Goal: Obtain resource: Download file/media

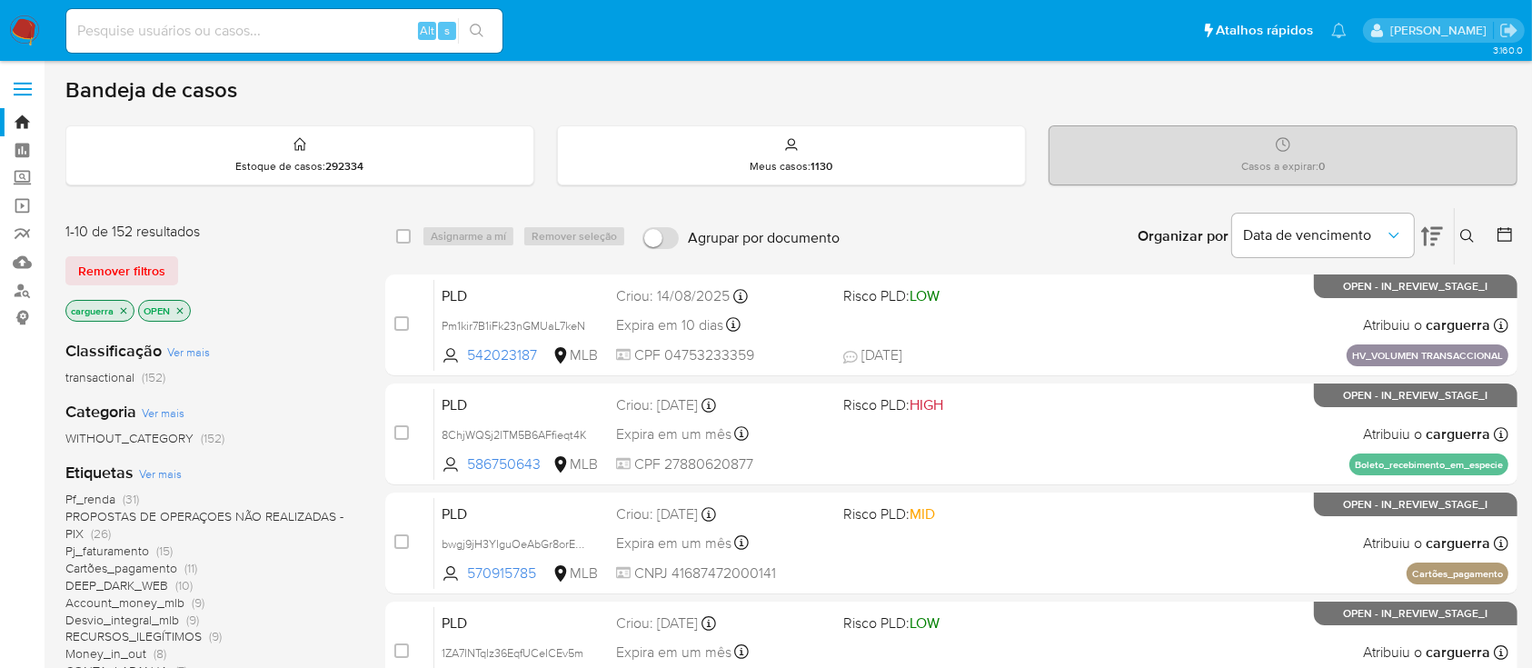
click at [187, 511] on span "PROPOSTAS DE OPERAÇOES NÃO REALIZADAS - PIX" at bounding box center [204, 524] width 278 height 35
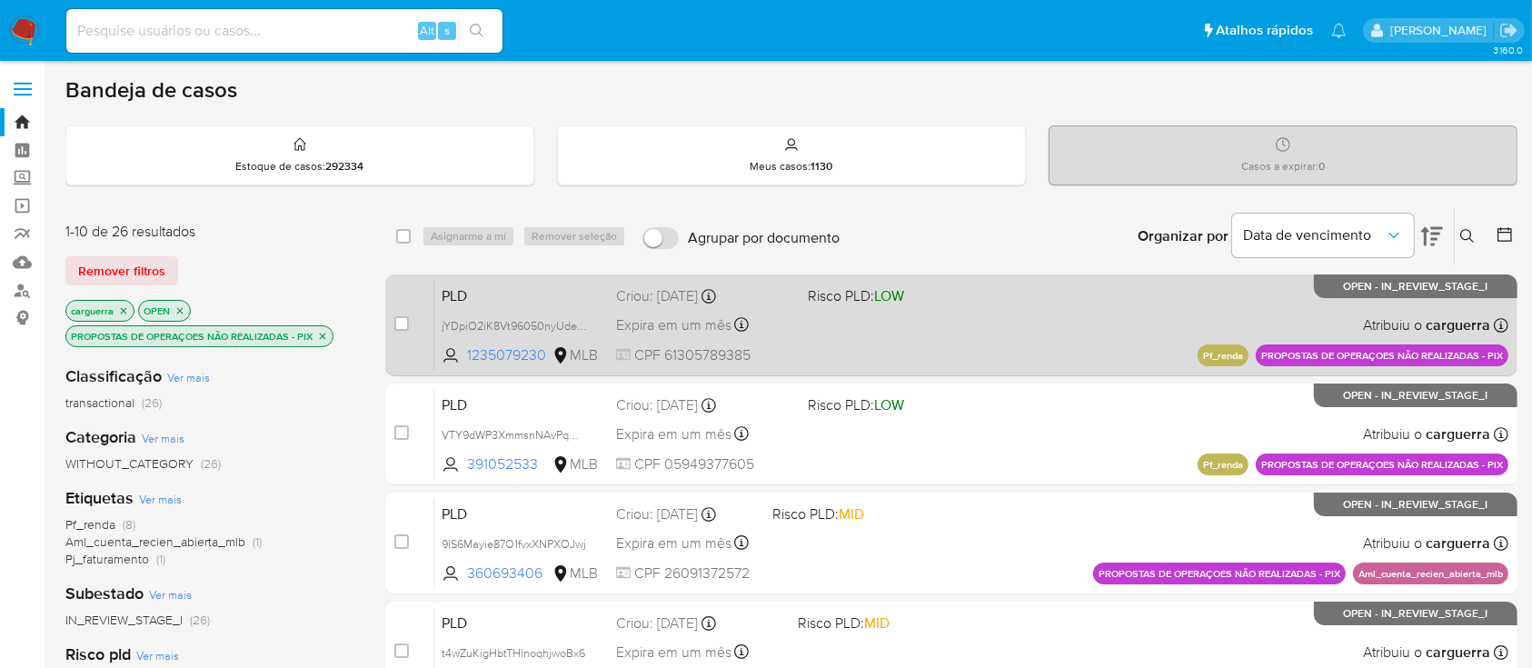
click at [1070, 331] on div "PLD jYDpiO2iK8Vt96050nyUdehT 1235079230 MLB Risco PLD: LOW Criou: 12/09/2025 Cr…" at bounding box center [971, 325] width 1074 height 92
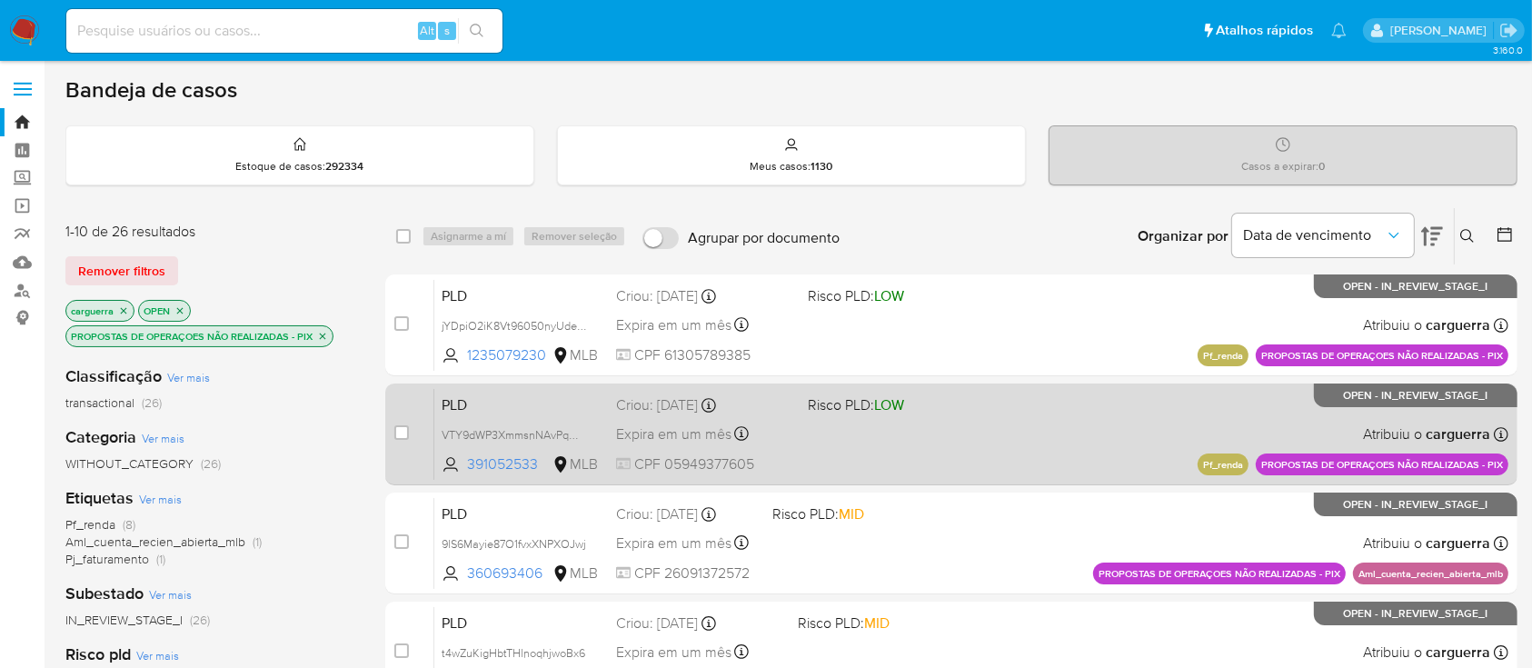
click at [1013, 437] on div "PLD VTY9dWP3XmmsnNAvPqO9KEN1 391052533 MLB Risco PLD: LOW Criou: 12/09/2025 Cri…" at bounding box center [971, 434] width 1074 height 92
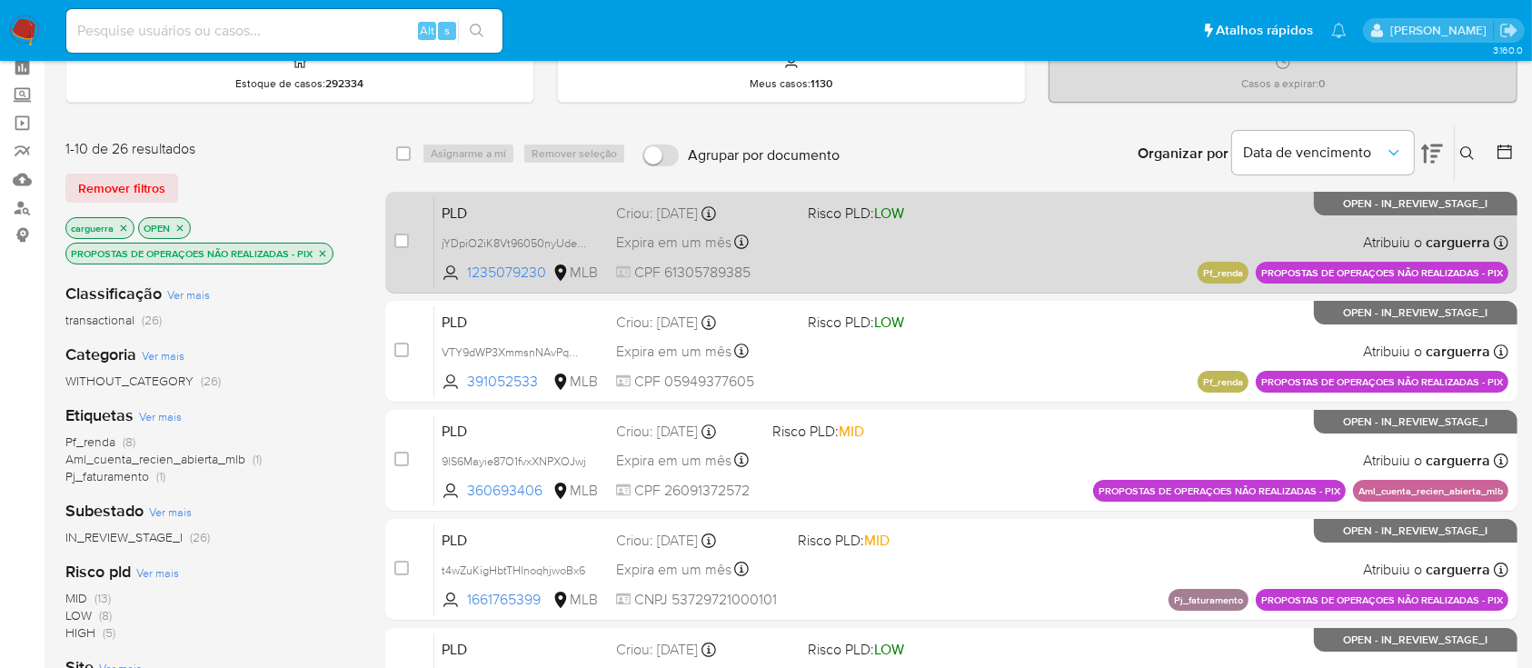
scroll to position [121, 0]
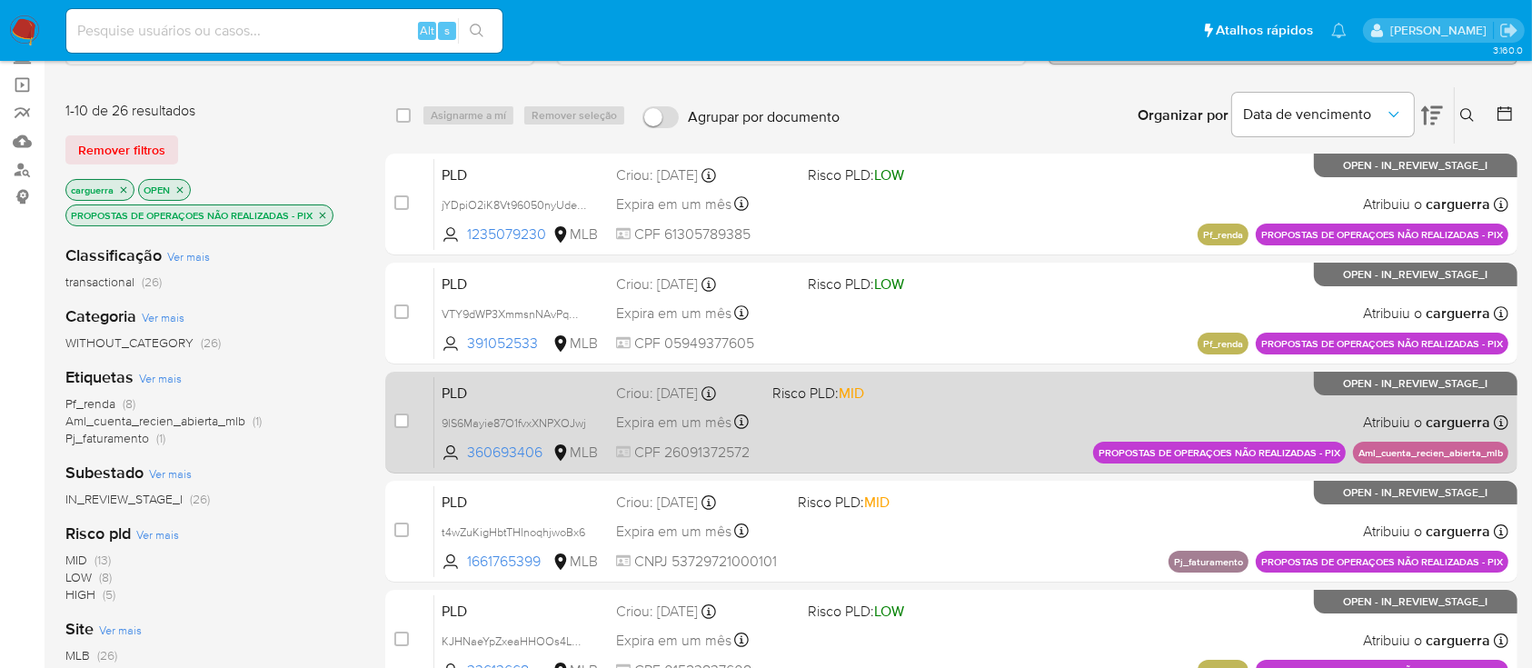
click at [1010, 400] on div "PLD 9lS6Mayie87O1fvxXNPXOJwj 360693406 MLB Risco PLD: MID Criou: 12/09/2025 Cri…" at bounding box center [971, 422] width 1074 height 92
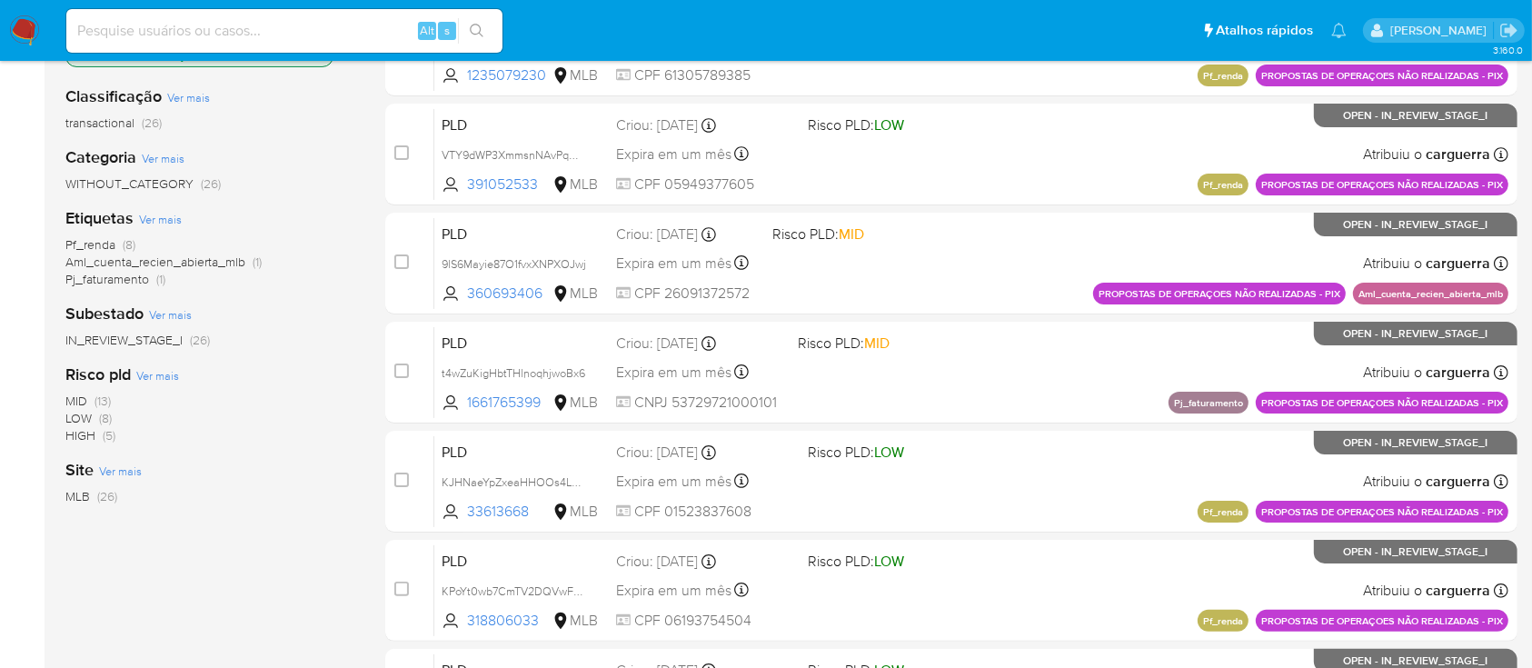
scroll to position [242, 0]
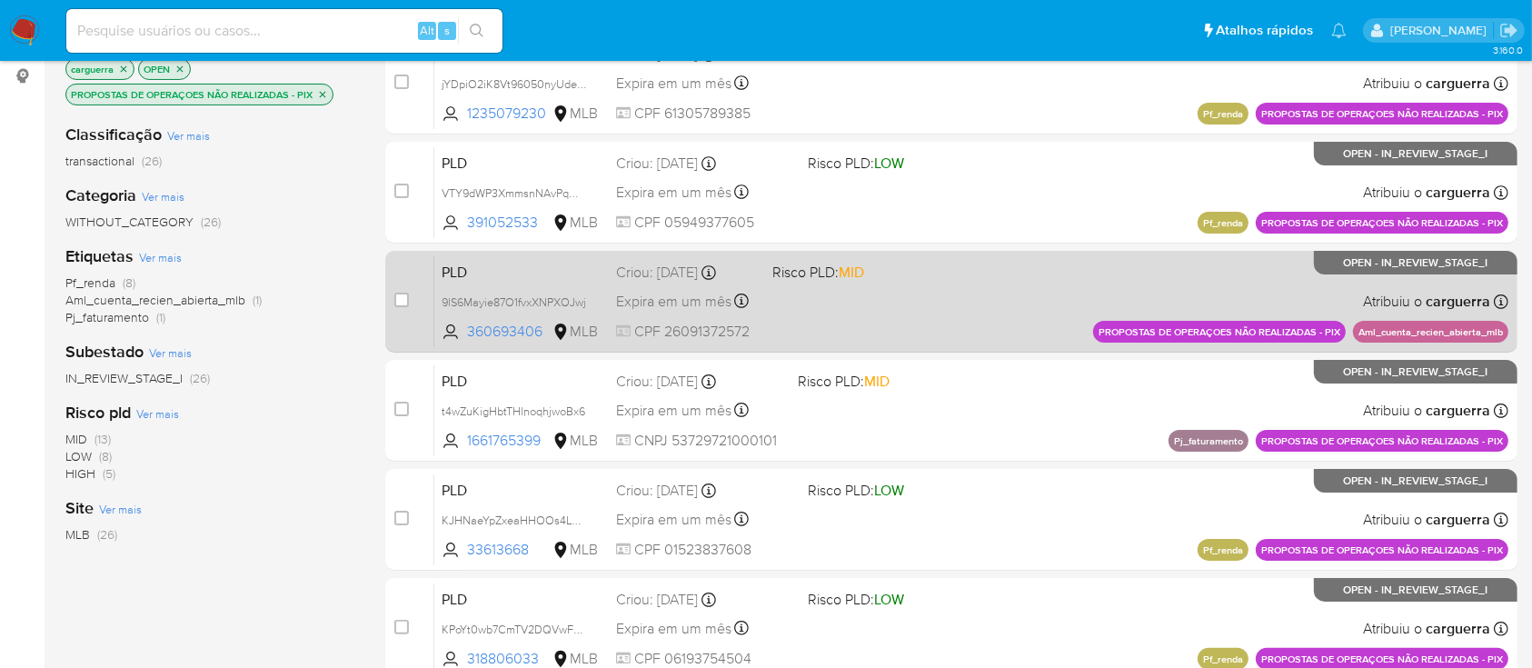
click at [1033, 309] on div "PLD 9lS6Mayie87O1fvxXNPXOJwj 360693406 MLB Risco PLD: MID Criou: 12/09/2025 Cri…" at bounding box center [971, 301] width 1074 height 92
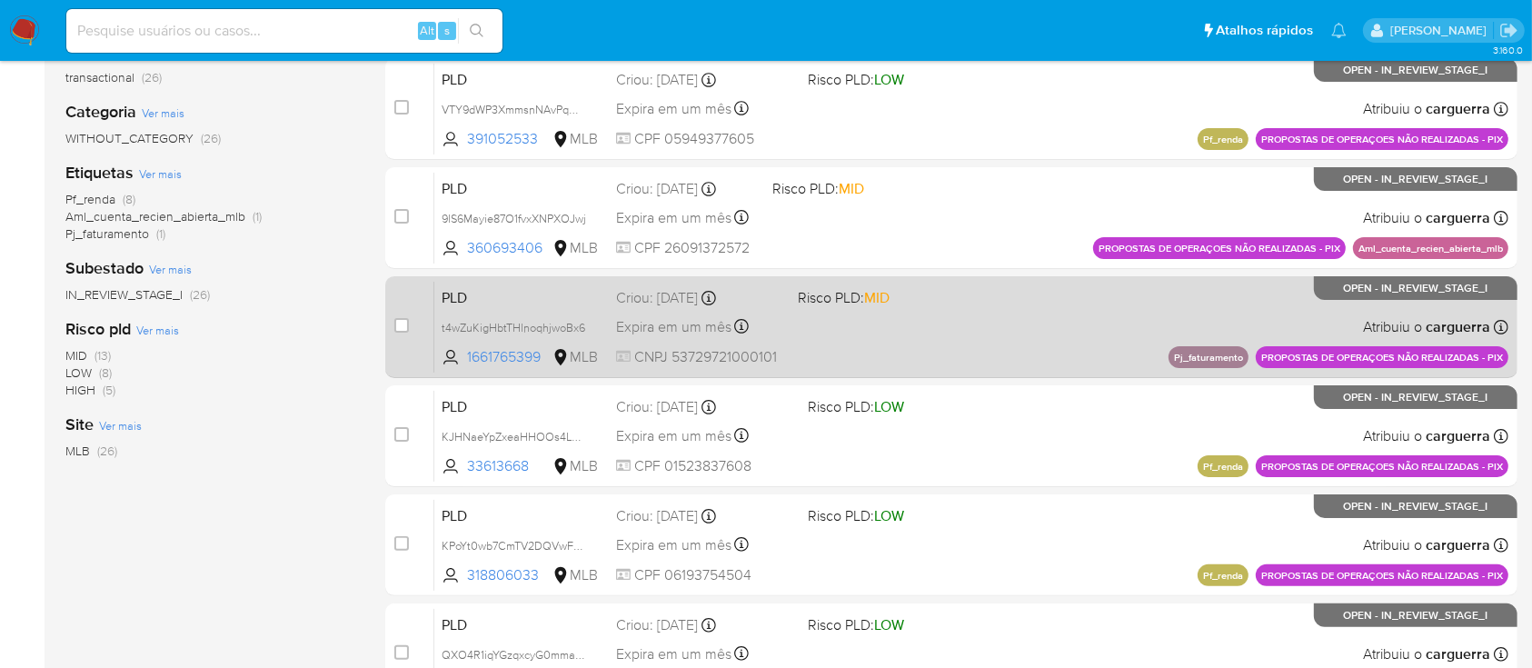
scroll to position [363, 0]
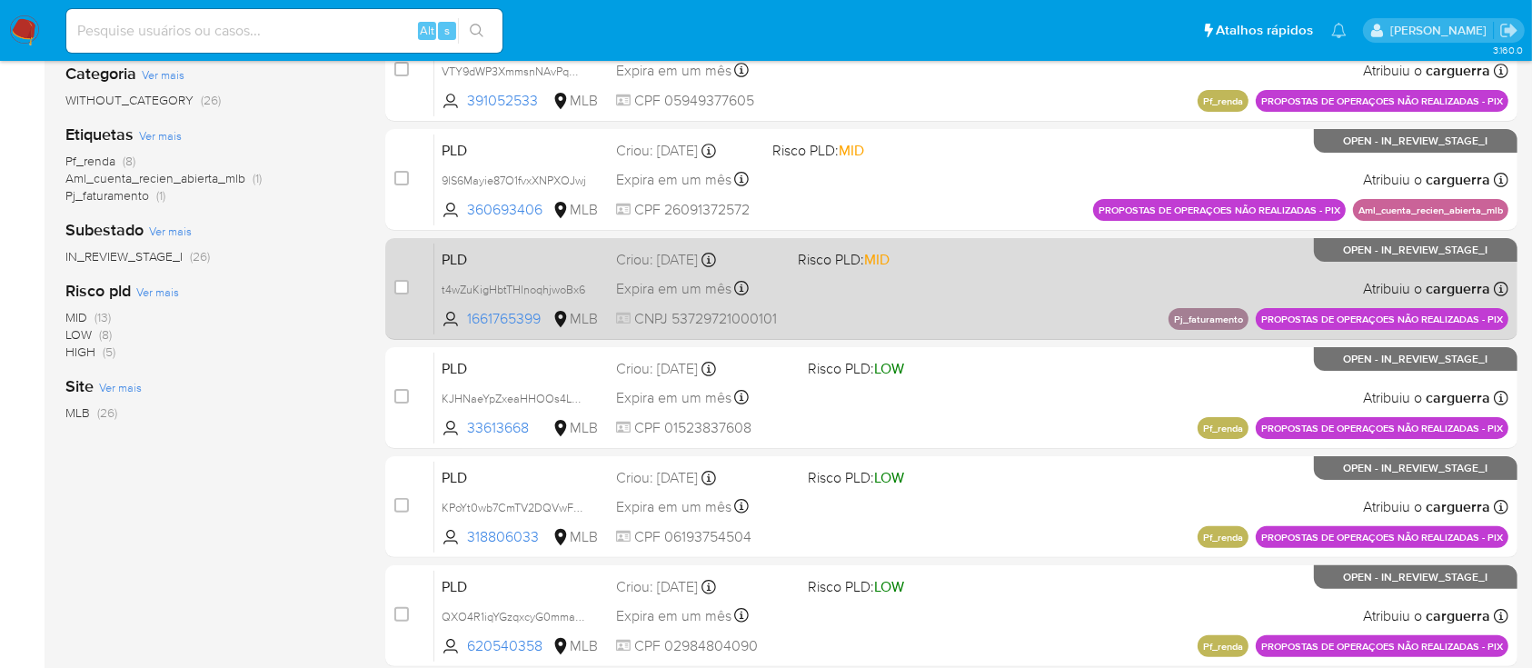
click at [1078, 294] on div "PLD t4wZuKigHbtTHlnoqhjwoBx6 1661765399 MLB Risco PLD: MID Criou: 12/09/2025 Cr…" at bounding box center [971, 289] width 1074 height 92
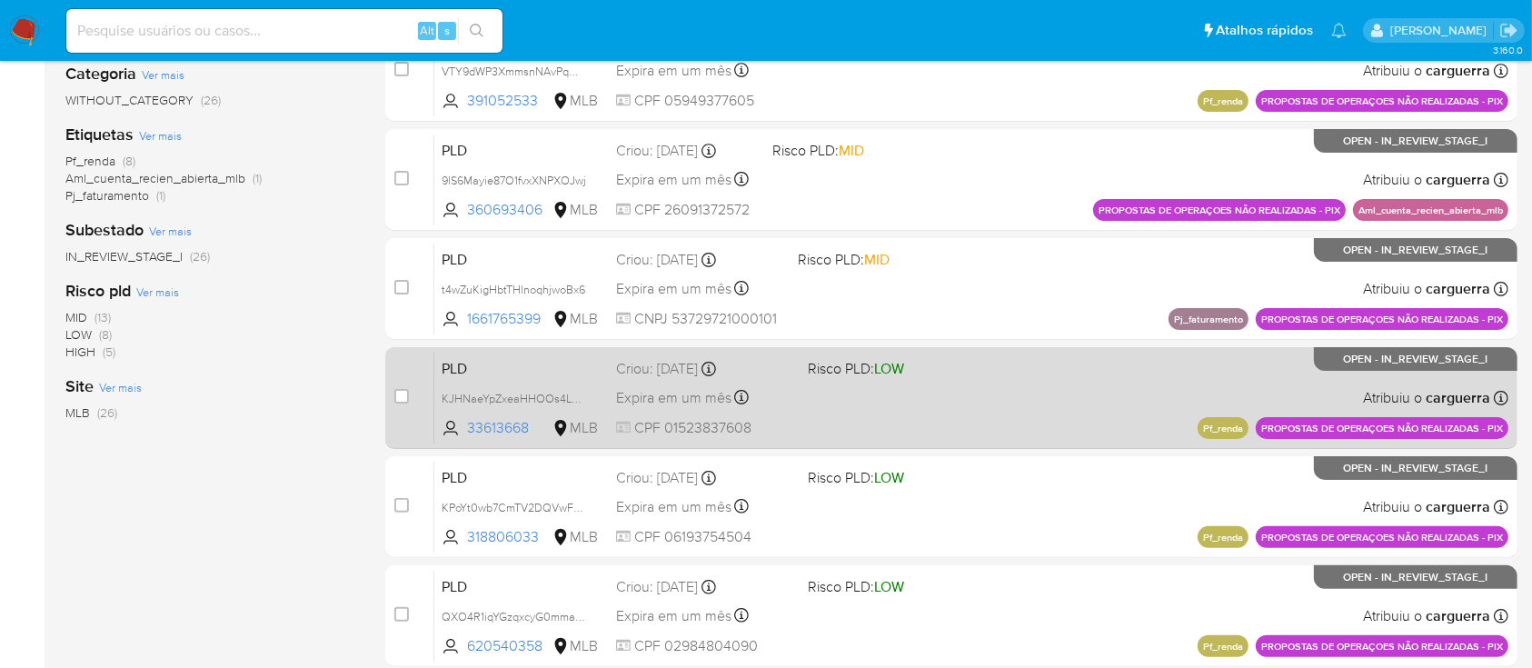
click at [1081, 419] on div "PLD KJHNaeYpZxeaHHOOs4LuO1WI 33613668 MLB Risco PLD: LOW Criou: 12/09/2025 Crio…" at bounding box center [971, 398] width 1074 height 92
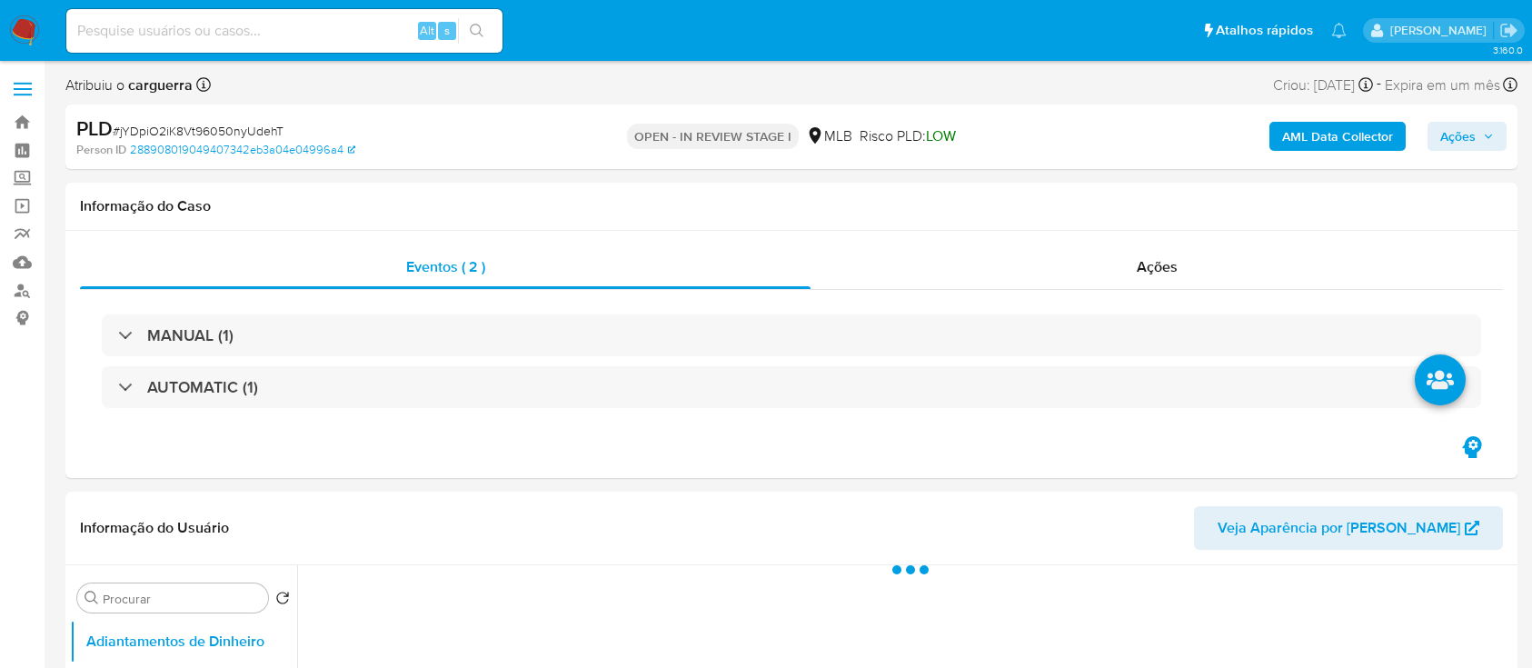
select select "10"
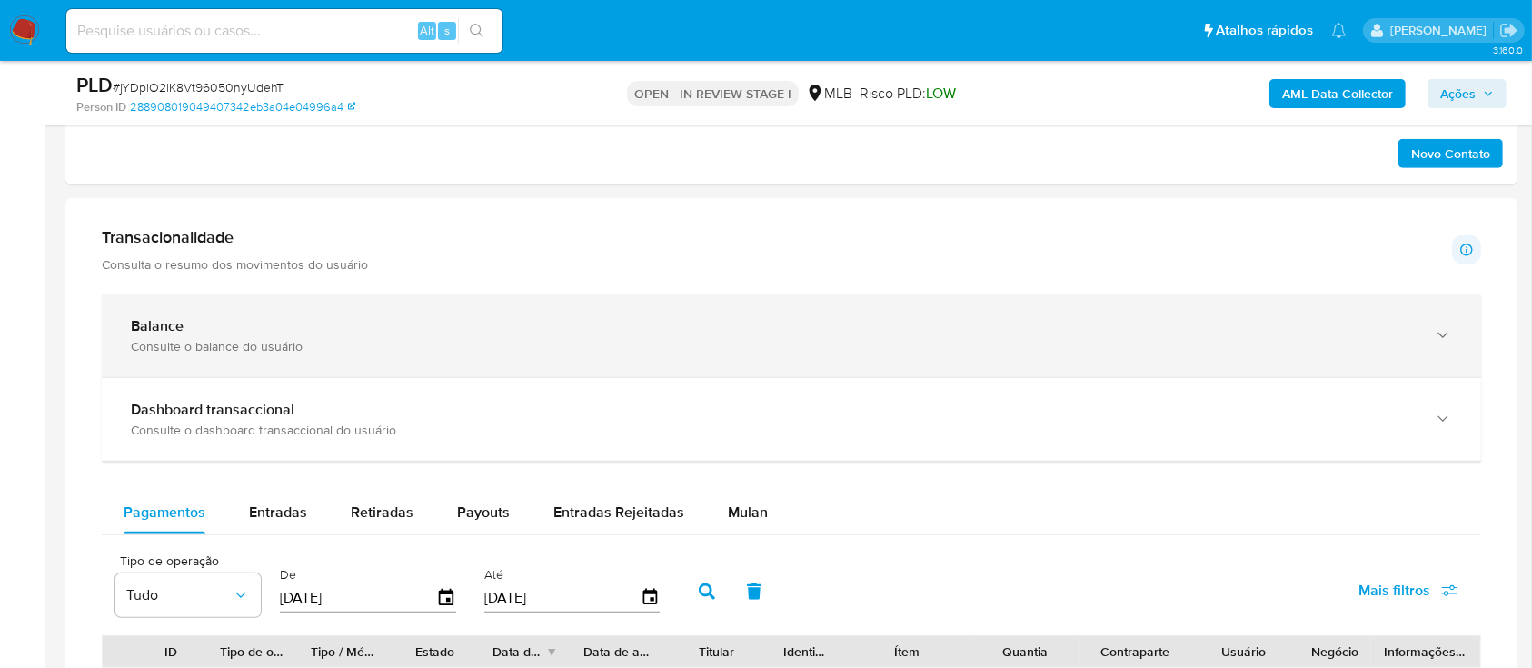
scroll to position [1332, 0]
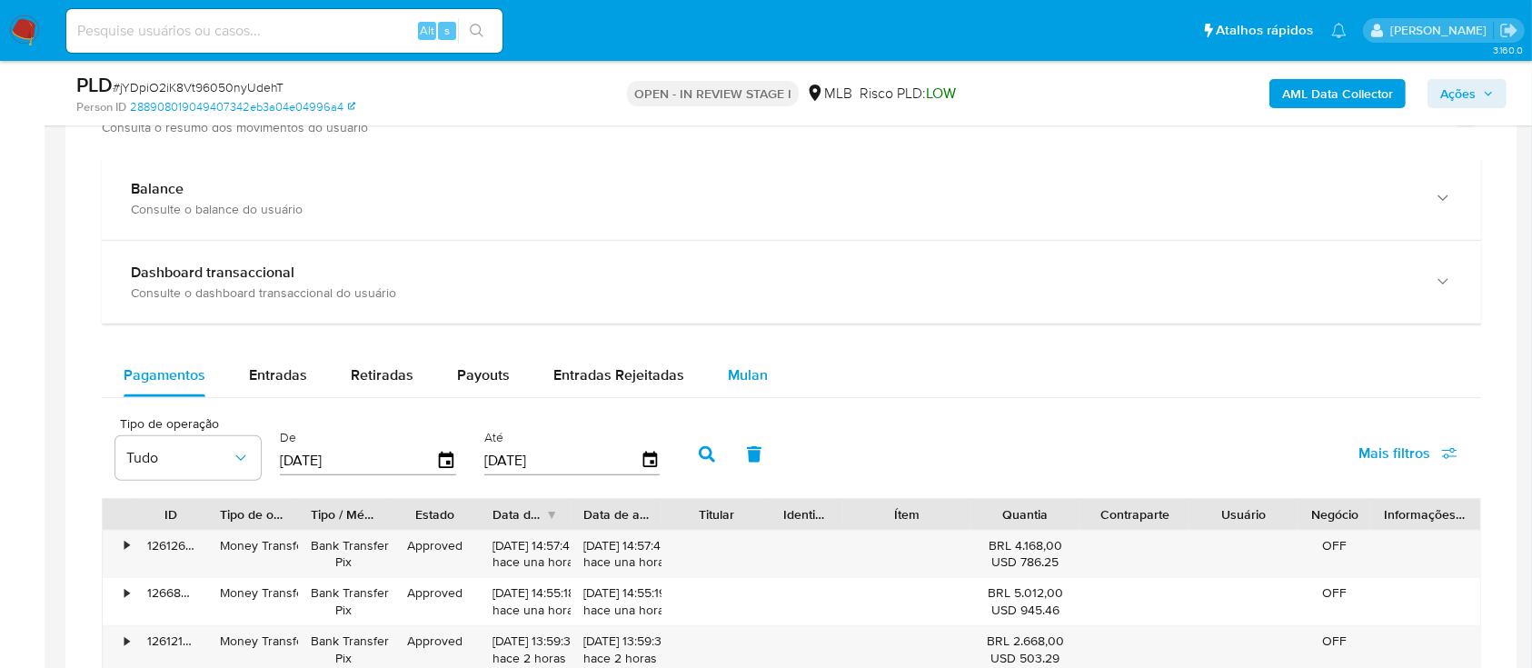
click at [738, 374] on span "Mulan" at bounding box center [748, 374] width 40 height 21
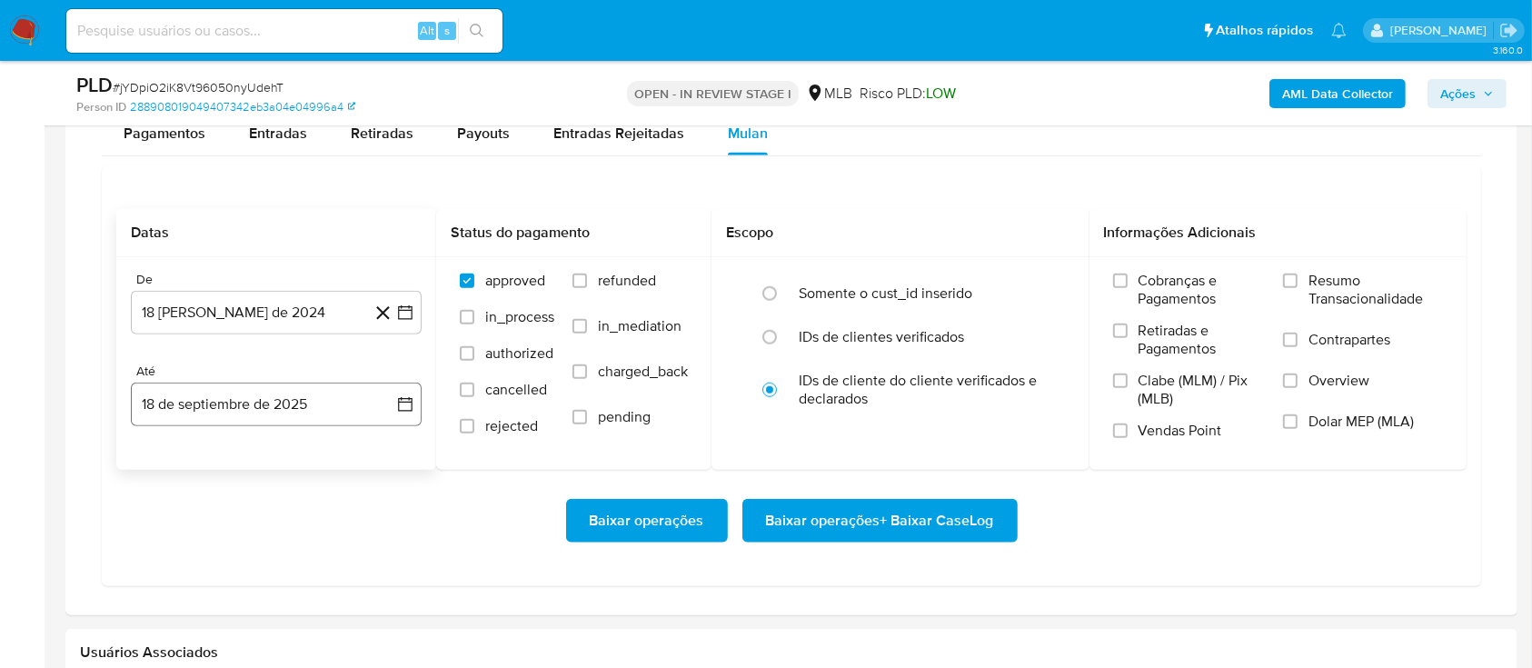
scroll to position [1575, 0]
click at [393, 305] on icon at bounding box center [383, 312] width 23 height 23
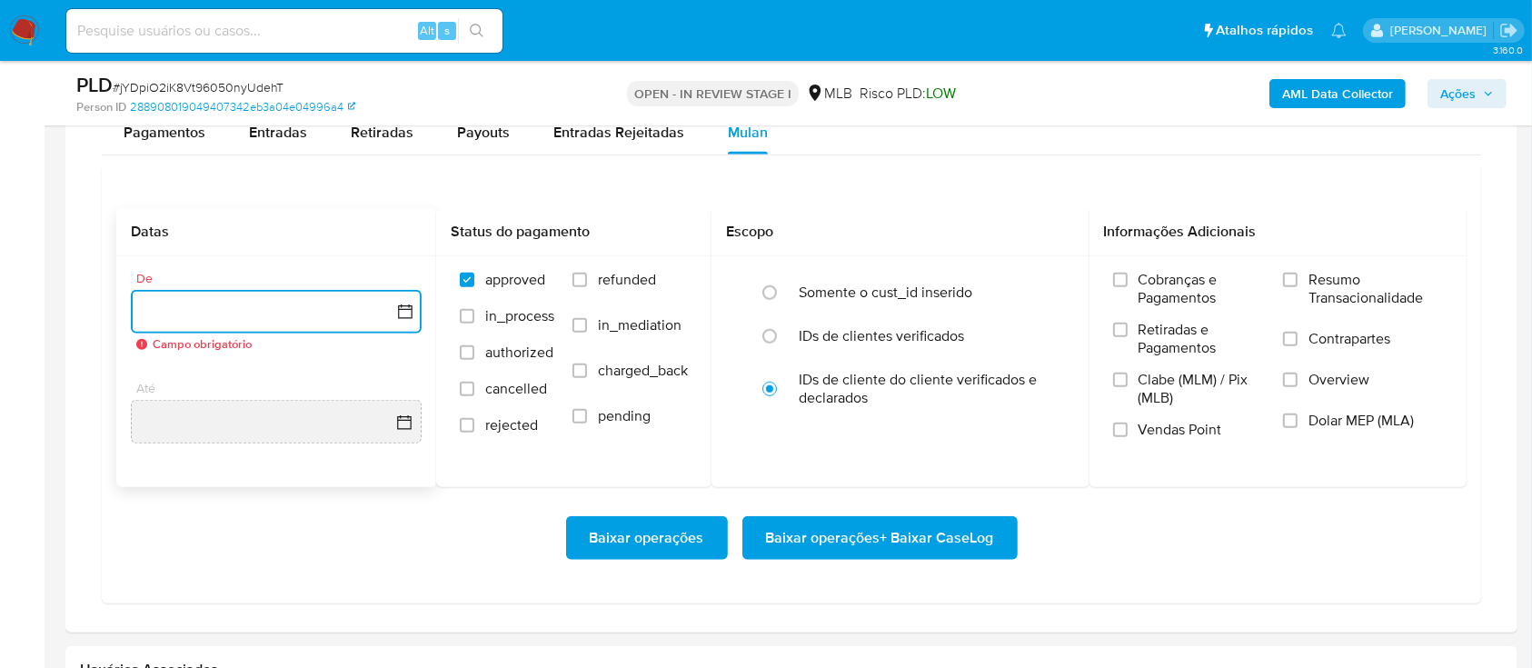
click at [402, 303] on icon "button" at bounding box center [405, 312] width 18 height 18
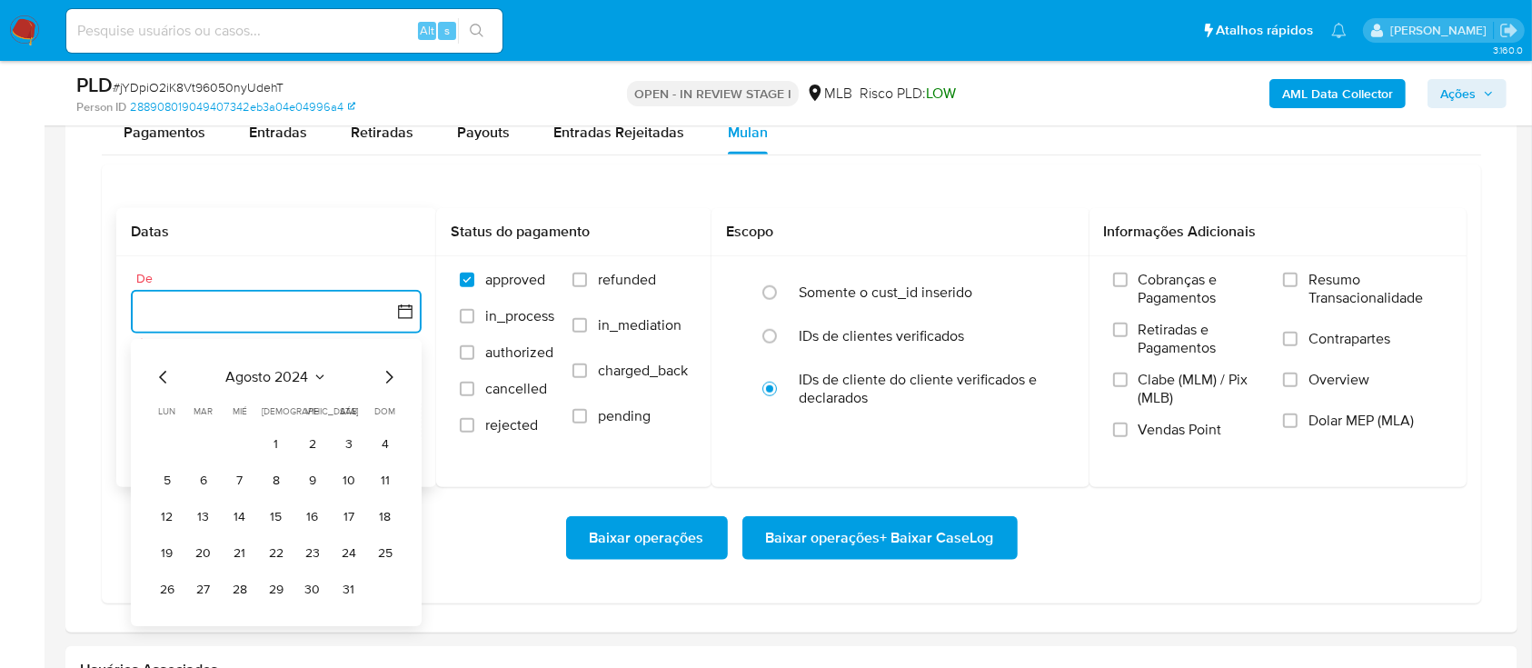
click at [319, 379] on icon "Seleccionar mes y año" at bounding box center [320, 377] width 15 height 15
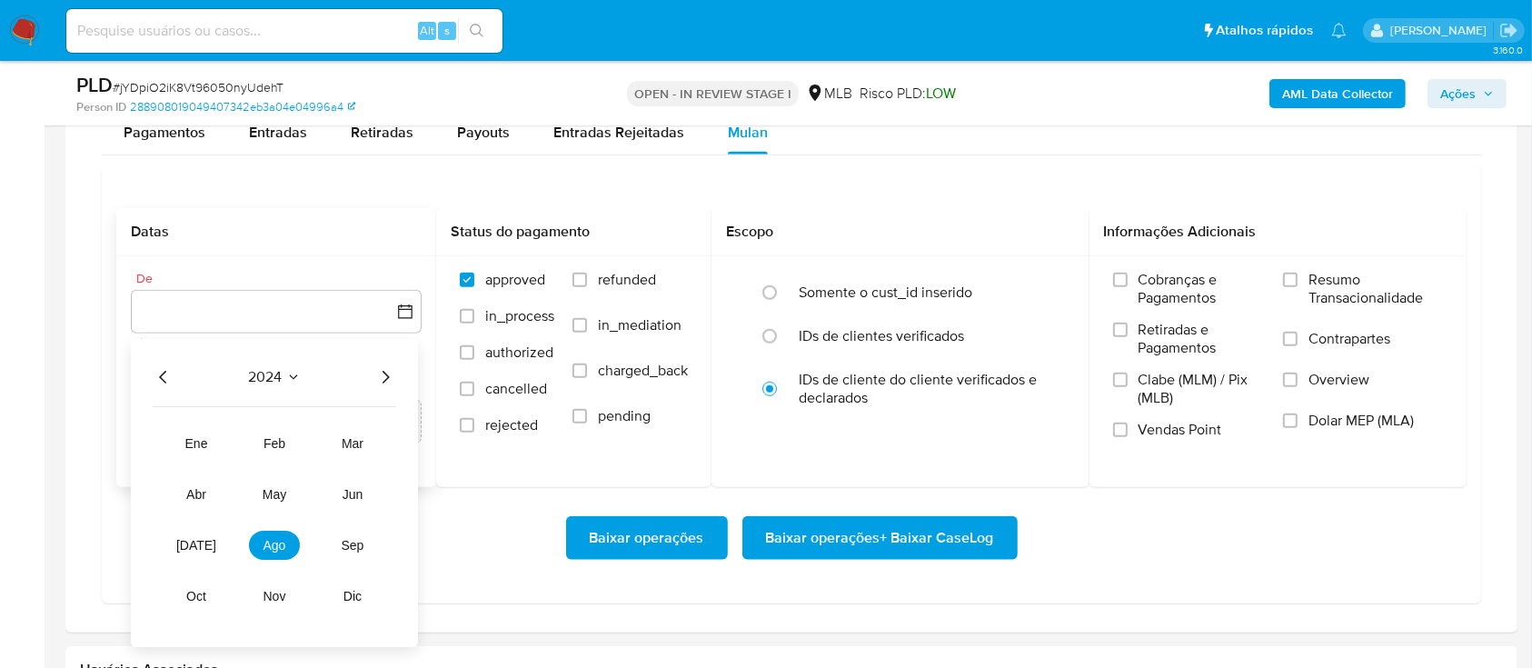
click at [378, 377] on icon "Año siguiente" at bounding box center [385, 377] width 22 height 22
click at [269, 547] on span "ago" at bounding box center [275, 545] width 23 height 15
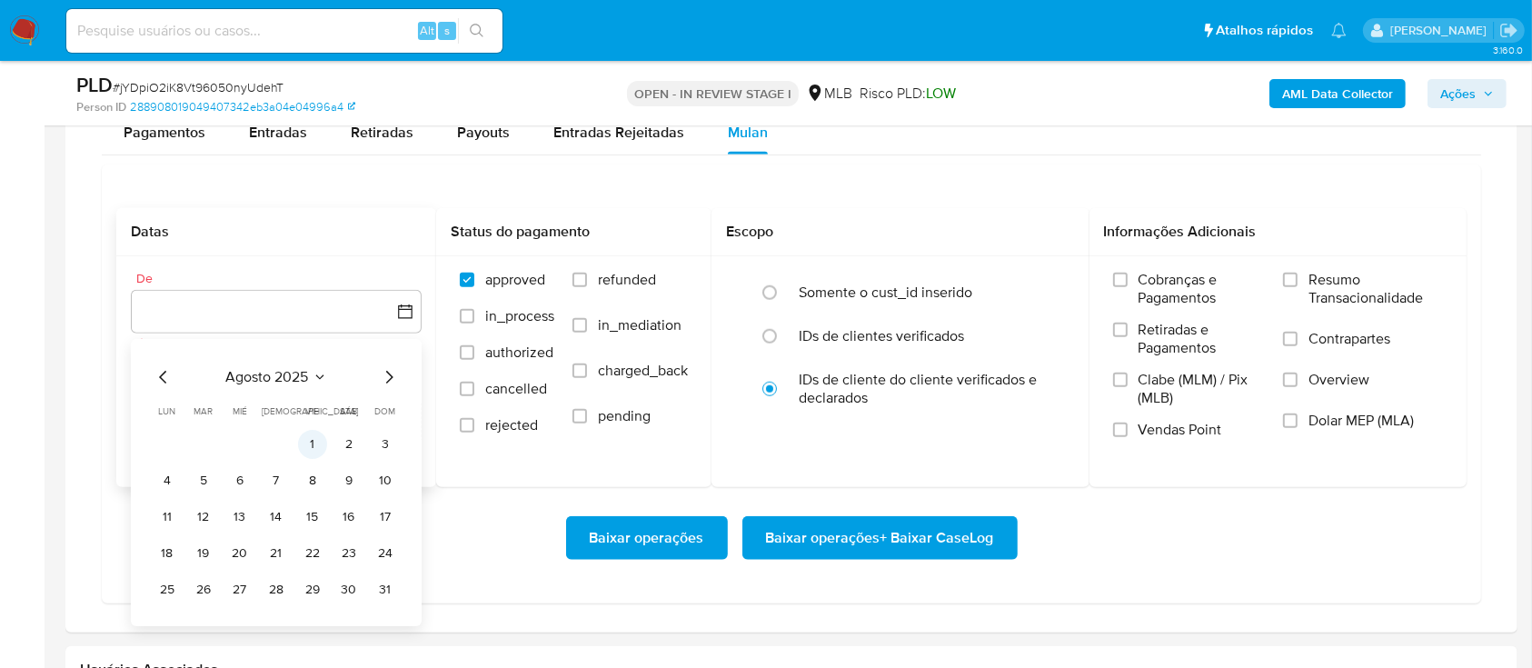
click at [320, 441] on button "1" at bounding box center [312, 444] width 29 height 29
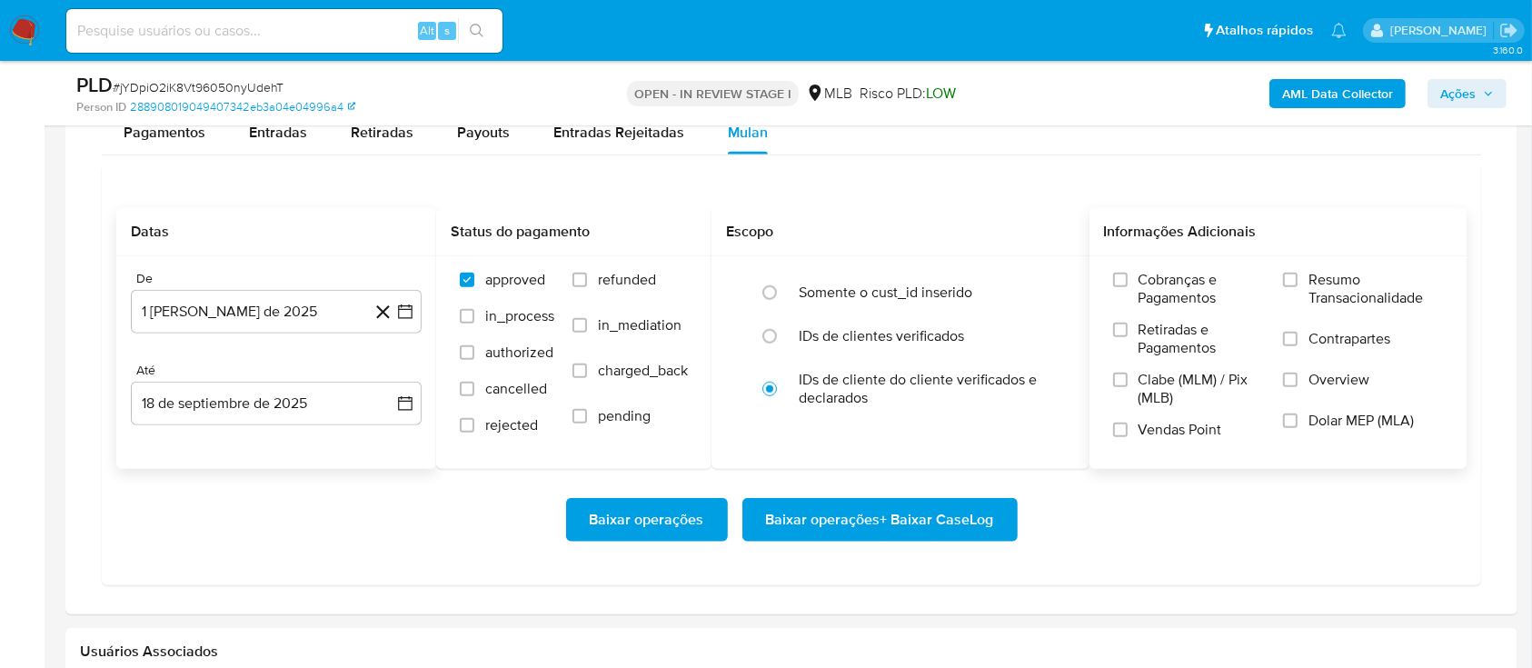
click at [1310, 280] on span "Resumo Transacionalidade" at bounding box center [1376, 289] width 134 height 36
click at [1298, 280] on input "Resumo Transacionalidade" at bounding box center [1290, 280] width 15 height 15
click at [894, 513] on span "Baixar operações + Baixar CaseLog" at bounding box center [880, 520] width 228 height 40
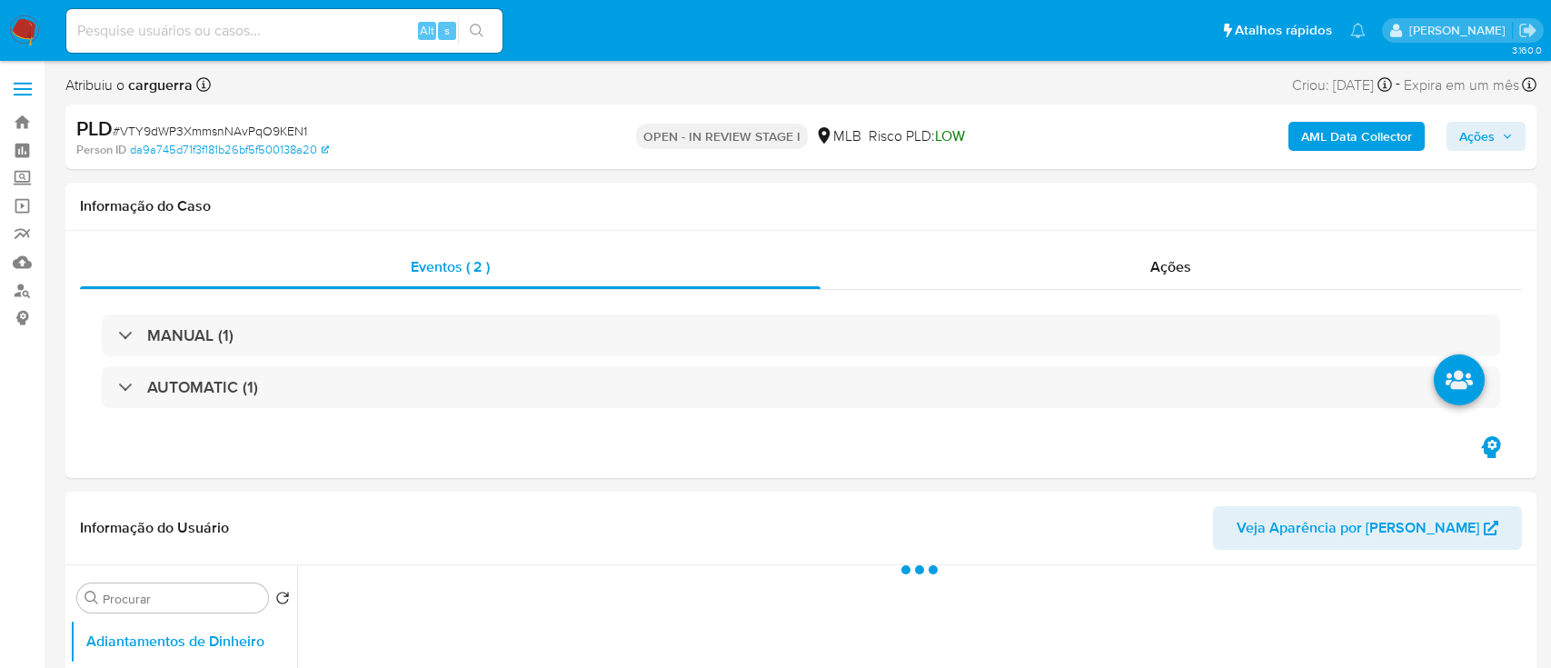
select select "10"
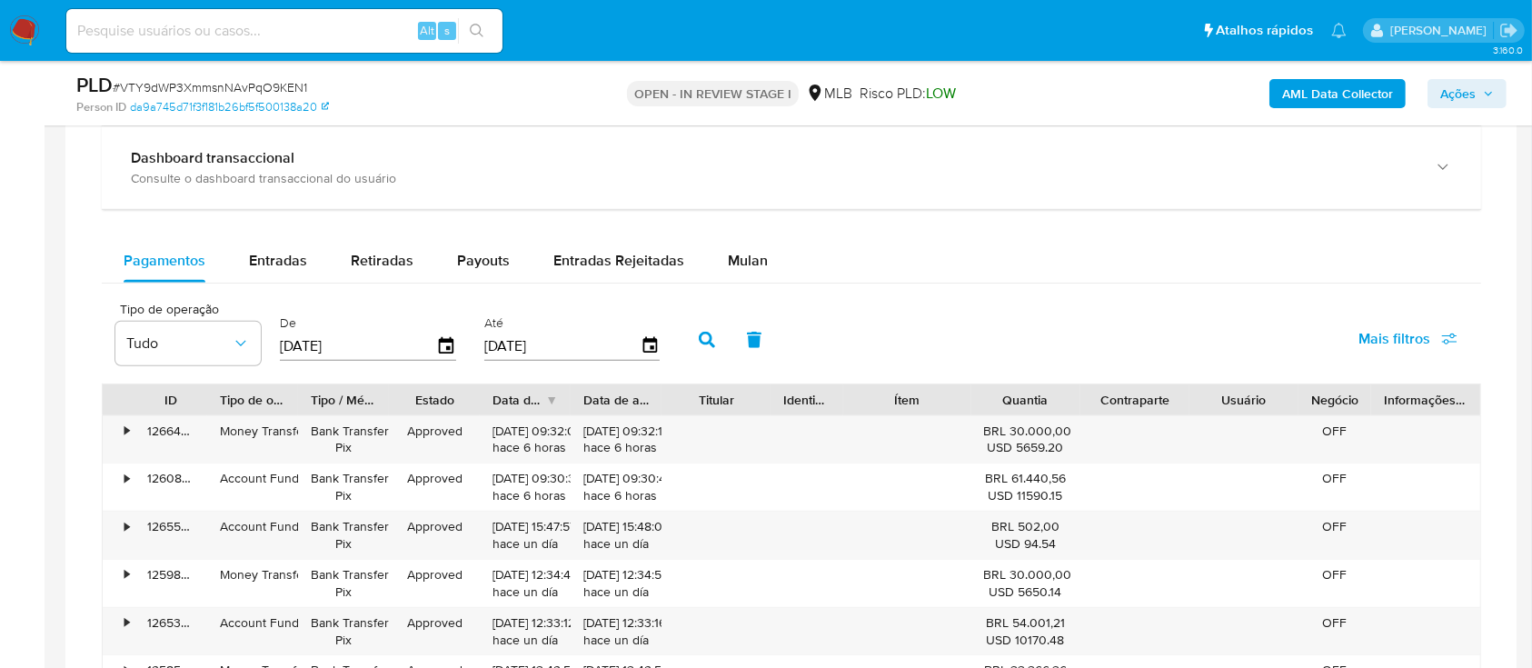
scroll to position [1454, 0]
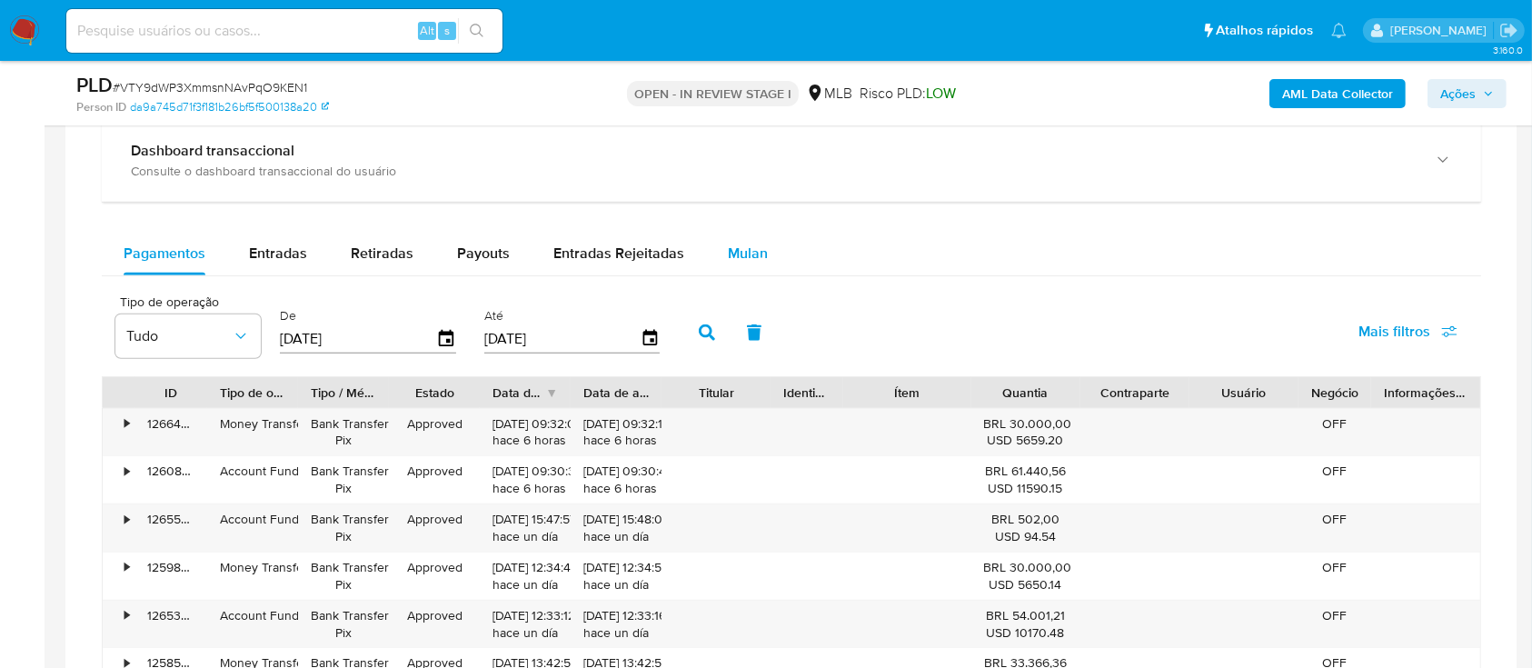
click at [749, 244] on span "Mulan" at bounding box center [748, 253] width 40 height 21
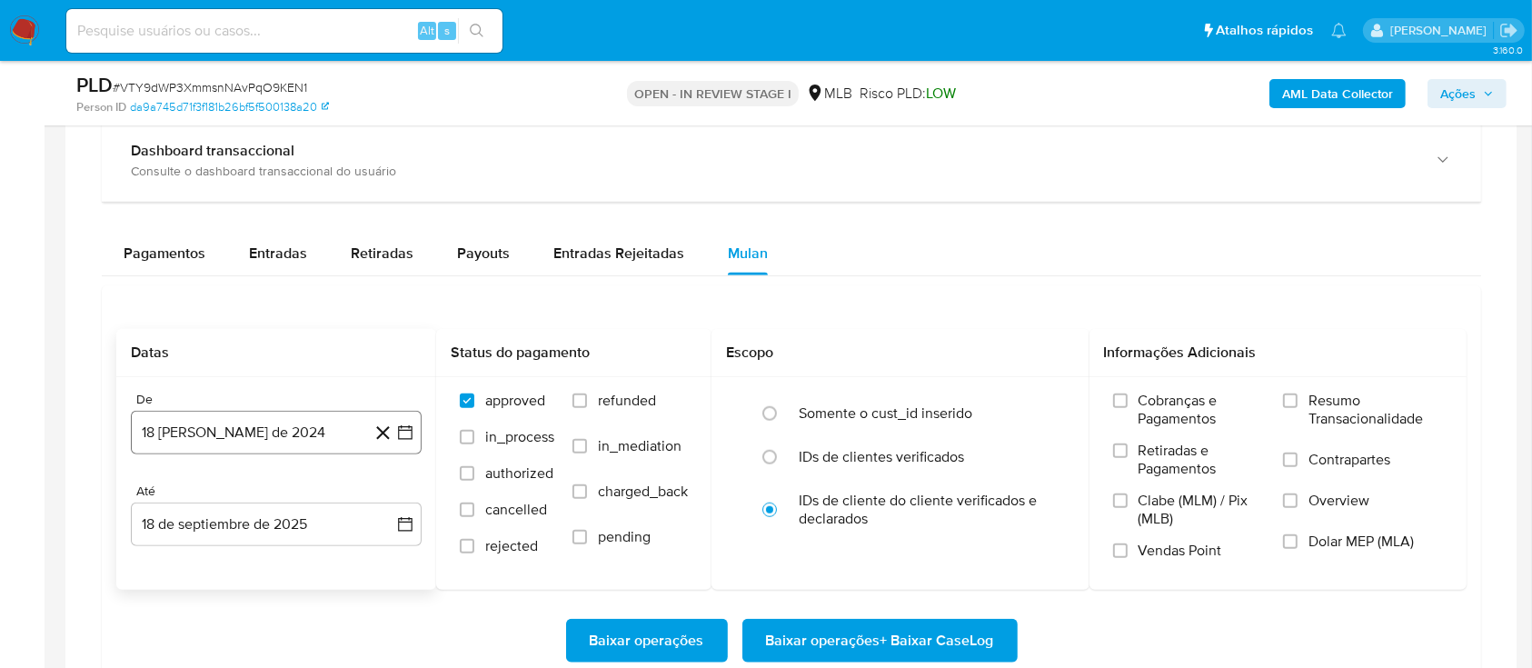
click at [403, 440] on button "18 [PERSON_NAME] de 2024" at bounding box center [276, 433] width 291 height 44
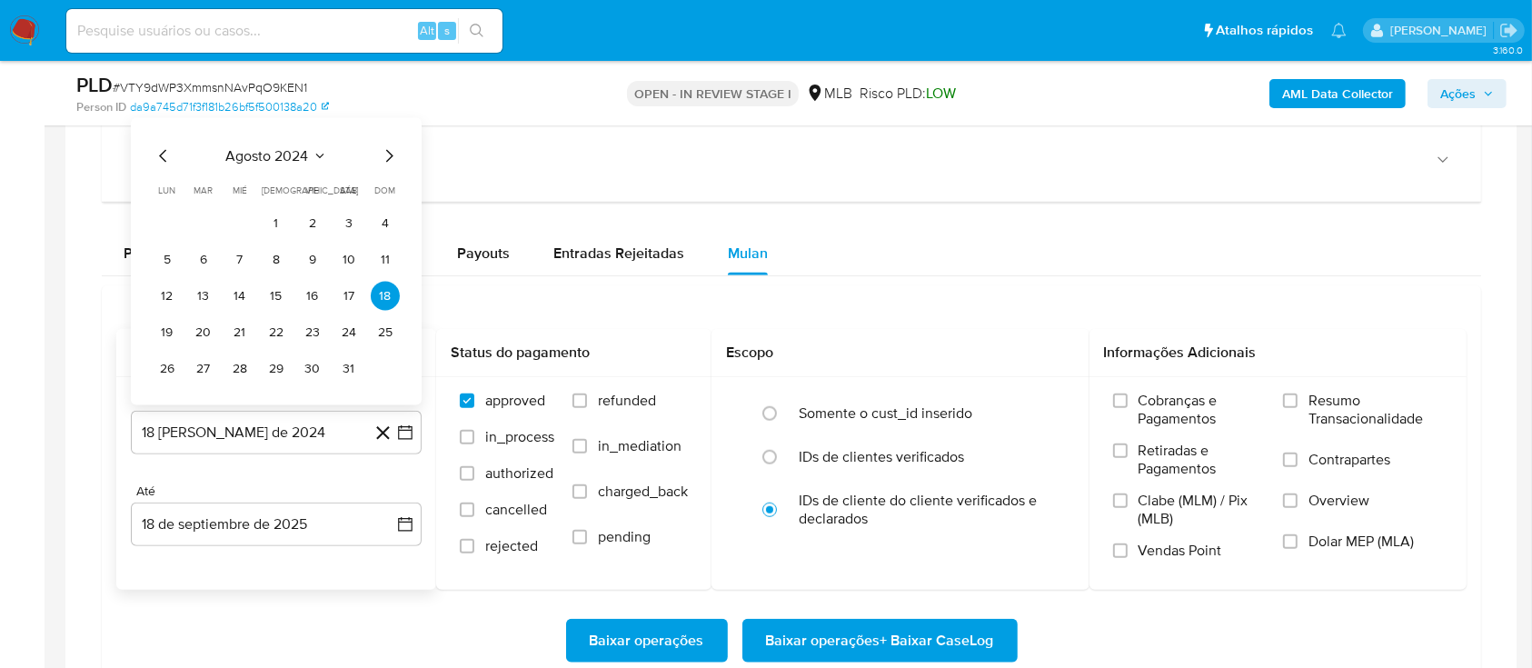
click at [392, 154] on icon "Mes siguiente" at bounding box center [389, 155] width 22 height 22
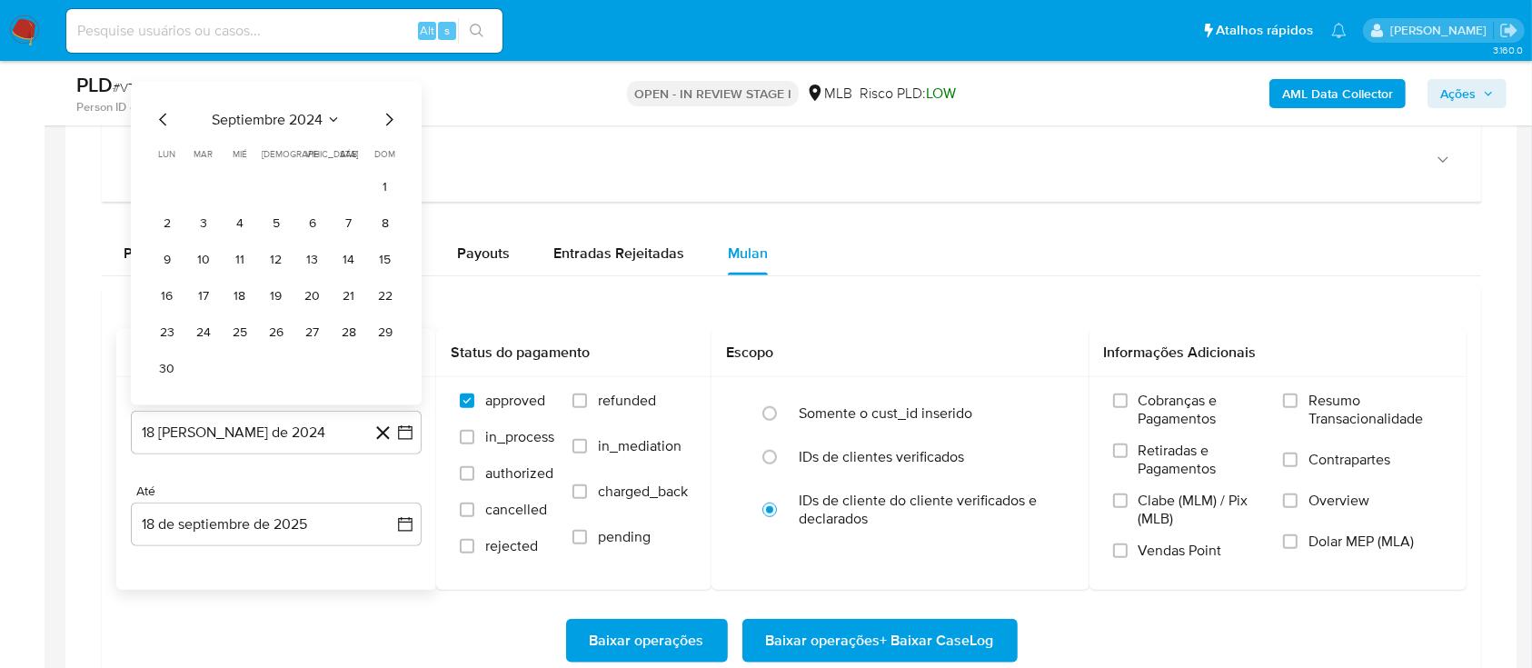
click at [284, 122] on span "septiembre 2024" at bounding box center [267, 119] width 111 height 18
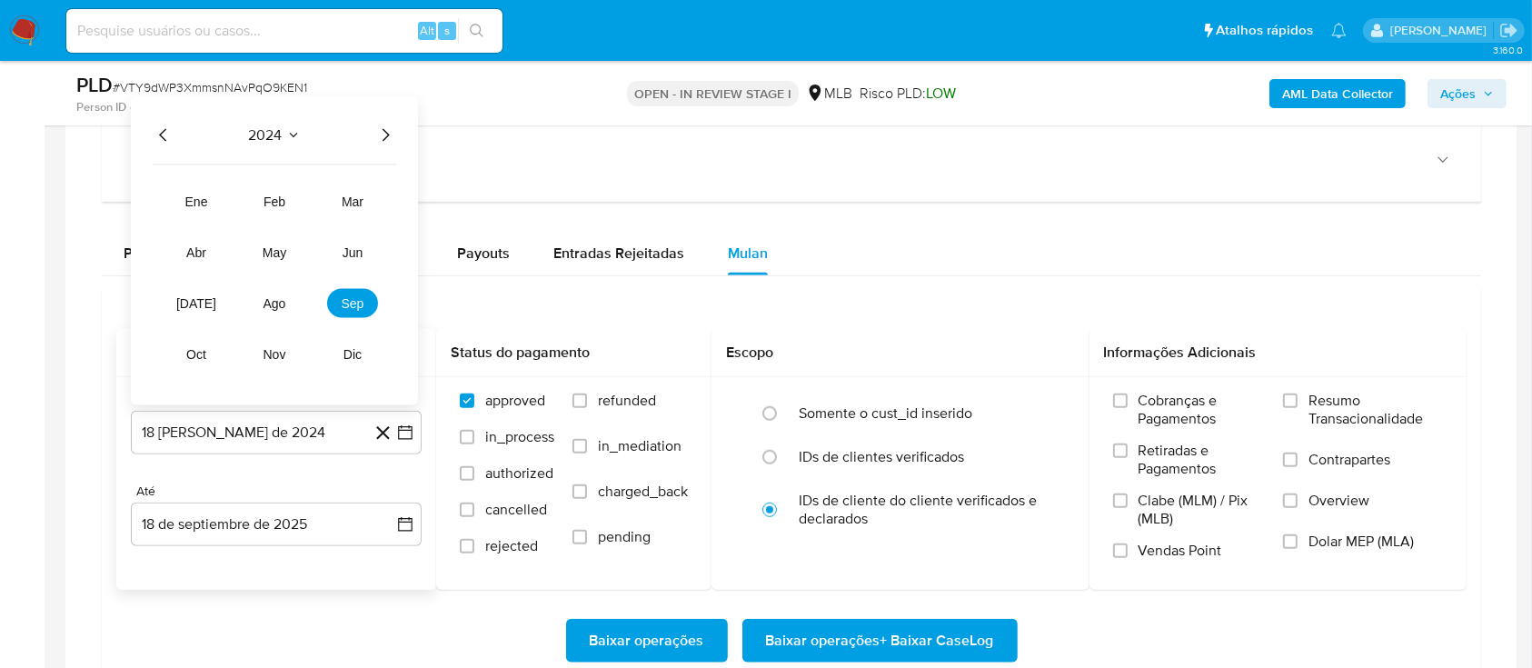
click at [381, 129] on icon "Año siguiente" at bounding box center [385, 135] width 22 height 22
click at [264, 304] on span "ago" at bounding box center [275, 302] width 23 height 15
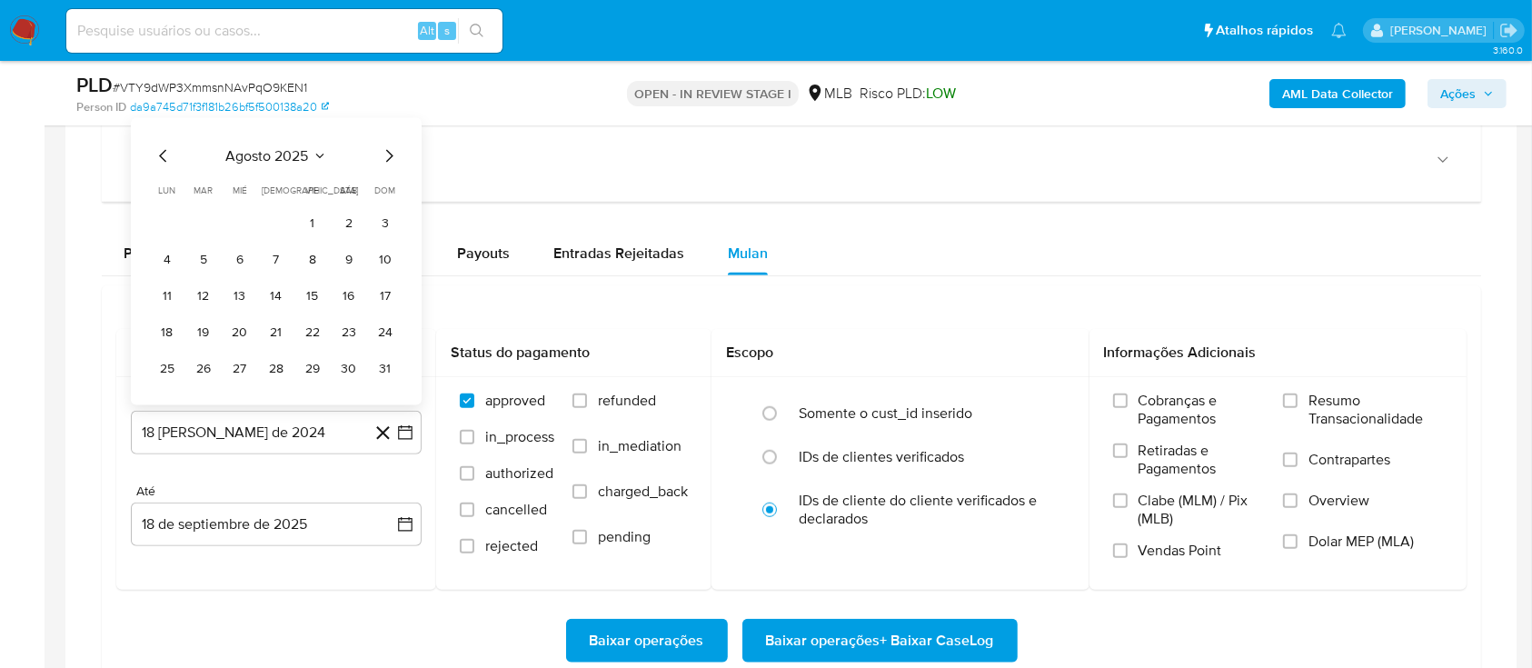
click at [300, 219] on button "1" at bounding box center [312, 222] width 29 height 29
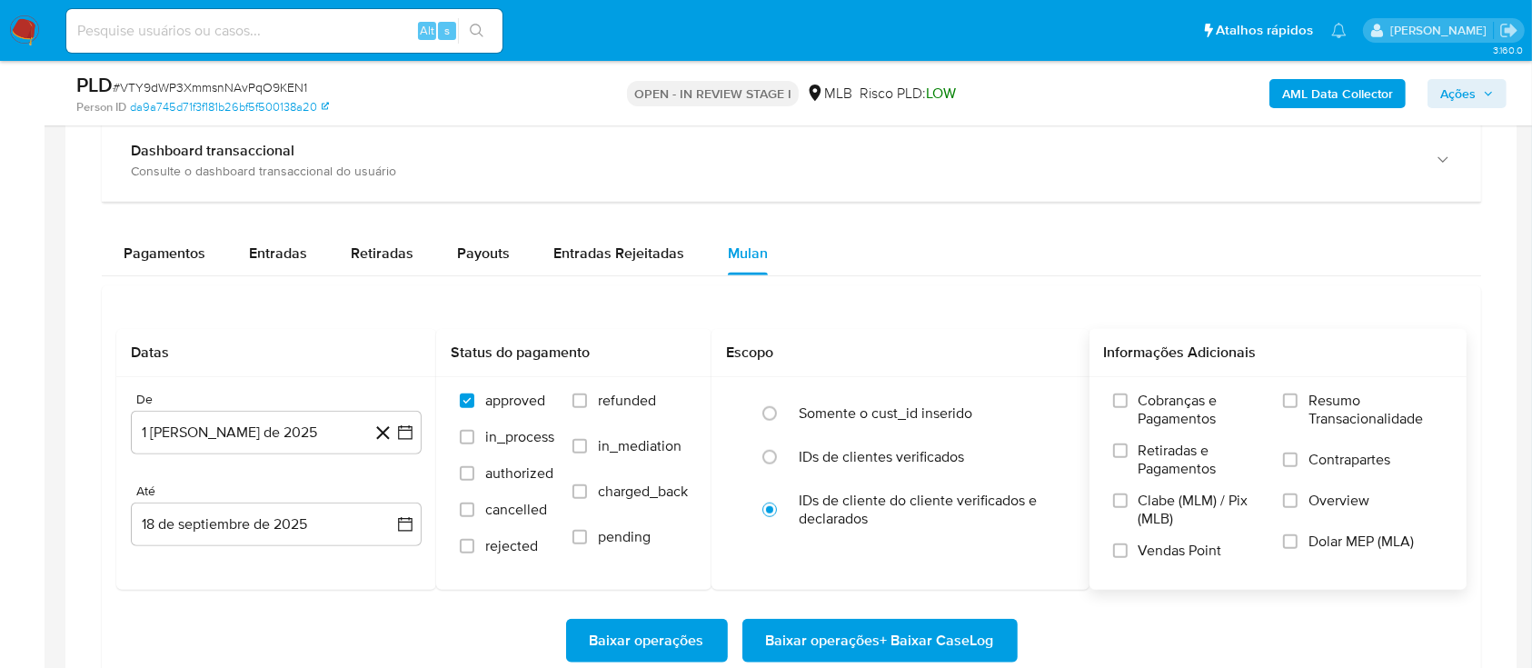
click at [1281, 408] on div "Cobranças e Pagamentos Retiradas e Pagamentos Clabe (MLM) / Pix (MLB) Vendas Po…" at bounding box center [1278, 483] width 349 height 182
click at [1305, 405] on label "Resumo Transacionalidade" at bounding box center [1363, 421] width 160 height 59
click at [1298, 405] on input "Resumo Transacionalidade" at bounding box center [1290, 400] width 15 height 15
click at [837, 625] on span "Baixar operações + Baixar CaseLog" at bounding box center [880, 641] width 228 height 40
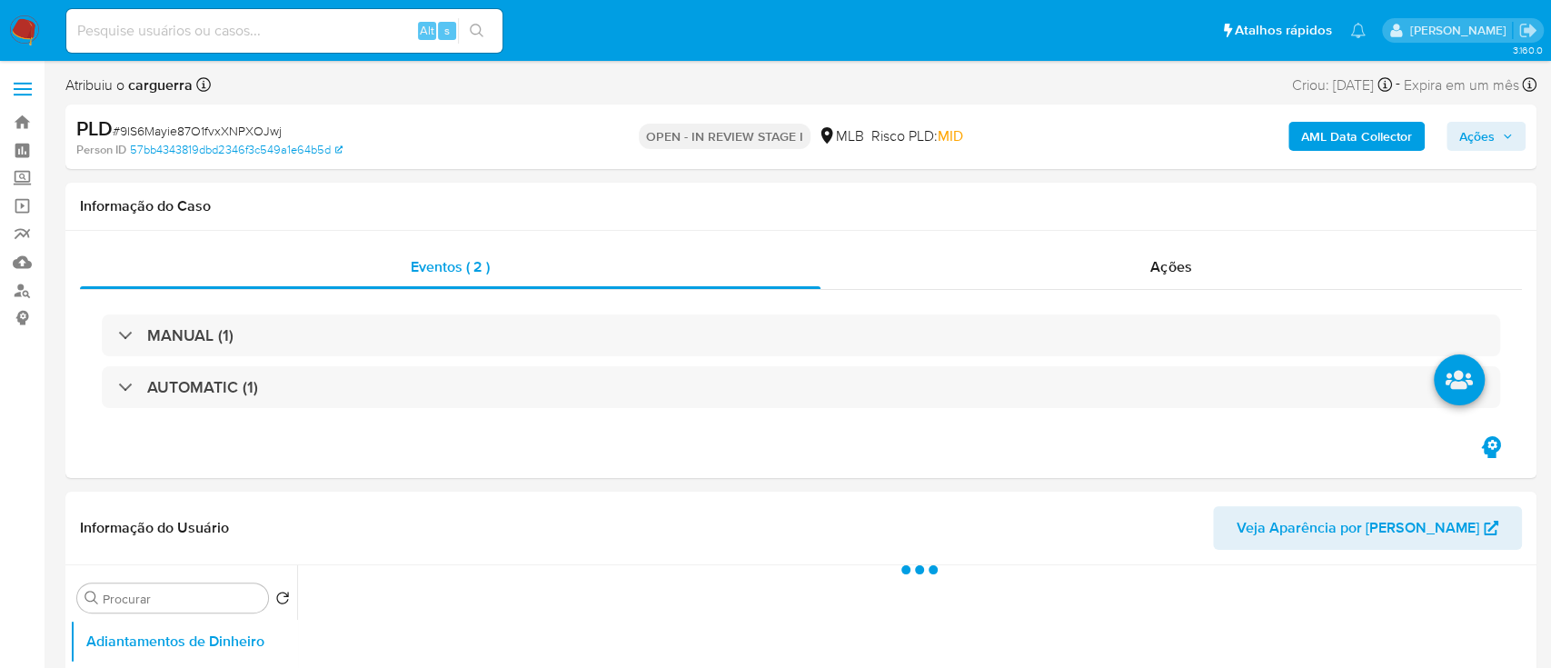
select select "10"
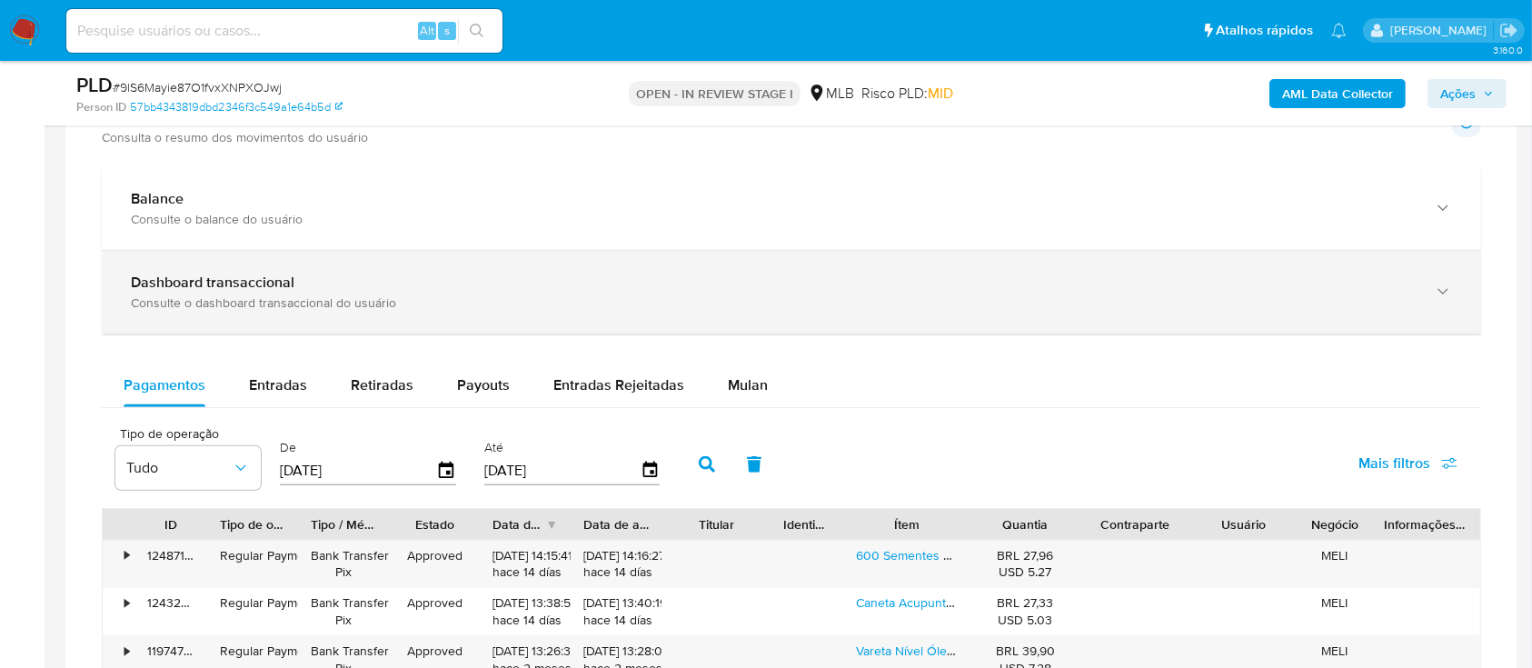
scroll to position [1332, 0]
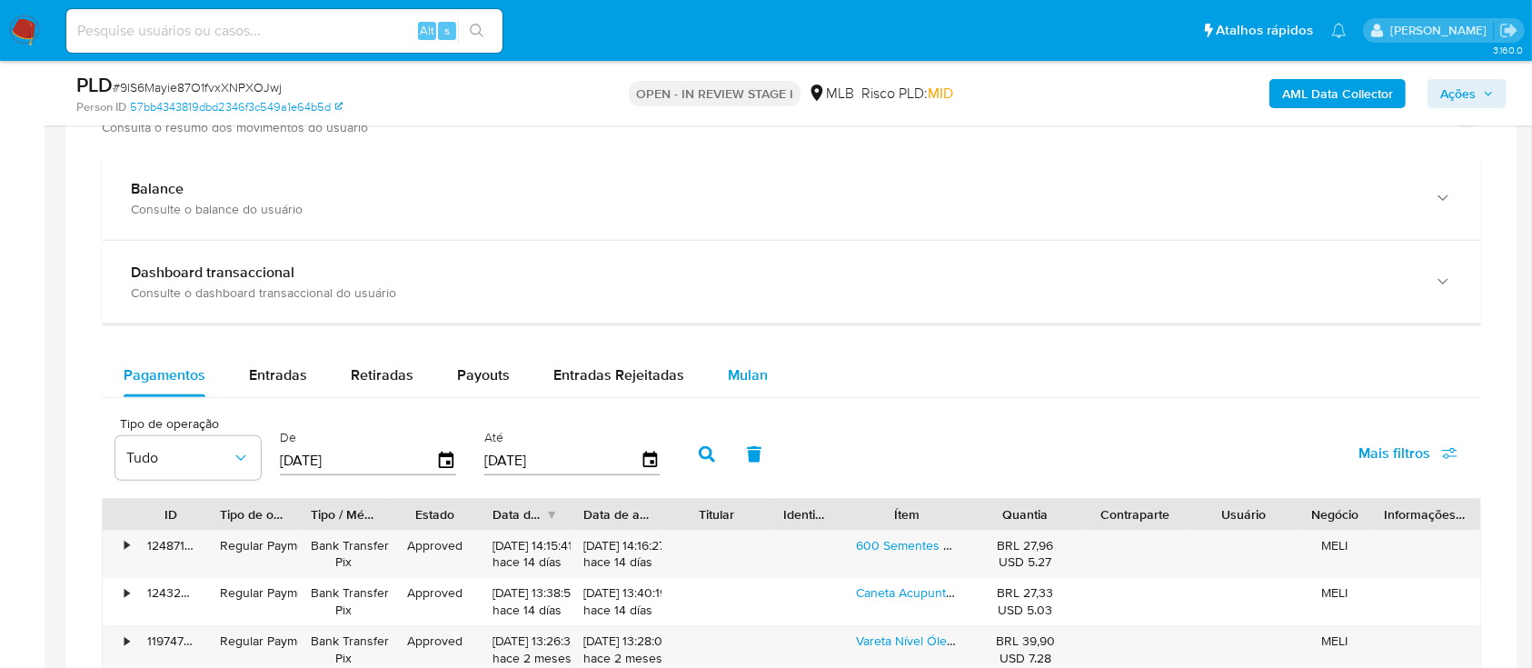
click at [741, 377] on span "Mulan" at bounding box center [748, 374] width 40 height 21
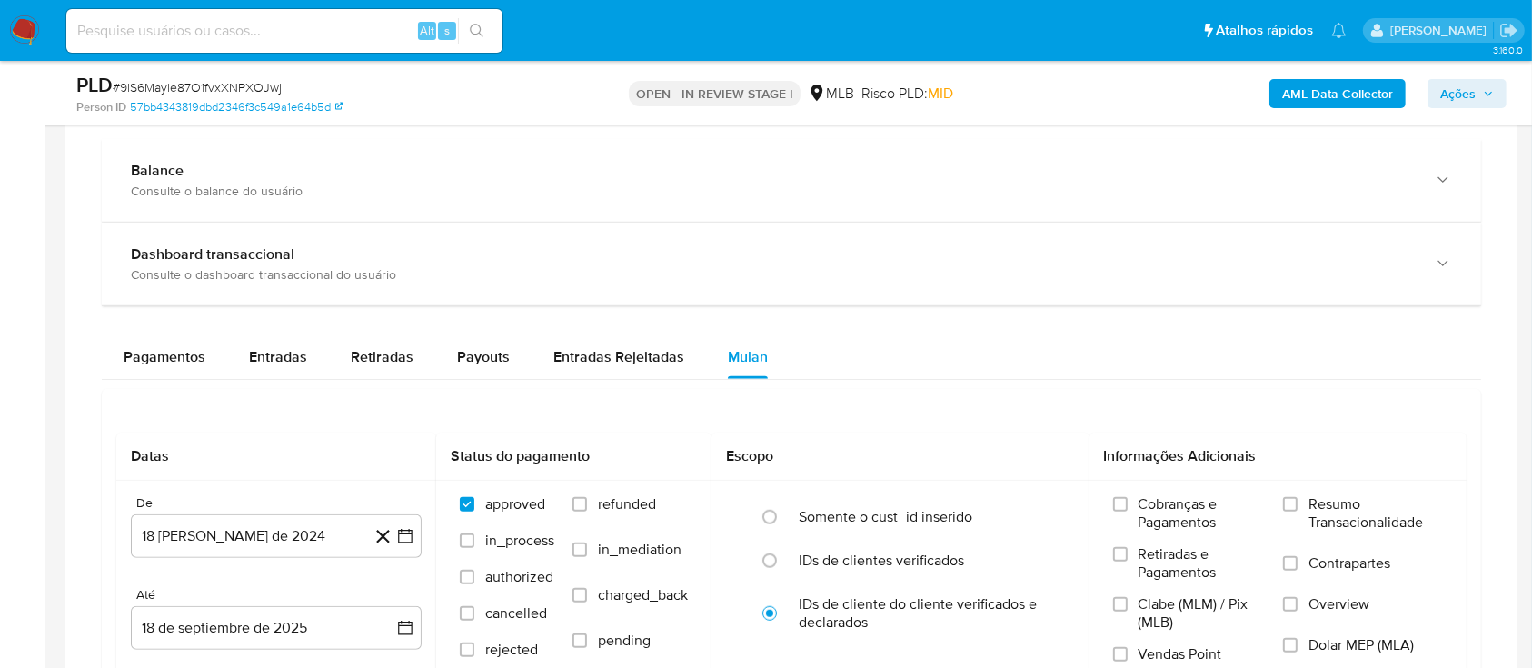
scroll to position [1454, 0]
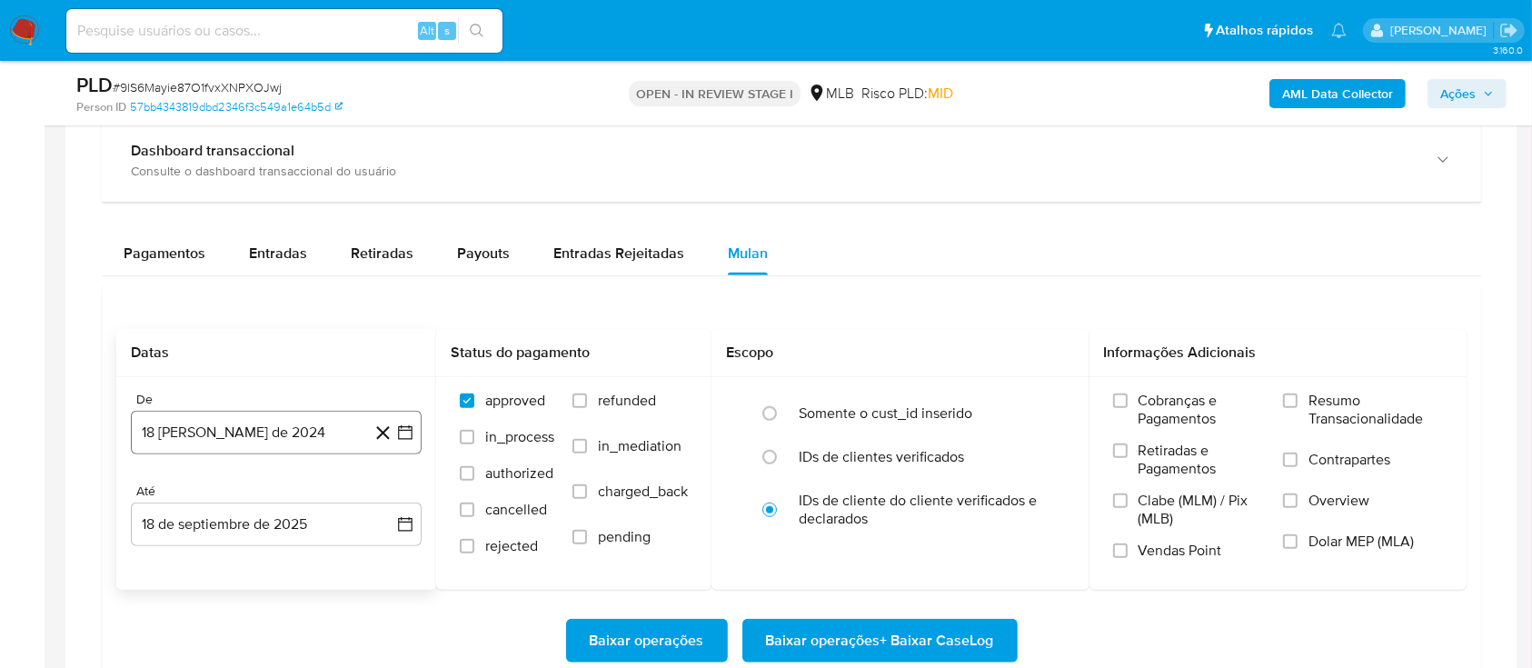
click at [409, 428] on icon "button" at bounding box center [405, 432] width 18 height 18
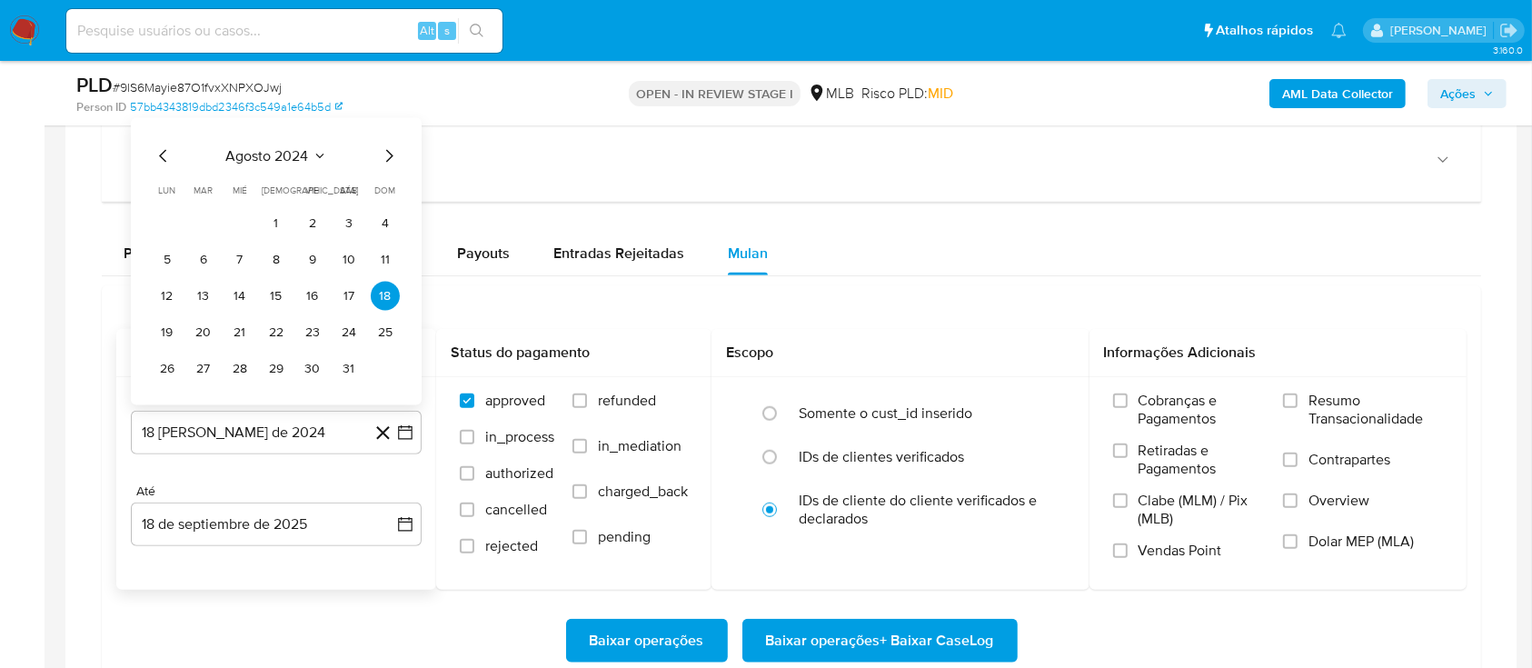
click at [294, 151] on span "agosto 2024" at bounding box center [267, 155] width 83 height 18
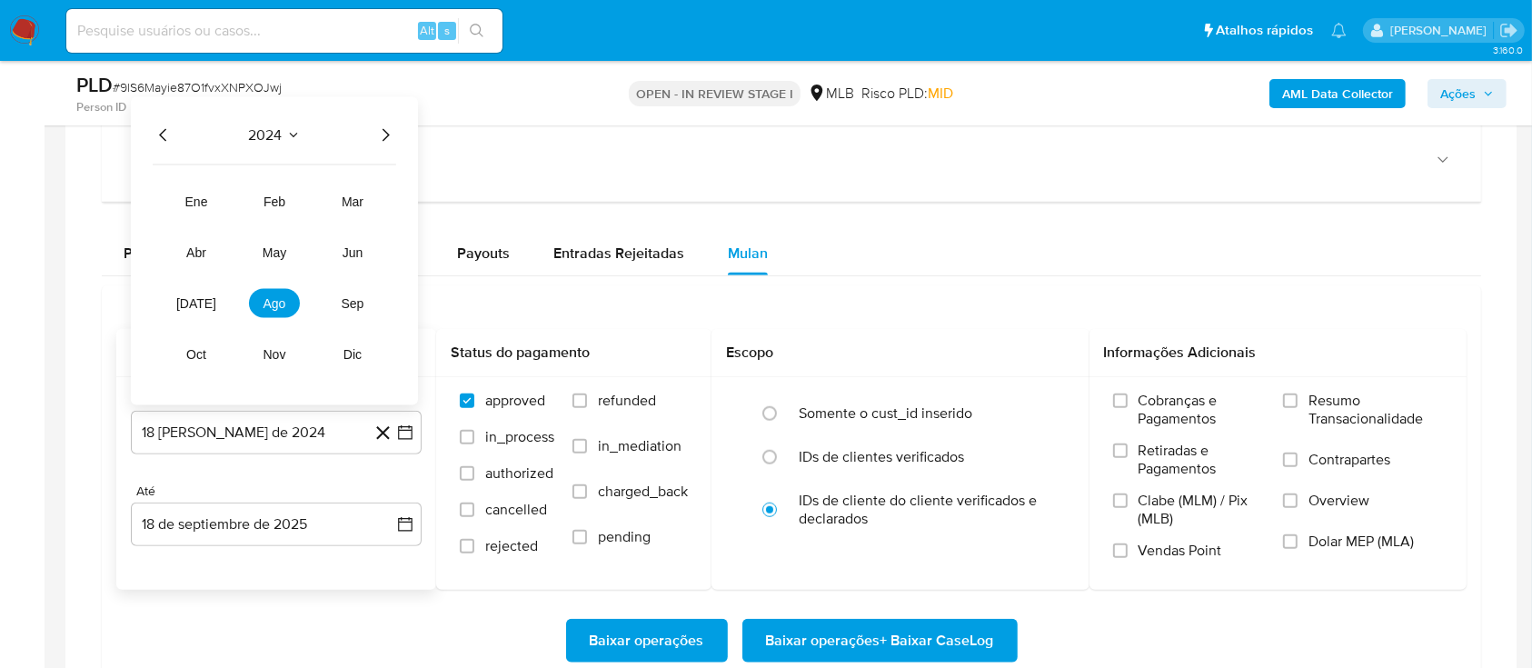
click at [383, 134] on icon "Año siguiente" at bounding box center [385, 135] width 22 height 22
click at [206, 293] on button "[DATE]" at bounding box center [196, 302] width 51 height 29
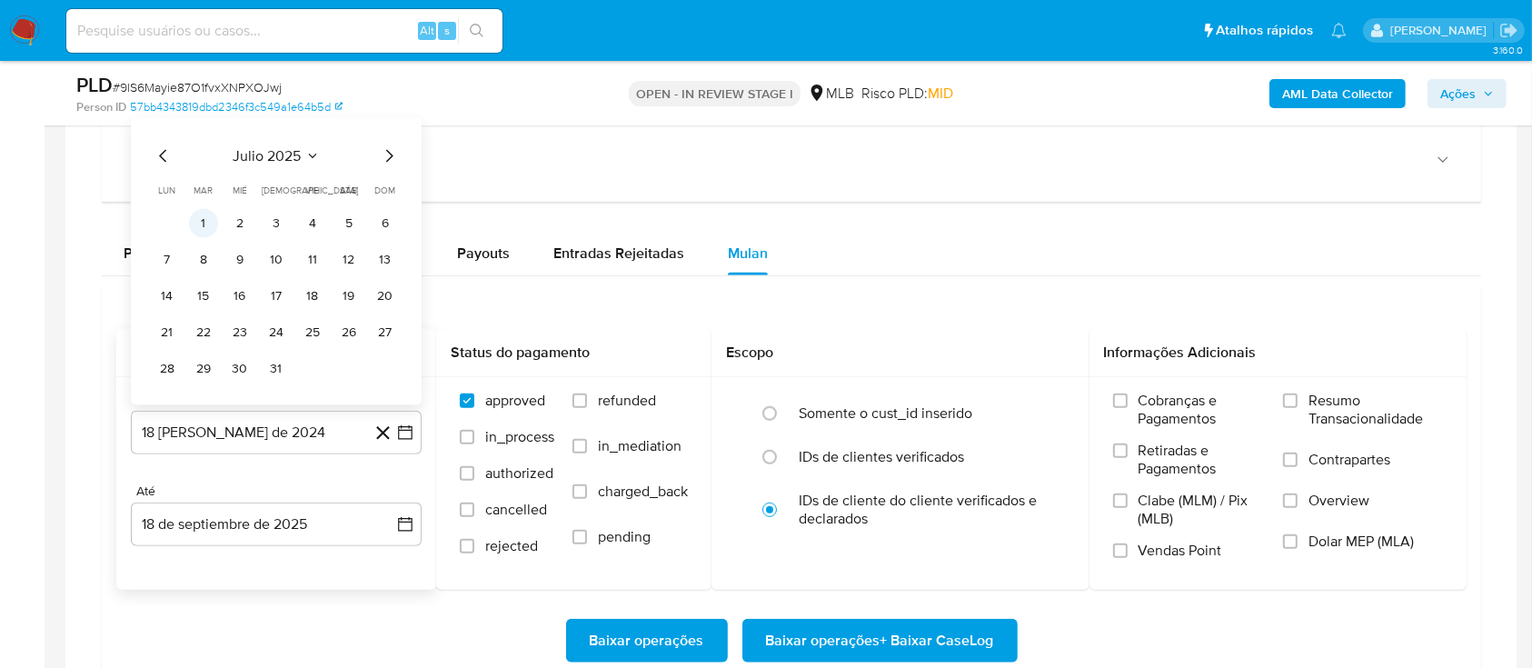
drag, startPoint x: 197, startPoint y: 232, endPoint x: 239, endPoint y: 240, distance: 42.6
click at [197, 231] on button "1" at bounding box center [203, 222] width 29 height 29
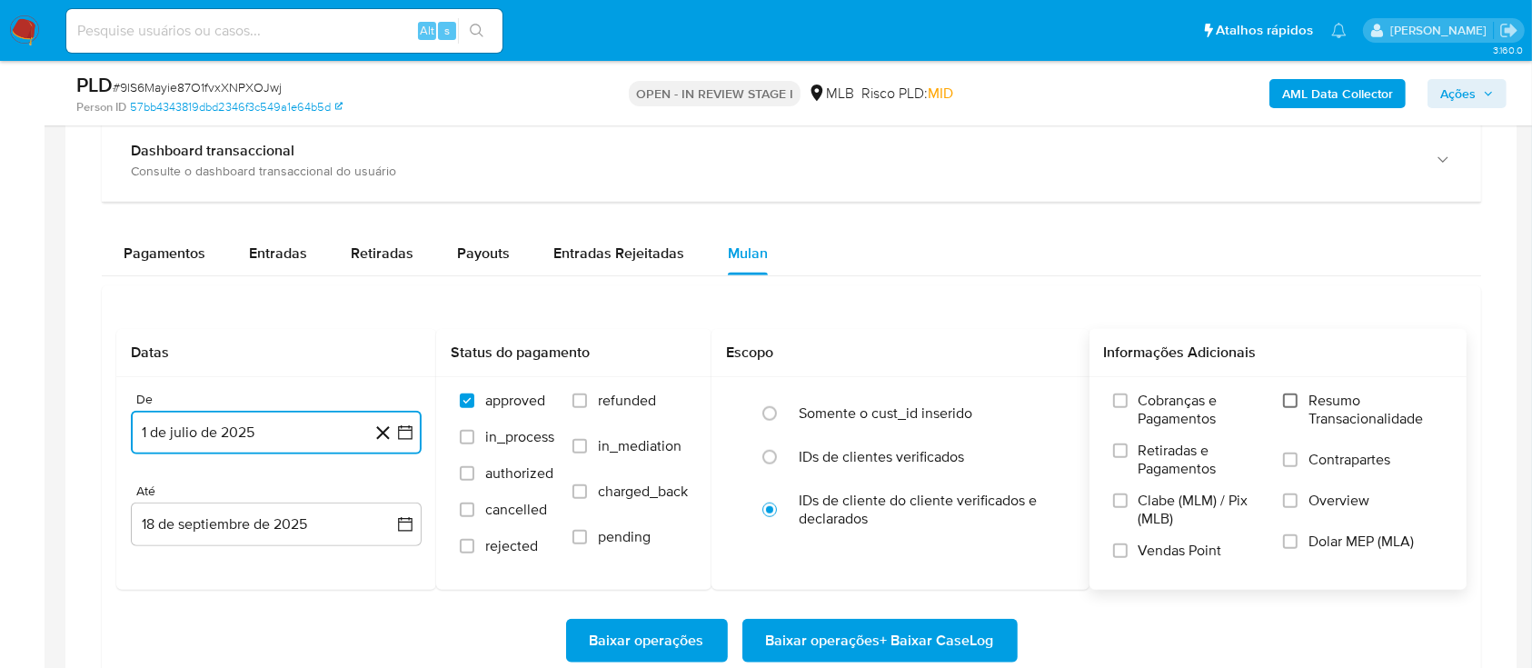
click at [1297, 403] on input "Resumo Transacionalidade" at bounding box center [1290, 400] width 15 height 15
click at [836, 637] on span "Baixar operações + Baixar CaseLog" at bounding box center [880, 641] width 228 height 40
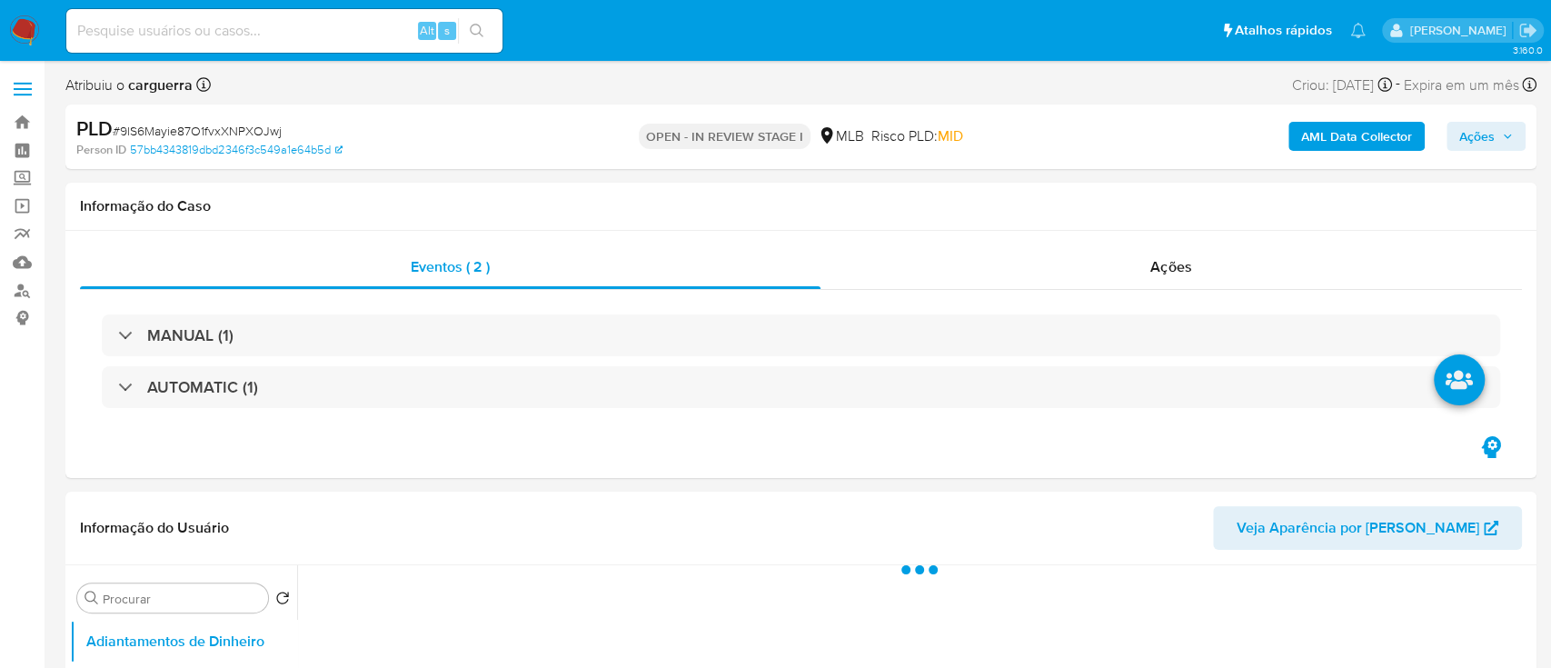
select select "10"
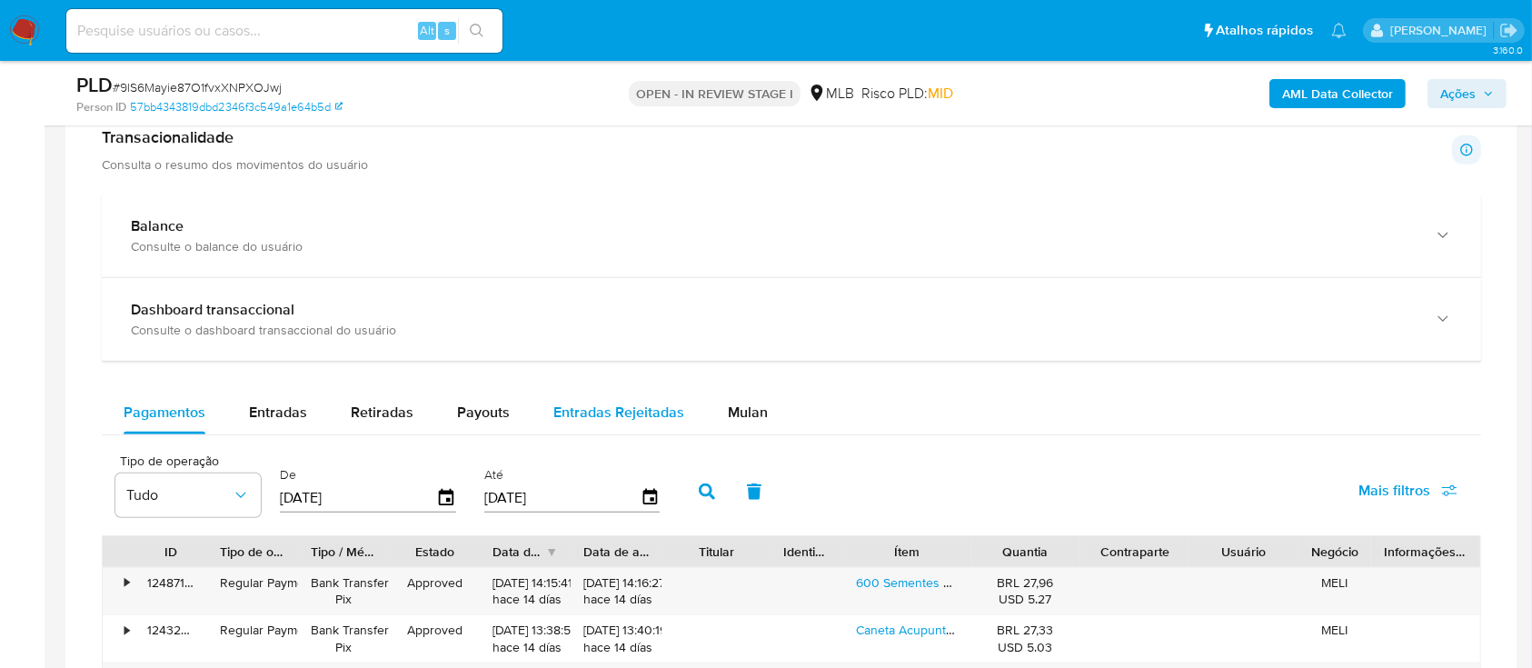
scroll to position [1332, 0]
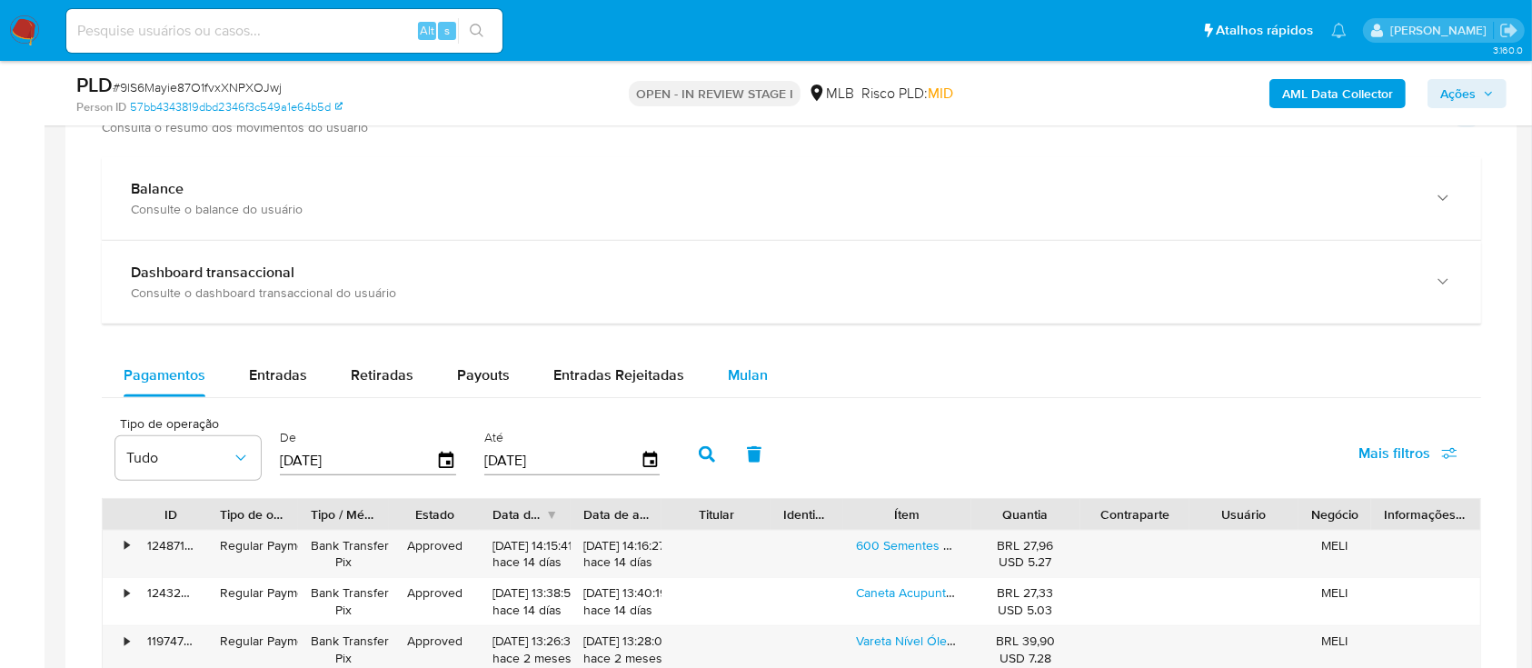
click at [749, 378] on span "Mulan" at bounding box center [748, 374] width 40 height 21
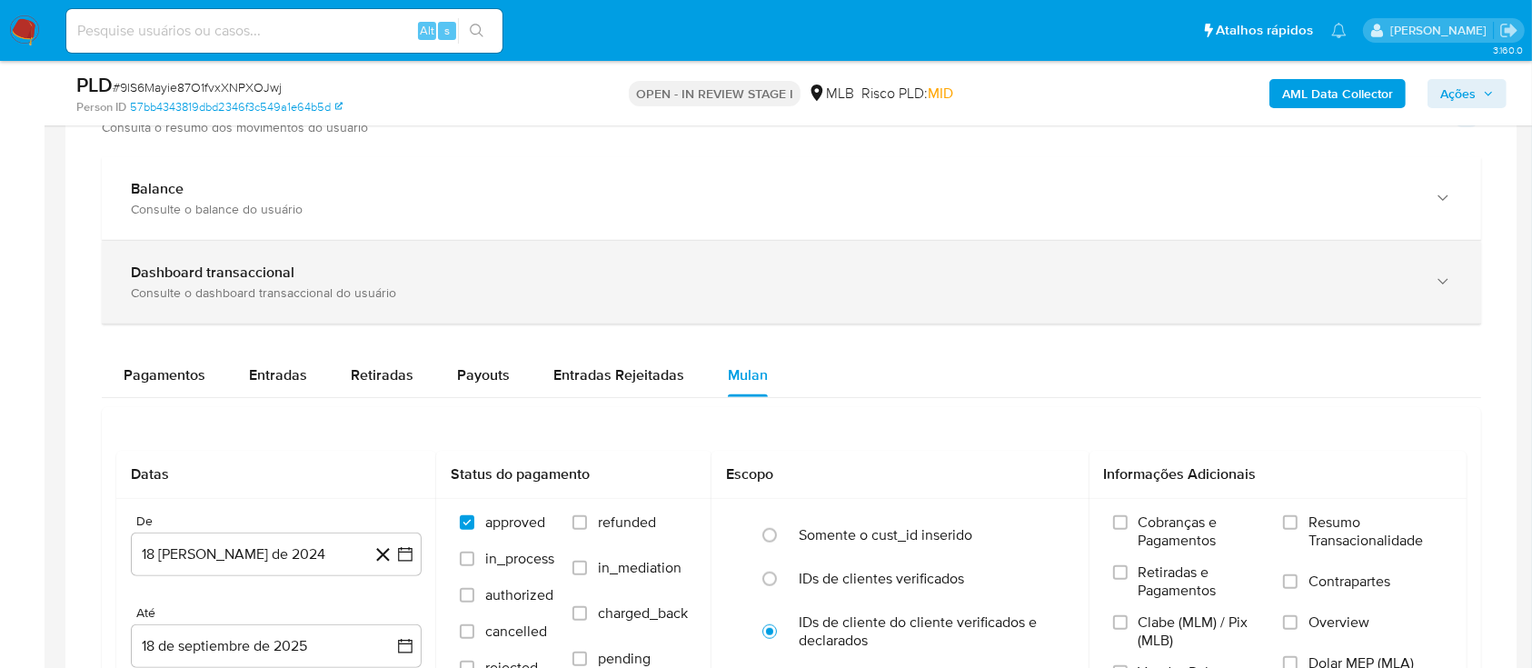
scroll to position [1575, 0]
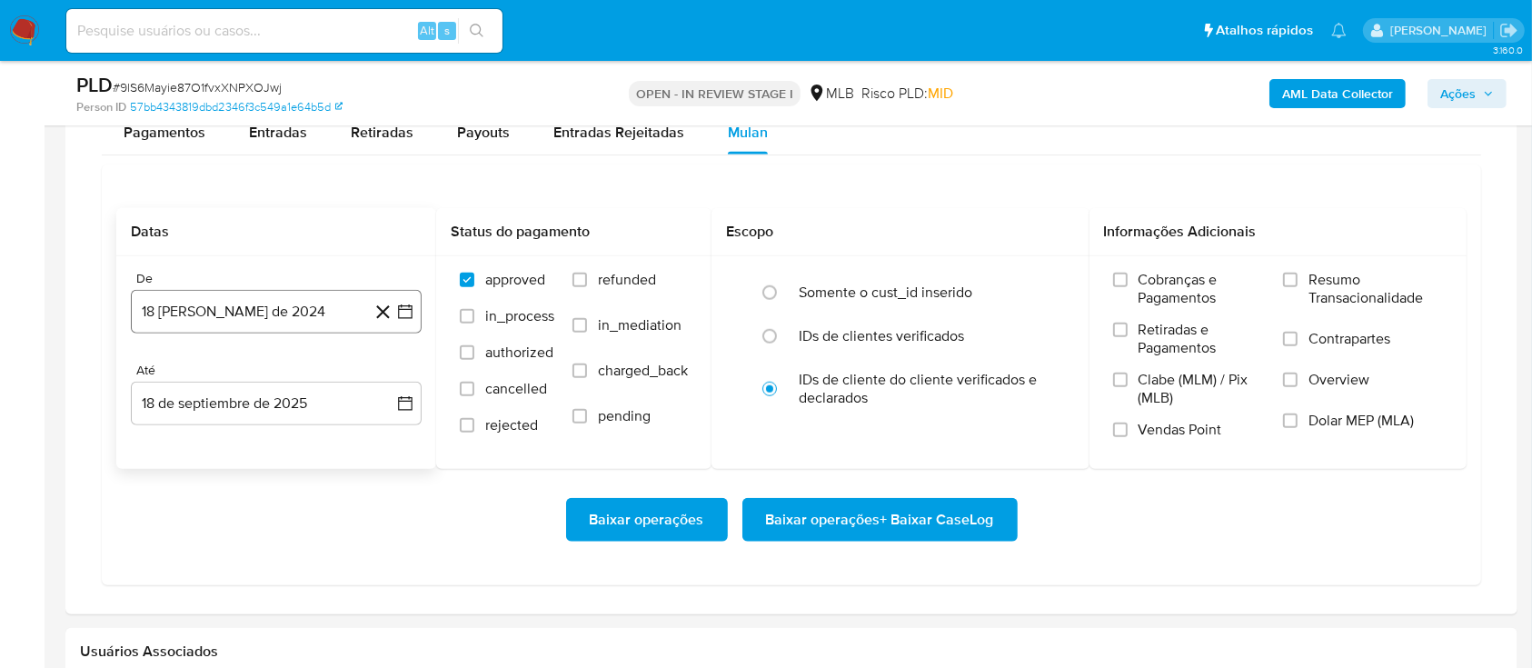
click at [406, 309] on icon "button" at bounding box center [405, 312] width 18 height 18
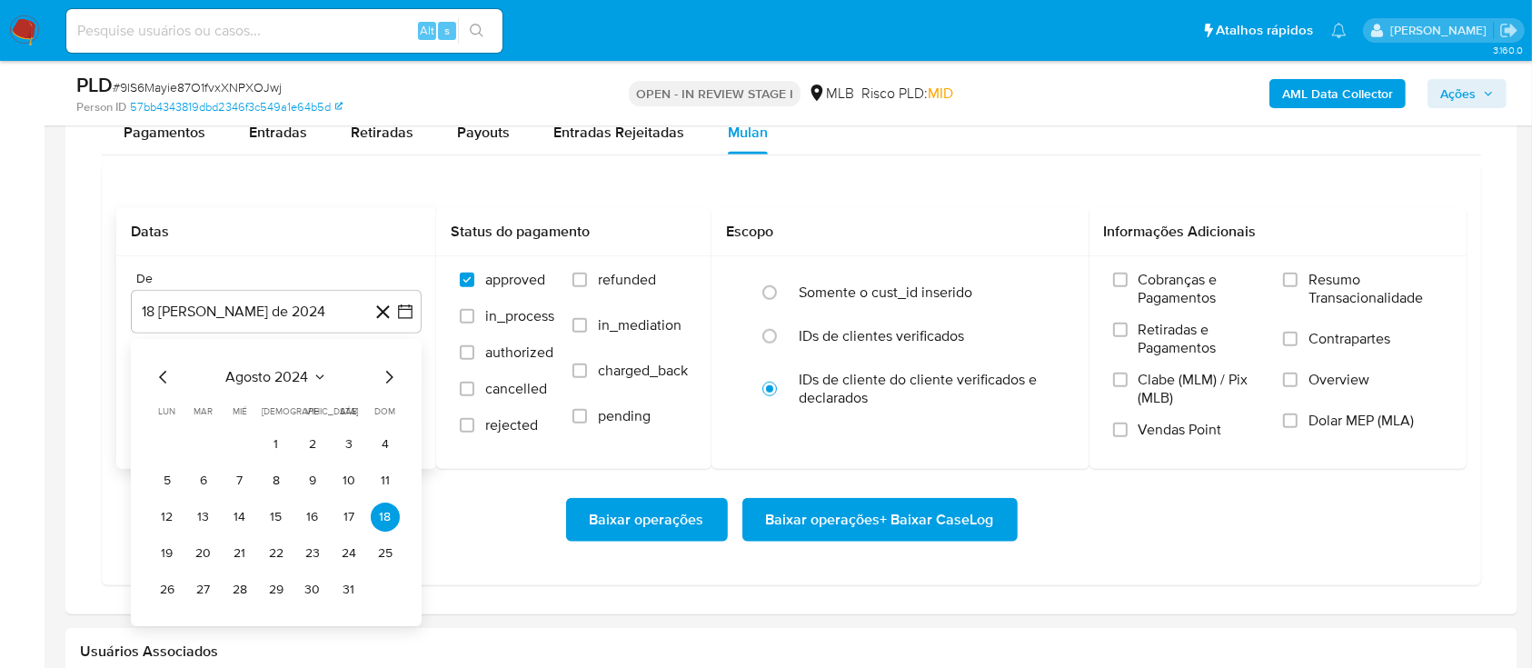
click at [393, 382] on icon "Mes siguiente" at bounding box center [389, 377] width 22 height 22
click at [342, 373] on div "septiembre 2024" at bounding box center [276, 377] width 247 height 22
click at [329, 377] on icon "Seleccionar mes y año" at bounding box center [333, 377] width 15 height 15
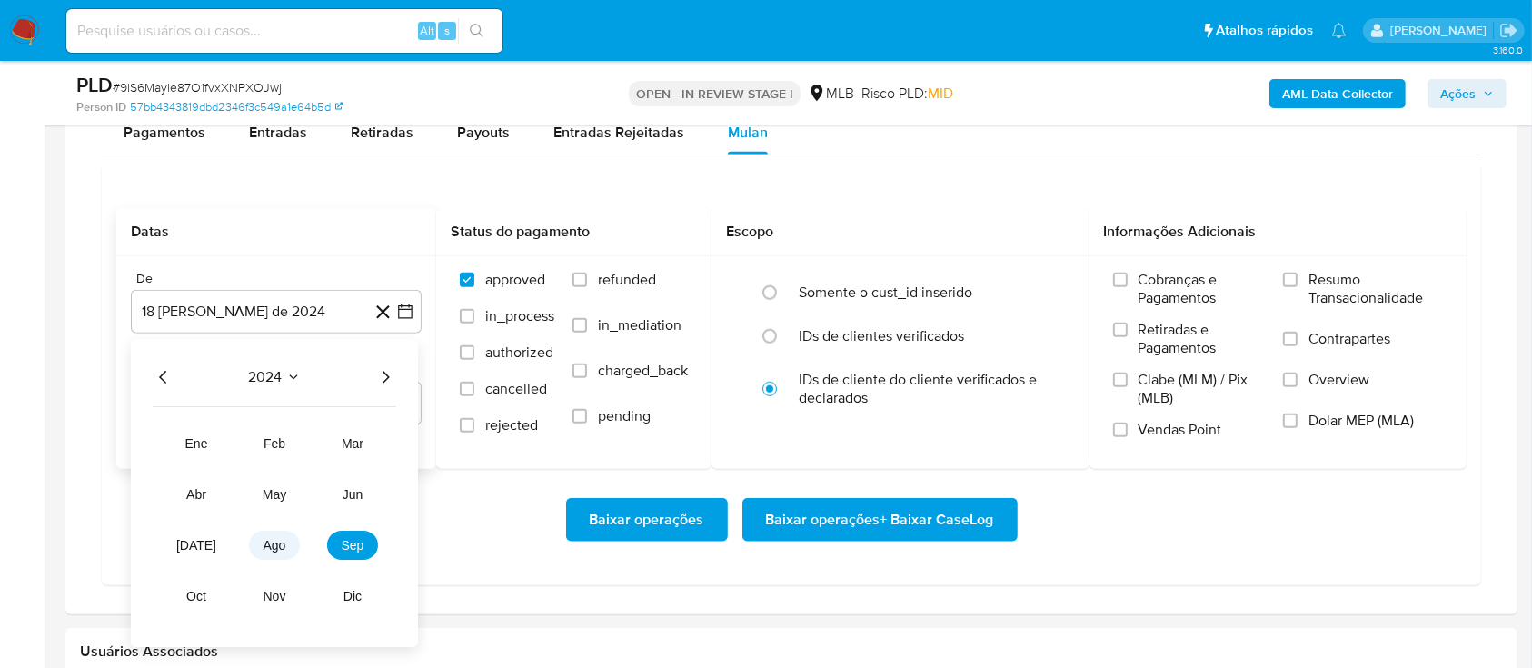
click at [274, 544] on span "ago" at bounding box center [275, 545] width 23 height 15
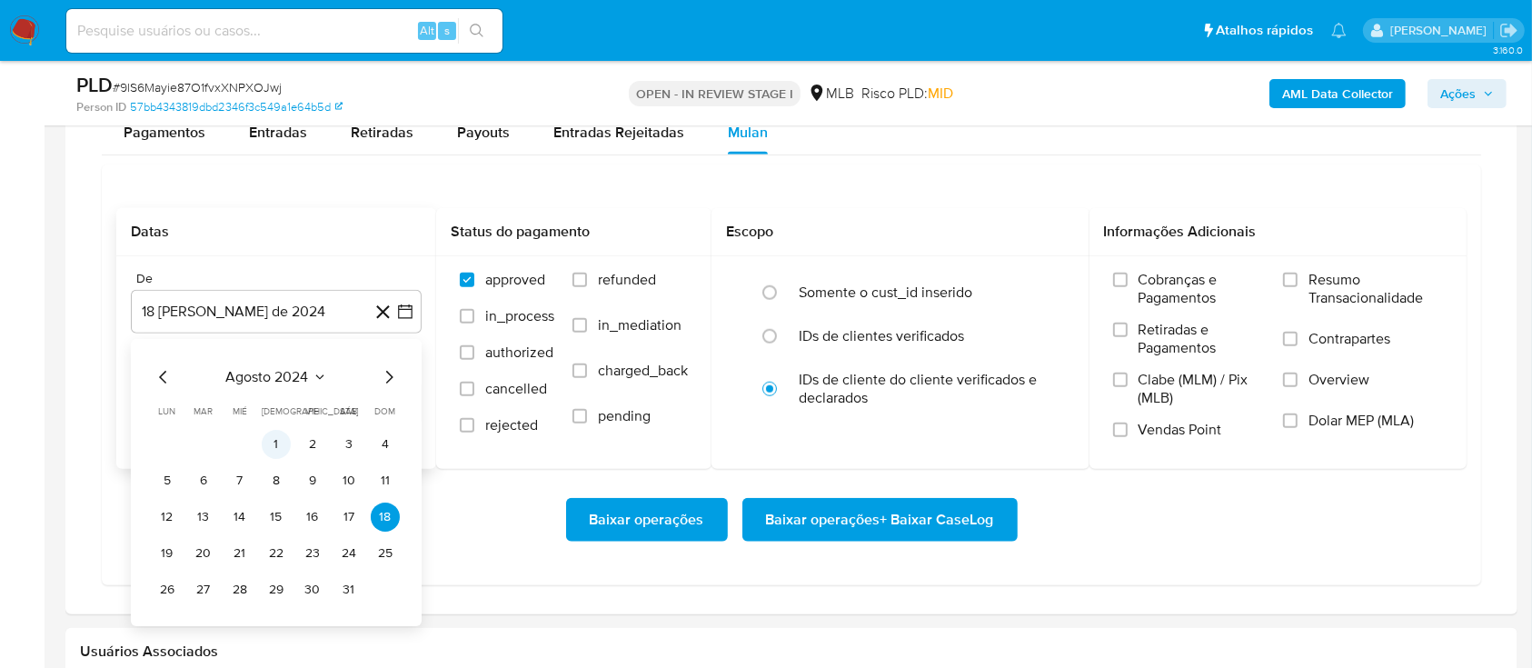
click at [277, 436] on button "1" at bounding box center [276, 444] width 29 height 29
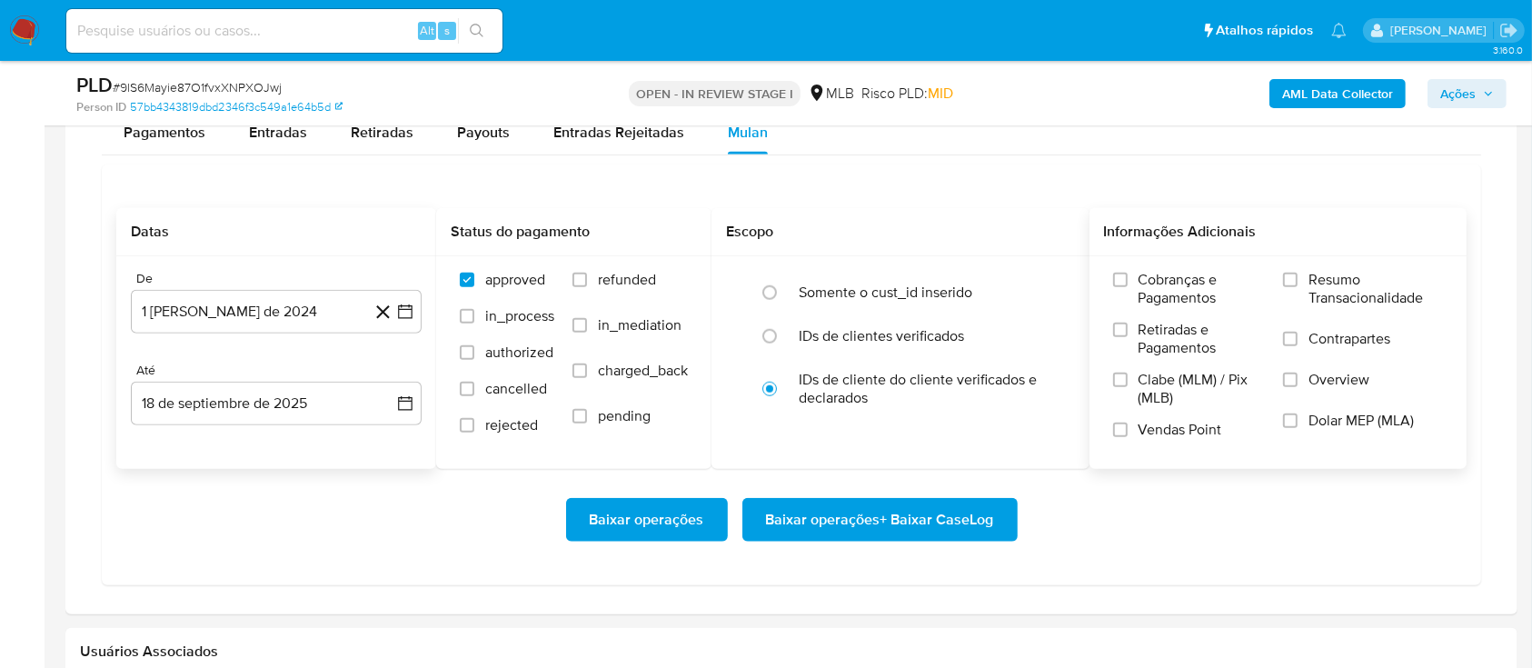
click at [1337, 271] on span "Resumo Transacionalidade" at bounding box center [1376, 289] width 134 height 36
click at [1319, 291] on span "Resumo Transacionalidade" at bounding box center [1376, 289] width 134 height 36
click at [1298, 287] on input "Resumo Transacionalidade" at bounding box center [1290, 280] width 15 height 15
click at [824, 534] on span "Baixar operações + Baixar CaseLog" at bounding box center [880, 520] width 228 height 40
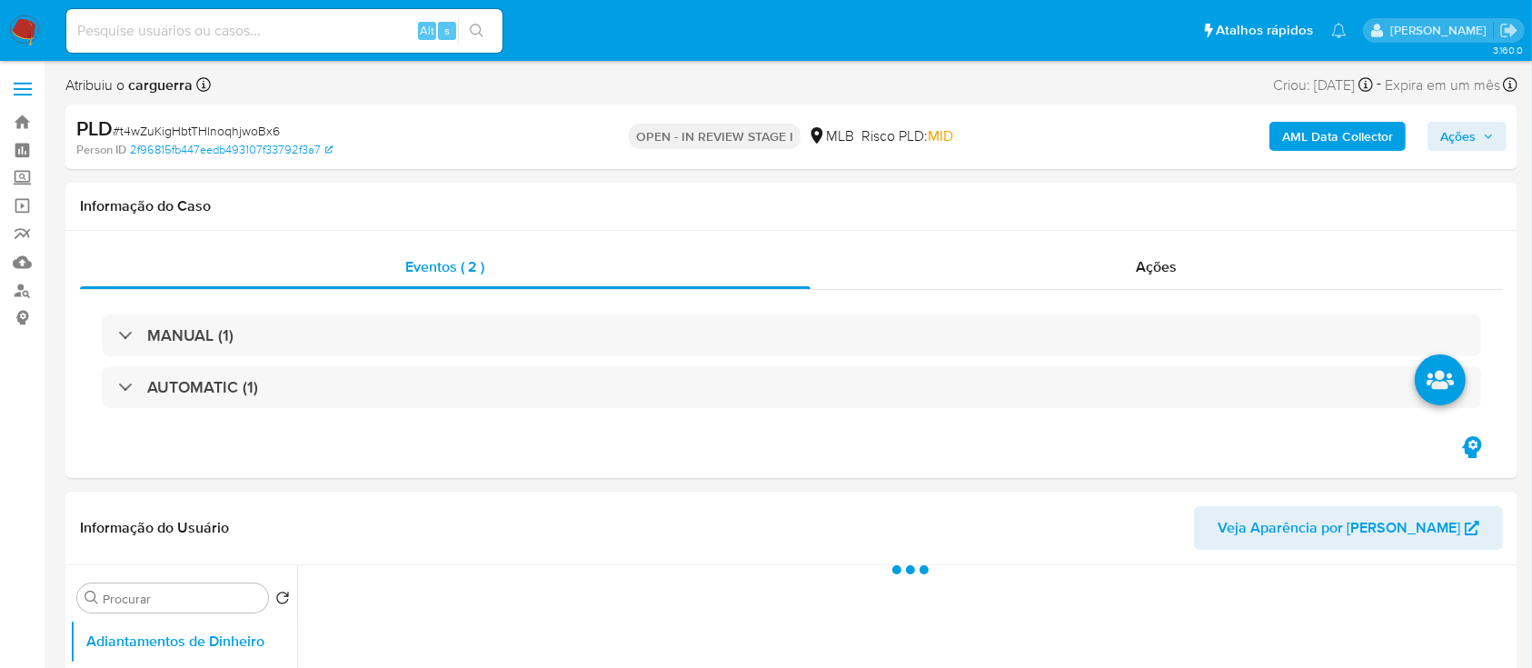
select select "10"
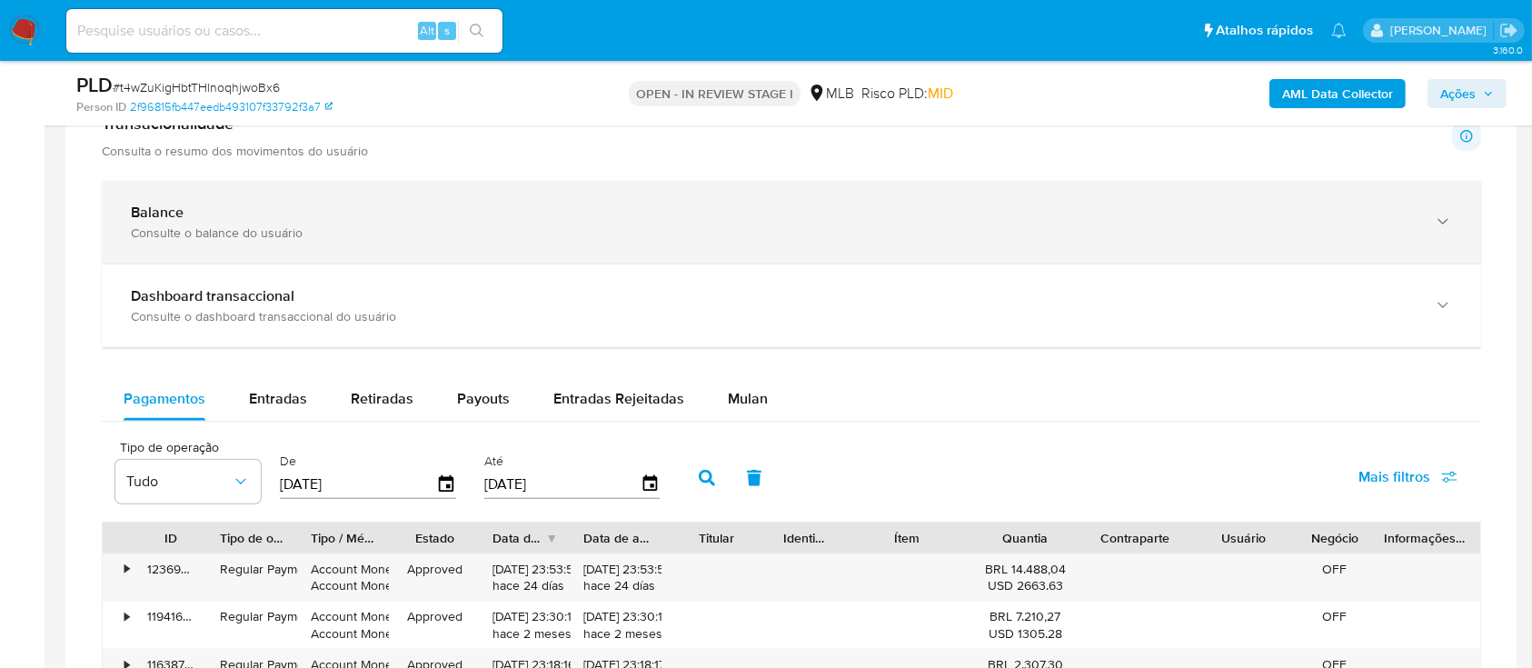
scroll to position [1454, 0]
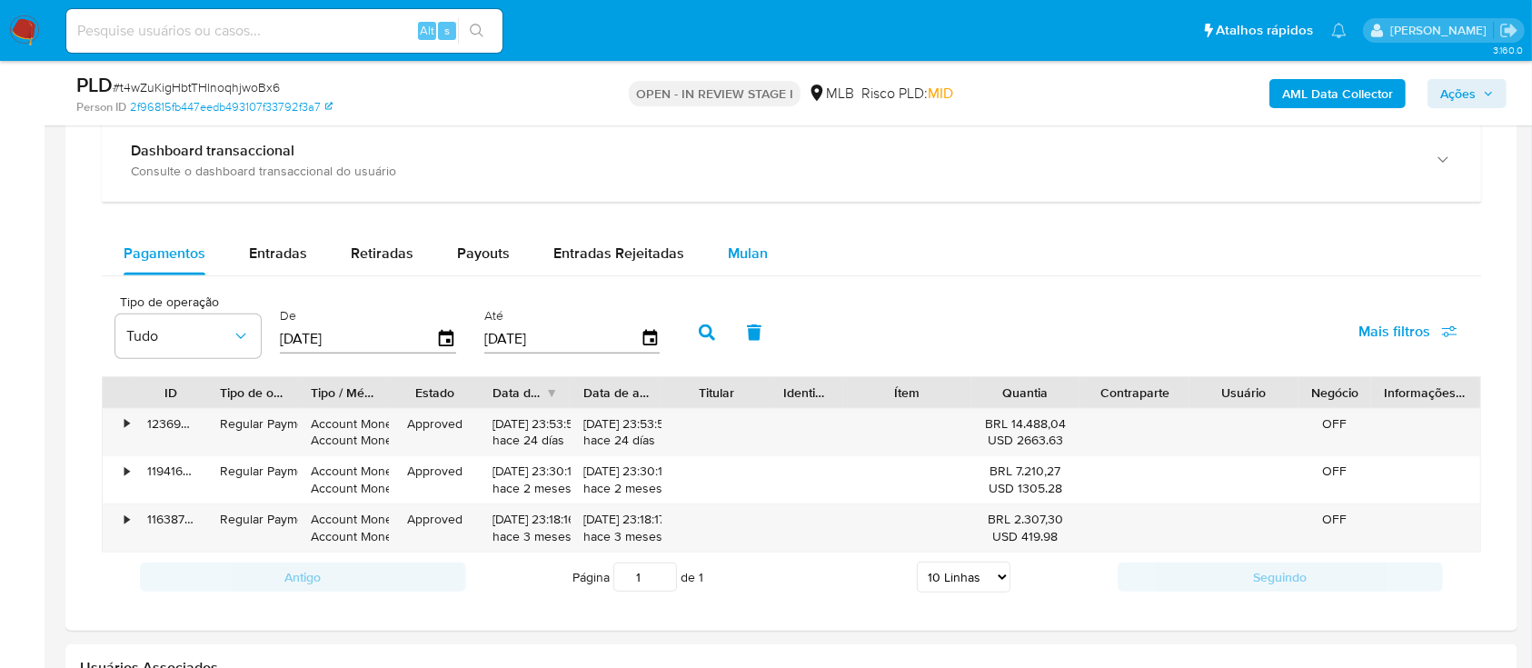
click at [757, 249] on span "Mulan" at bounding box center [748, 253] width 40 height 21
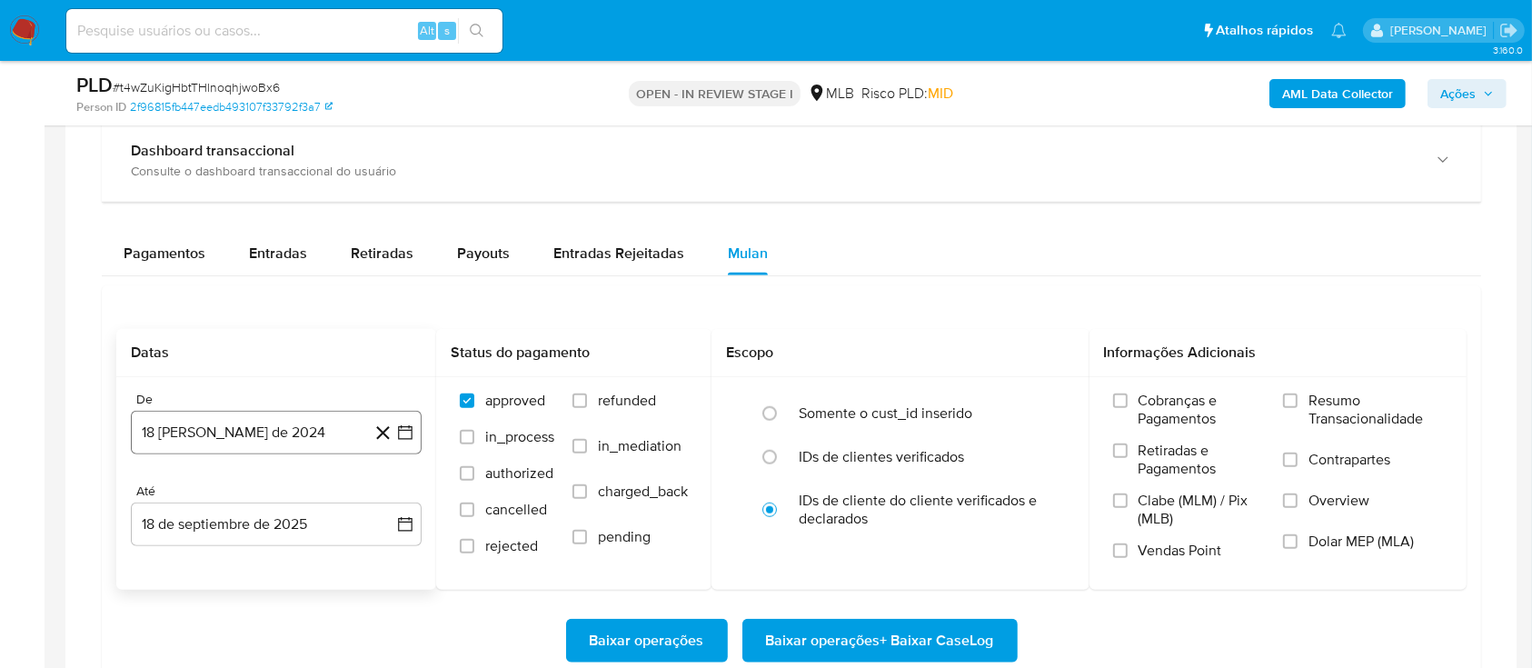
click at [413, 437] on icon "button" at bounding box center [405, 432] width 18 height 18
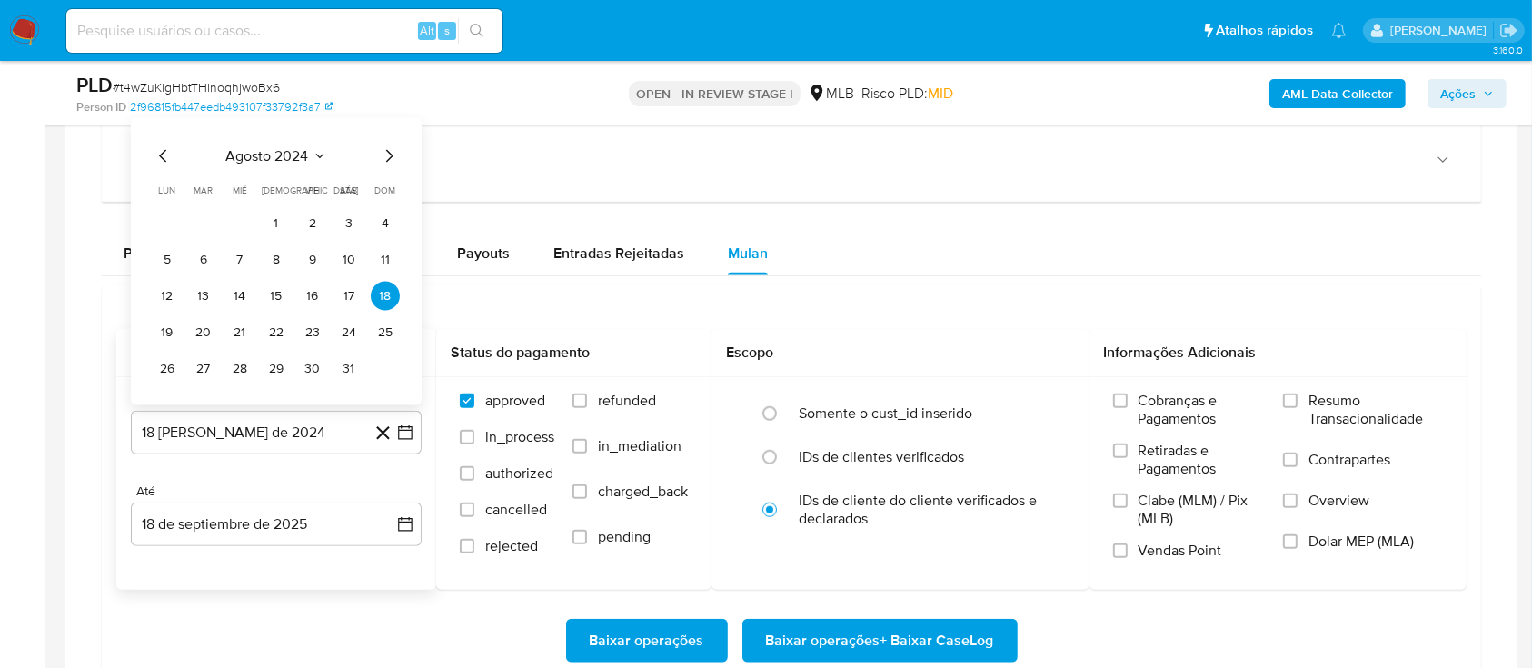
click at [313, 152] on icon "Seleccionar mes y año" at bounding box center [320, 155] width 15 height 15
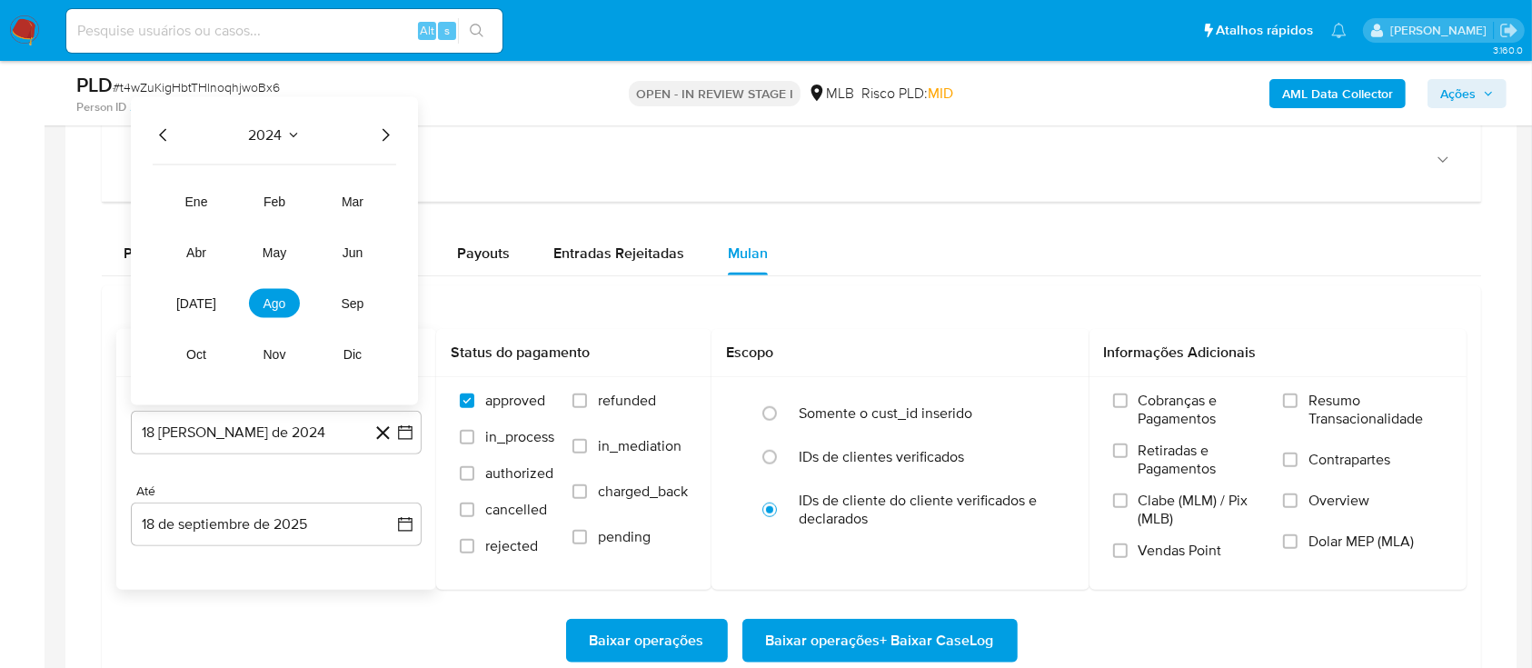
click at [378, 129] on icon "Año siguiente" at bounding box center [385, 135] width 22 height 22
click at [284, 298] on span "ago" at bounding box center [275, 302] width 23 height 15
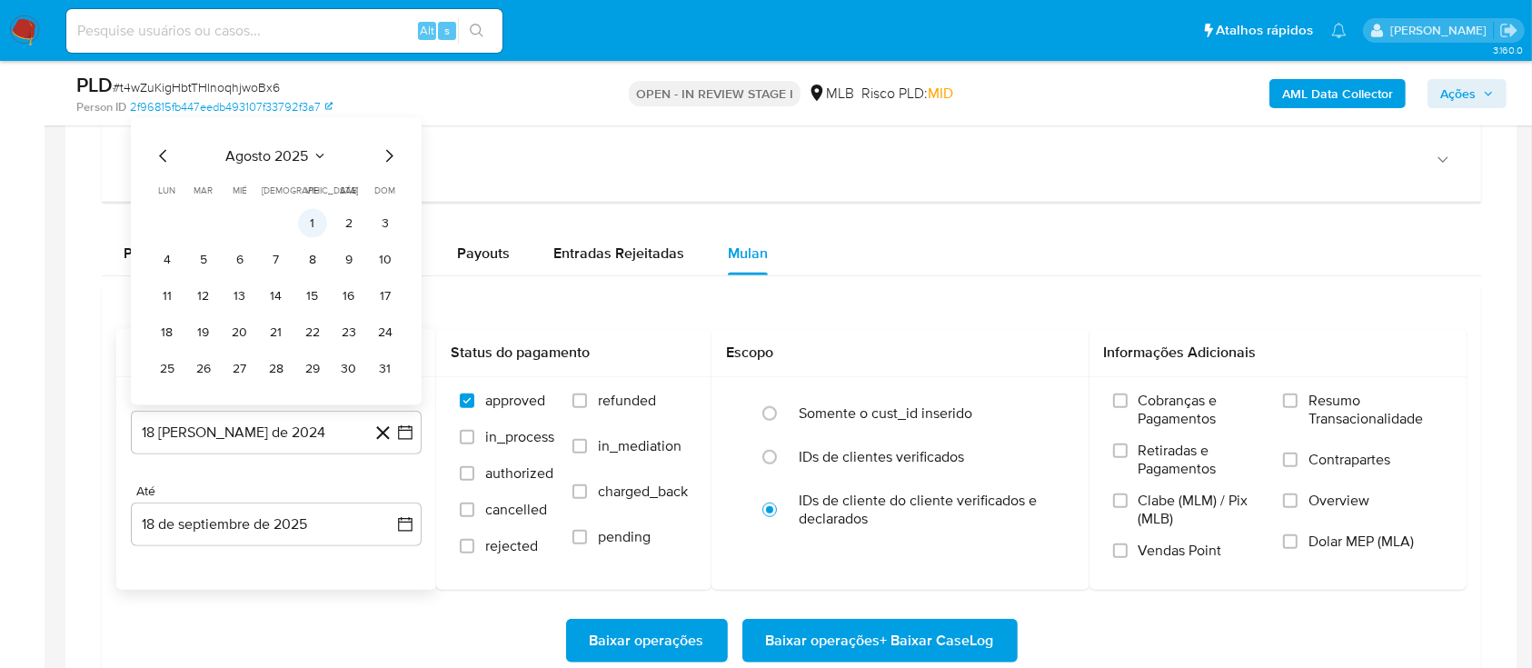
click at [312, 224] on button "1" at bounding box center [312, 222] width 29 height 29
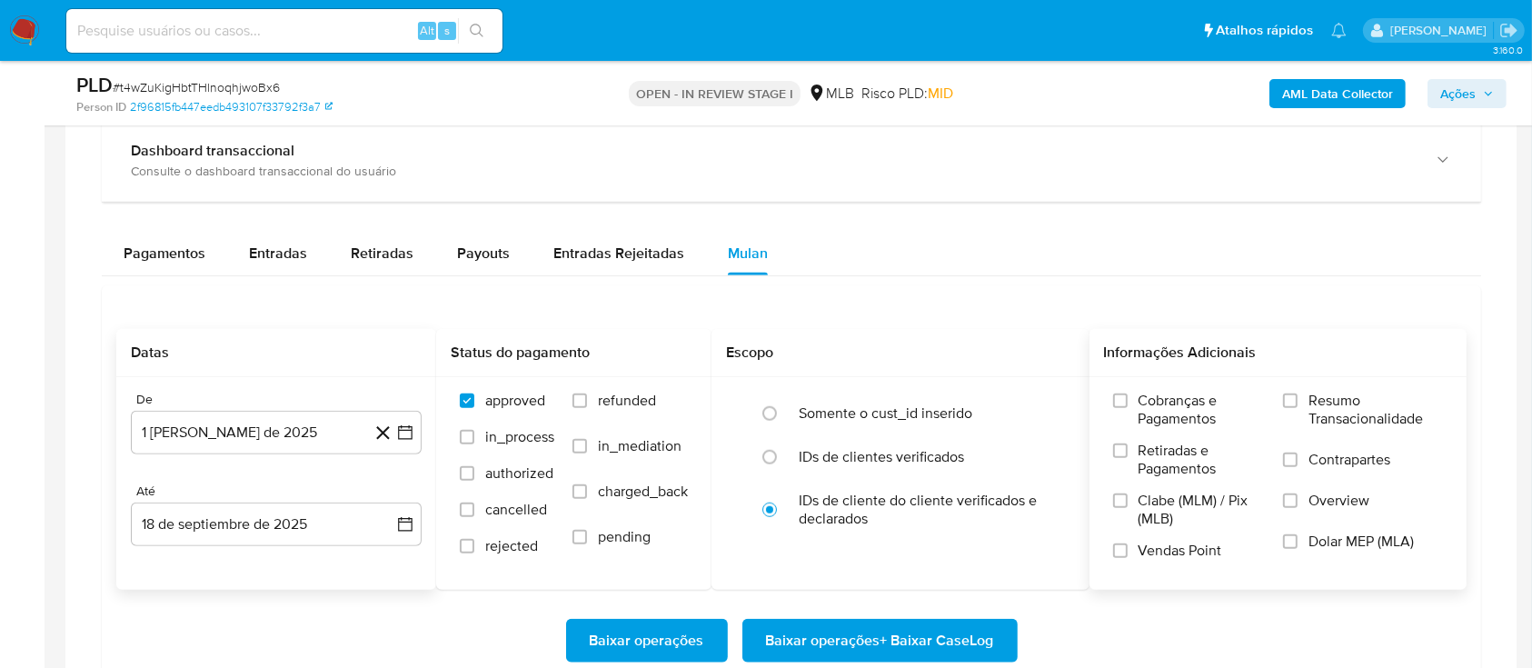
click at [1317, 403] on span "Resumo Transacionalidade" at bounding box center [1376, 410] width 134 height 36
click at [1298, 403] on input "Resumo Transacionalidade" at bounding box center [1290, 400] width 15 height 15
click at [812, 640] on span "Baixar operações + Baixar CaseLog" at bounding box center [880, 641] width 228 height 40
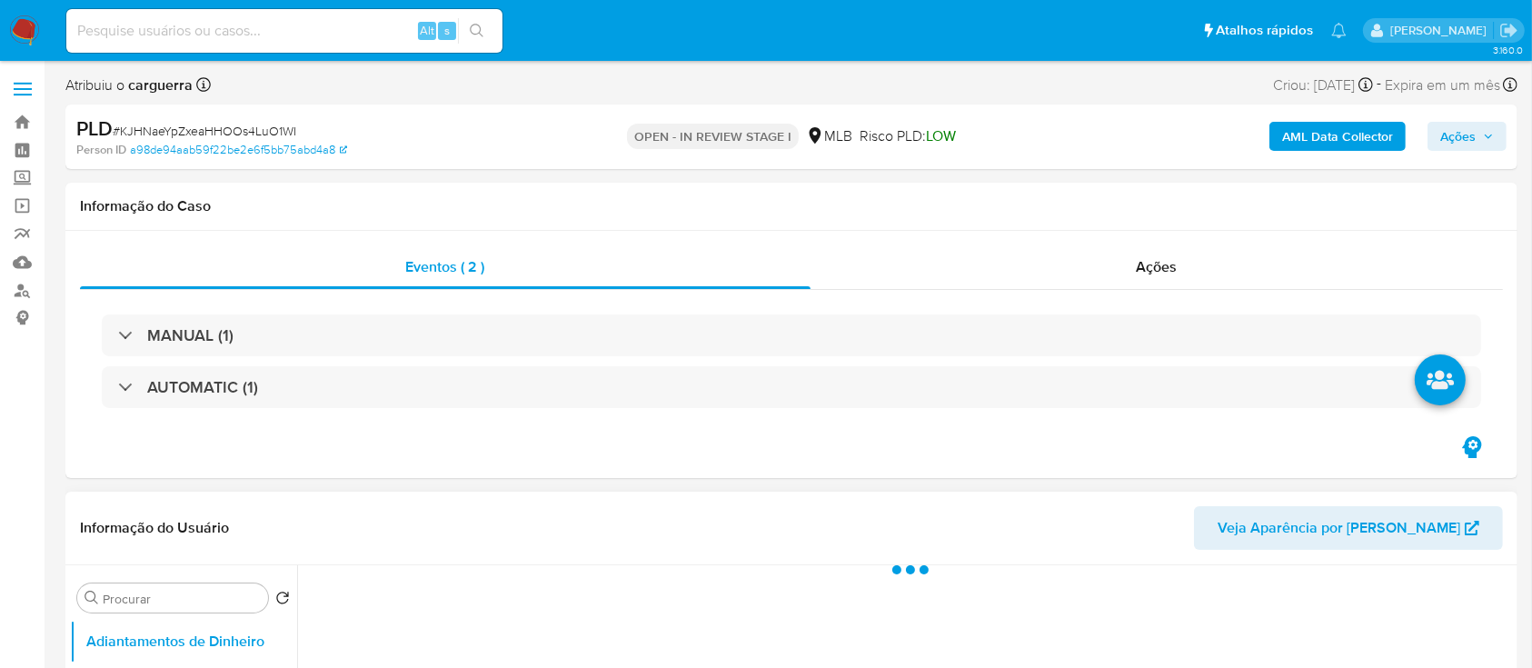
select select "10"
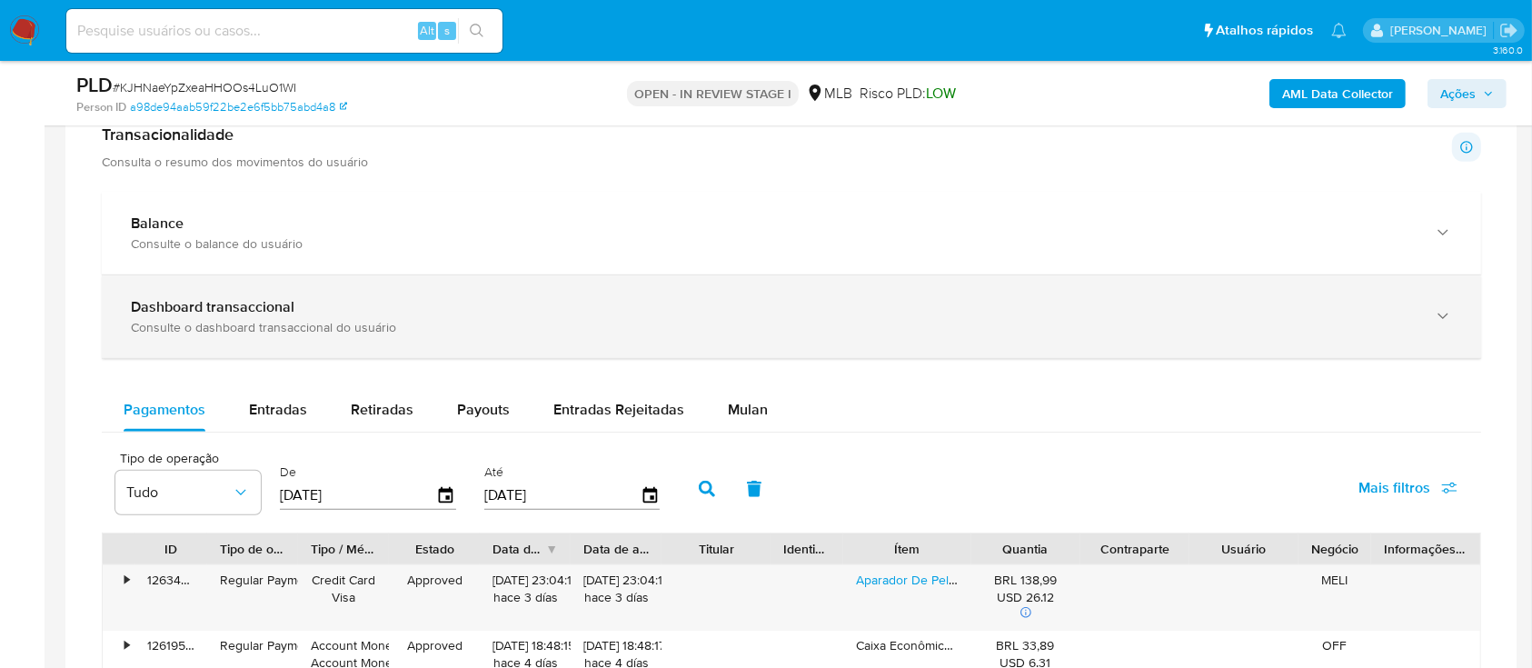
scroll to position [1211, 0]
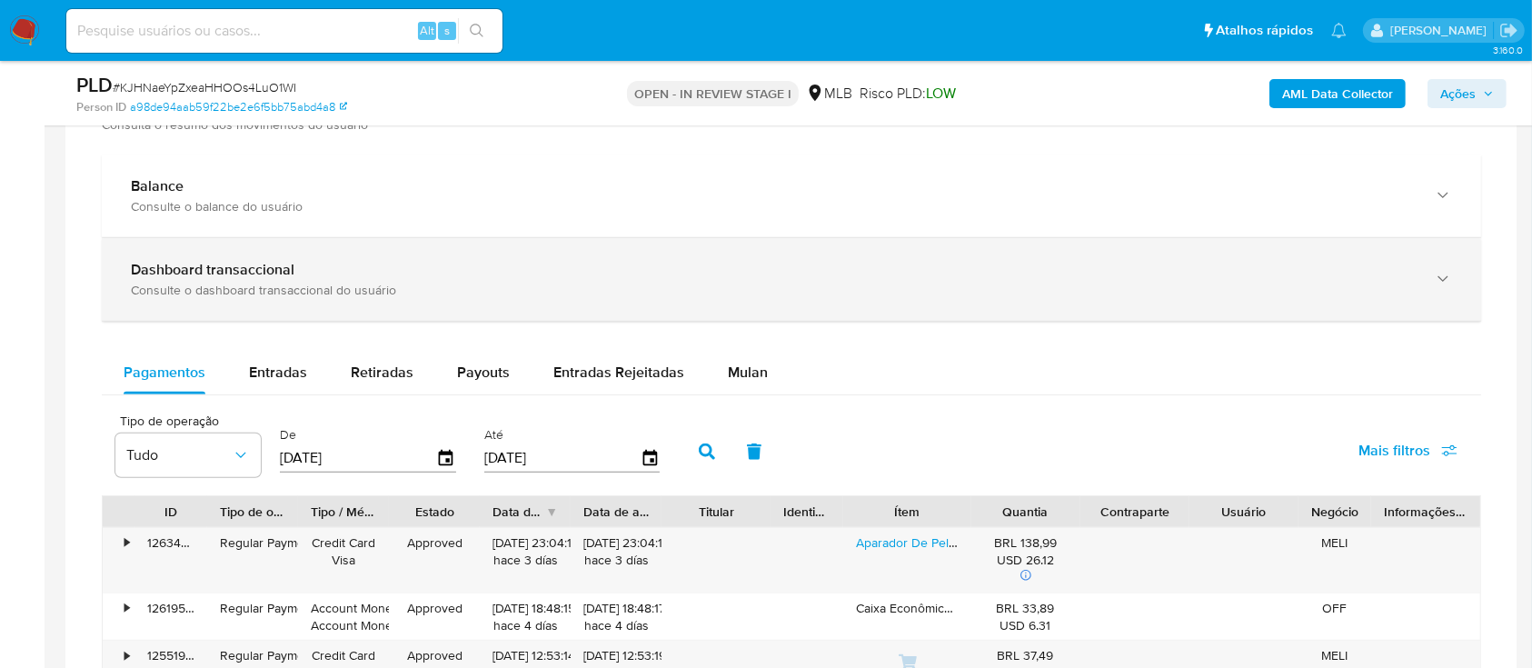
click at [1450, 285] on icon "button" at bounding box center [1443, 279] width 18 height 18
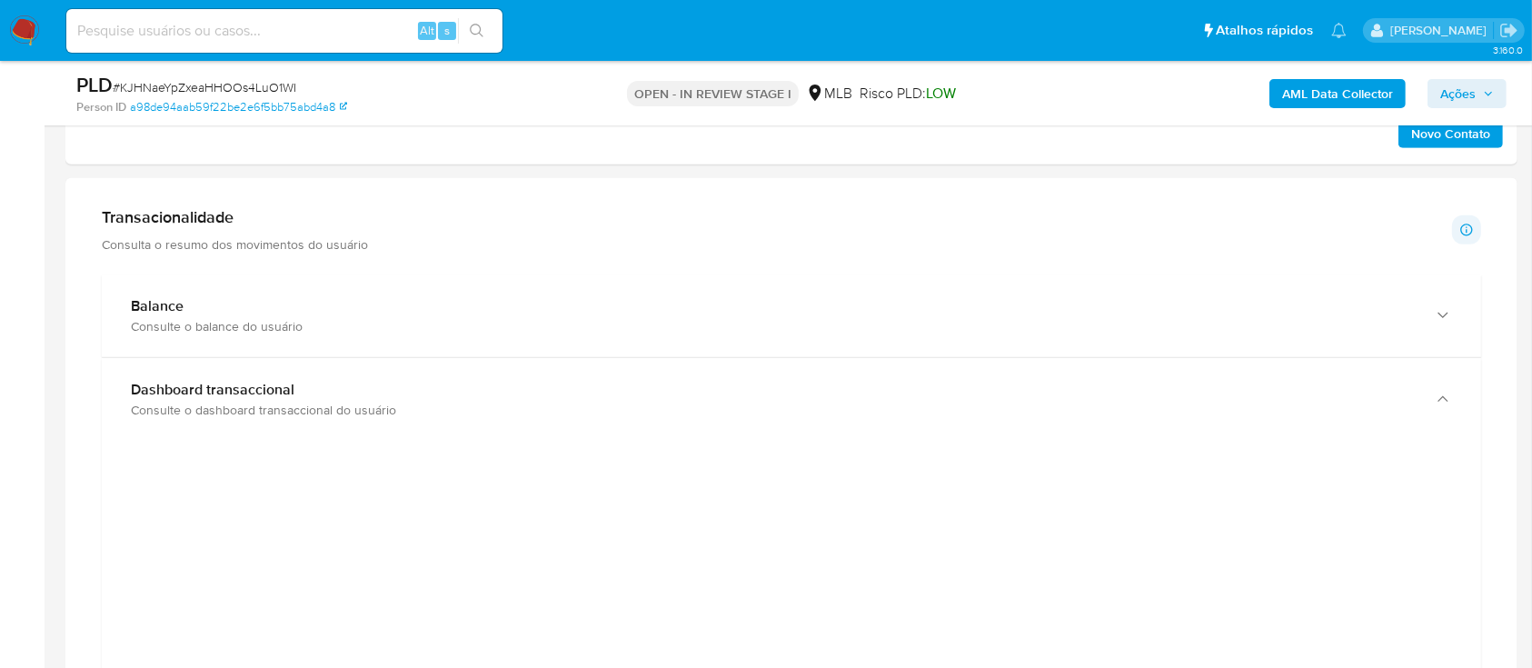
scroll to position [1090, 0]
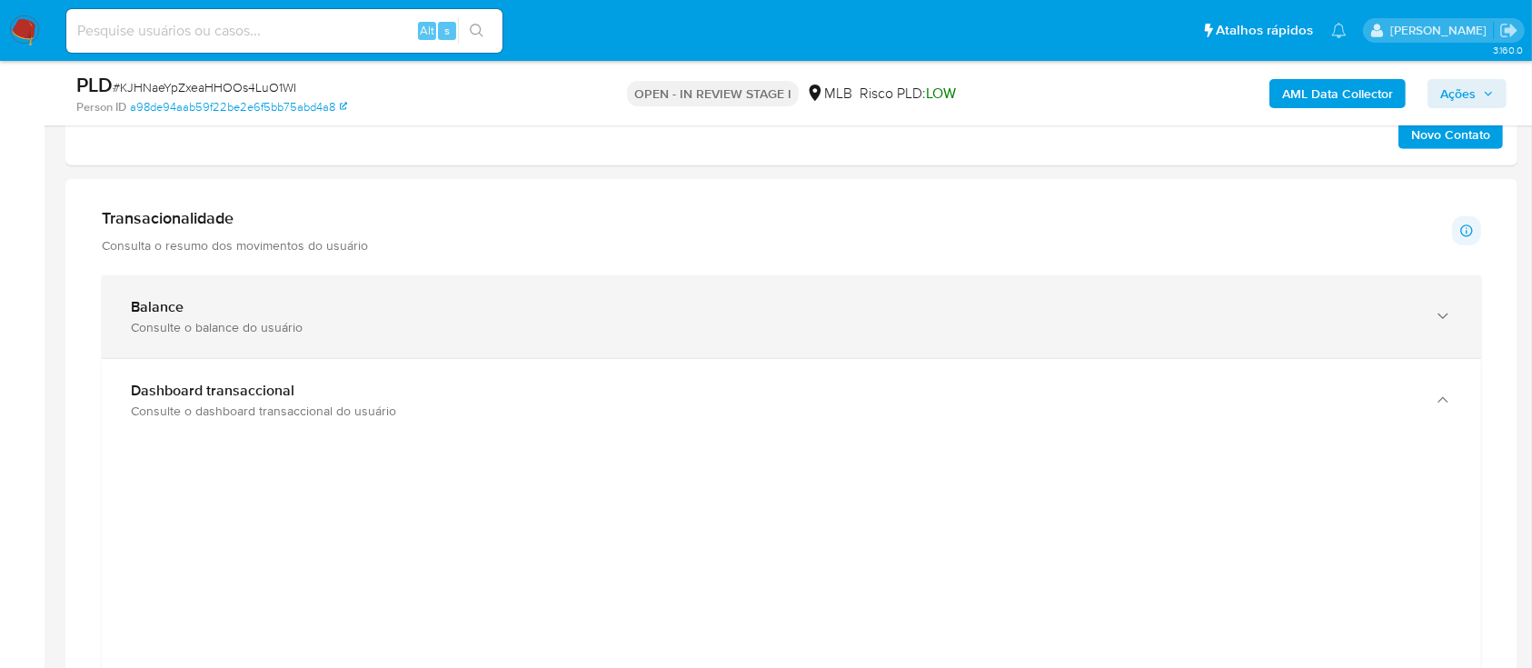
click at [1448, 307] on icon "button" at bounding box center [1443, 316] width 18 height 18
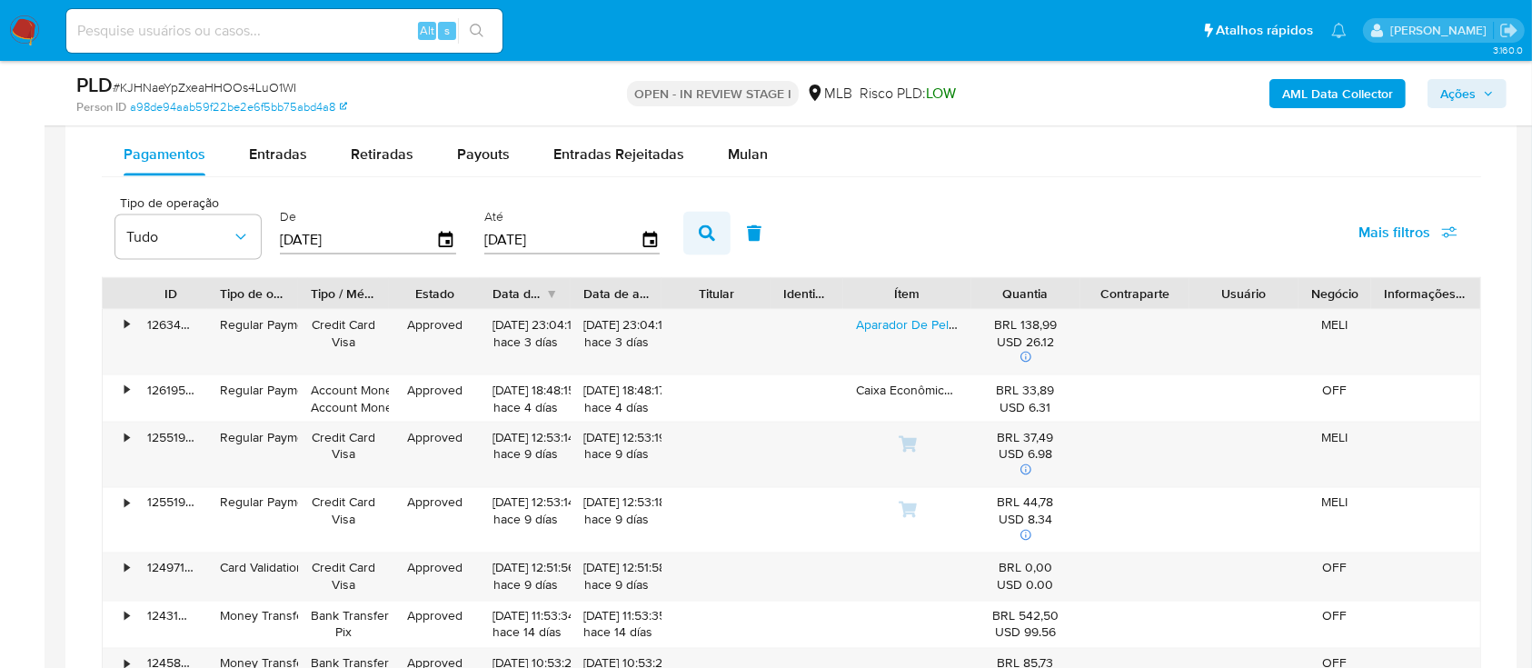
scroll to position [2908, 0]
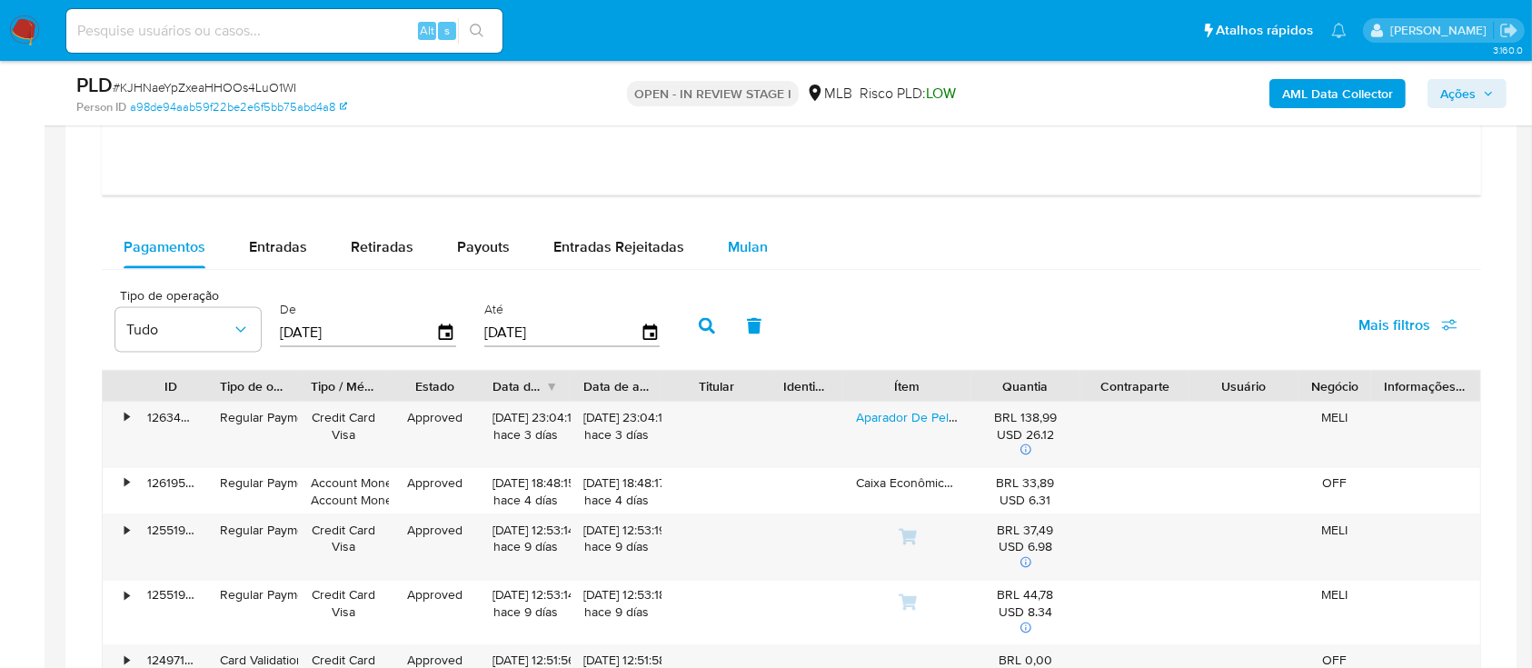
click at [741, 239] on span "Mulan" at bounding box center [748, 246] width 40 height 21
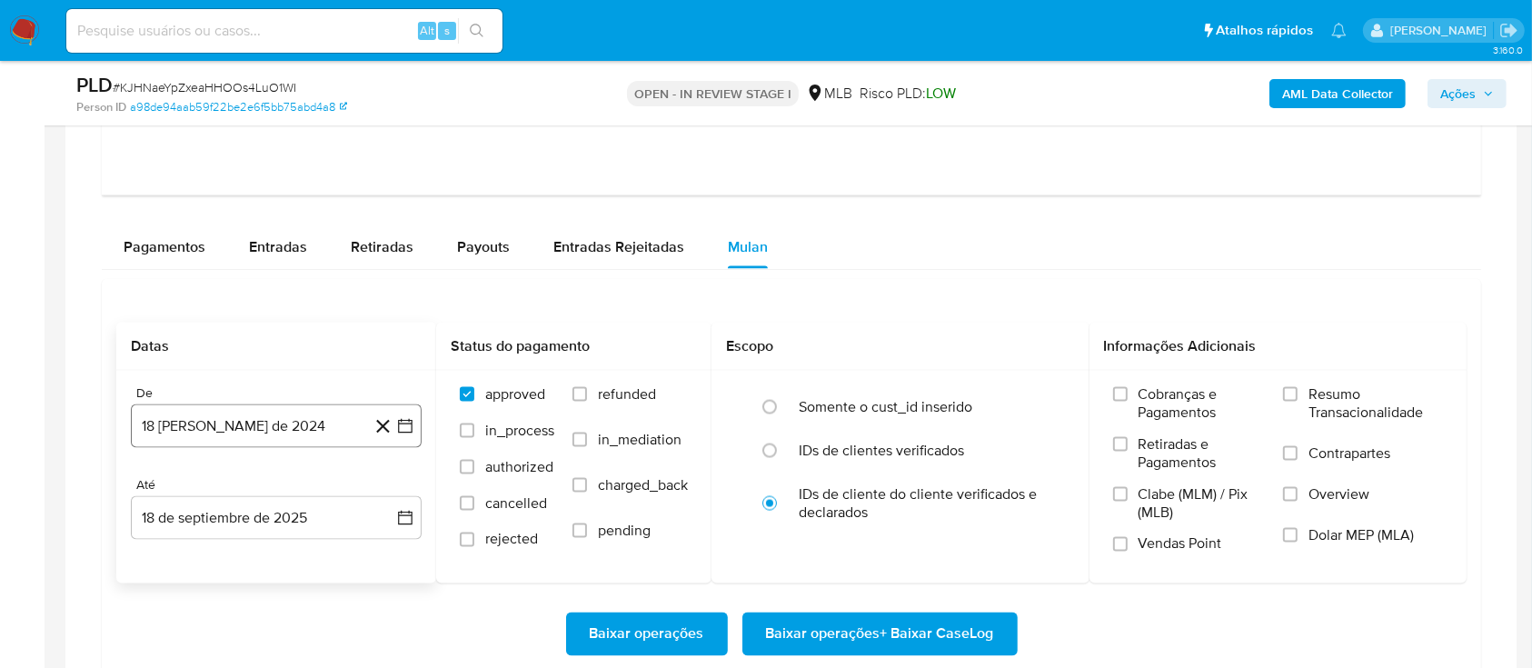
click at [403, 423] on icon "button" at bounding box center [405, 426] width 18 height 18
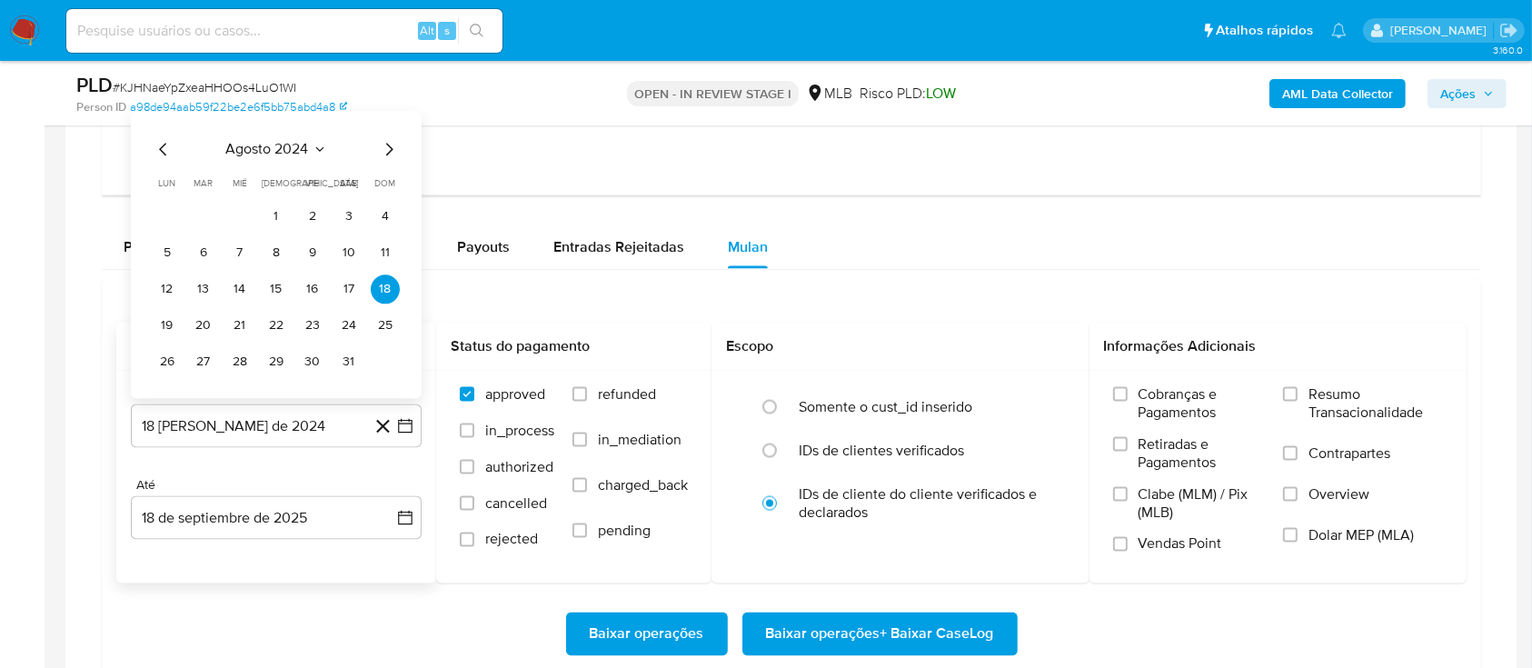
click at [317, 143] on icon "Seleccionar mes y año" at bounding box center [320, 150] width 15 height 15
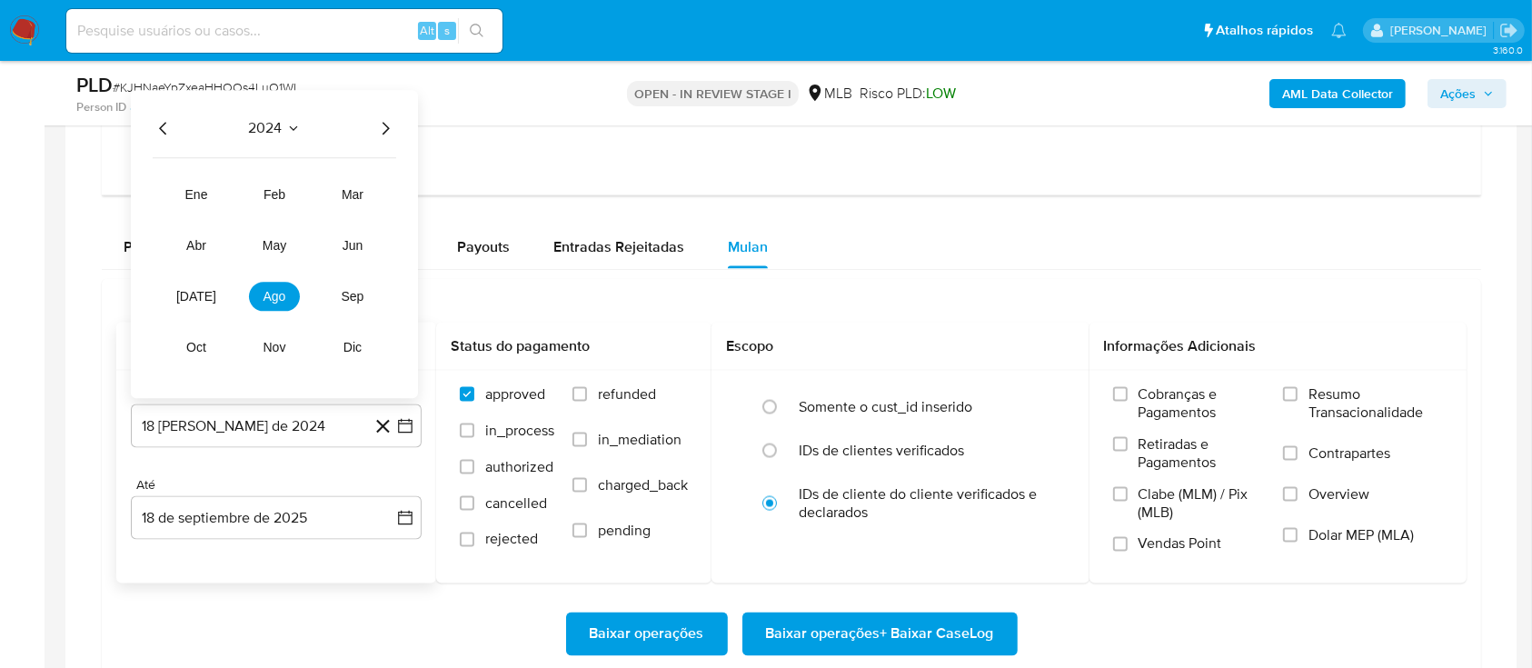
click at [386, 133] on icon "Año siguiente" at bounding box center [385, 129] width 22 height 22
click at [184, 296] on button "jul" at bounding box center [196, 297] width 51 height 29
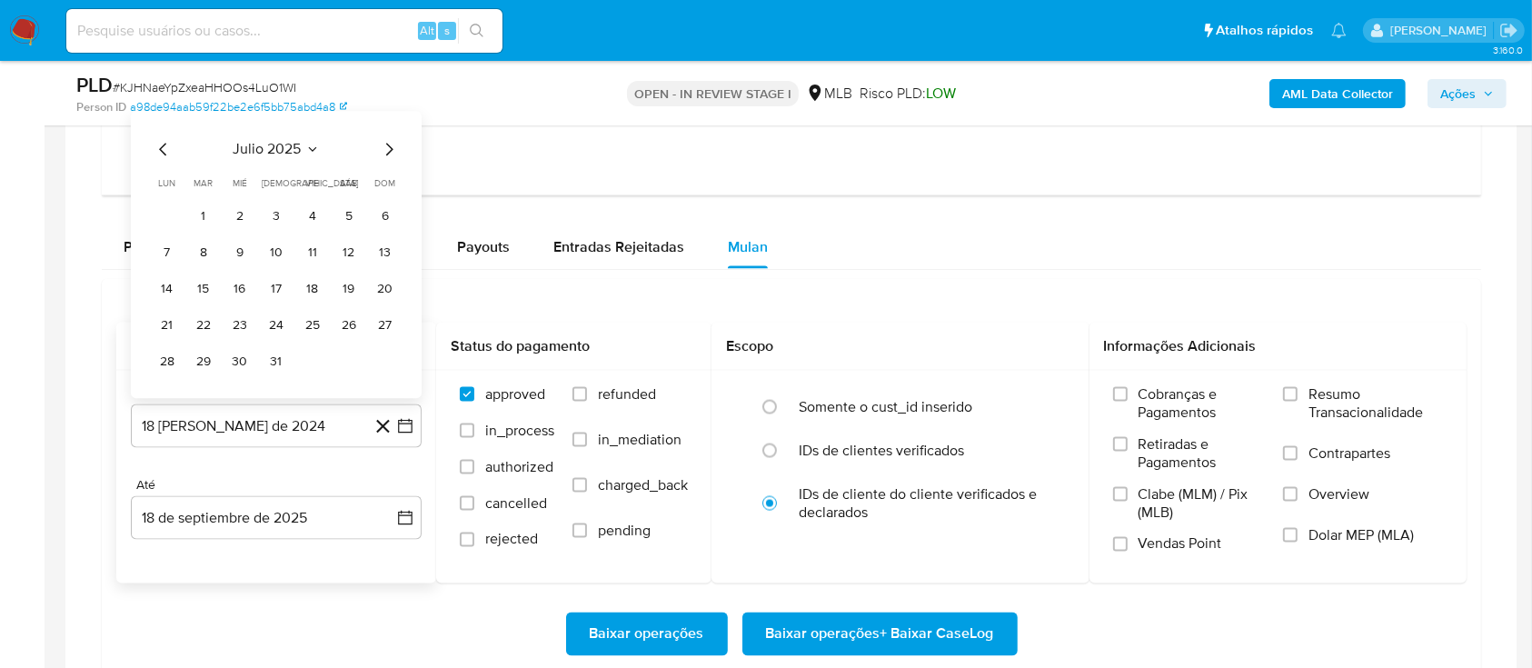
click at [393, 140] on icon "Mes siguiente" at bounding box center [389, 150] width 22 height 22
click at [320, 218] on button "1" at bounding box center [312, 217] width 29 height 29
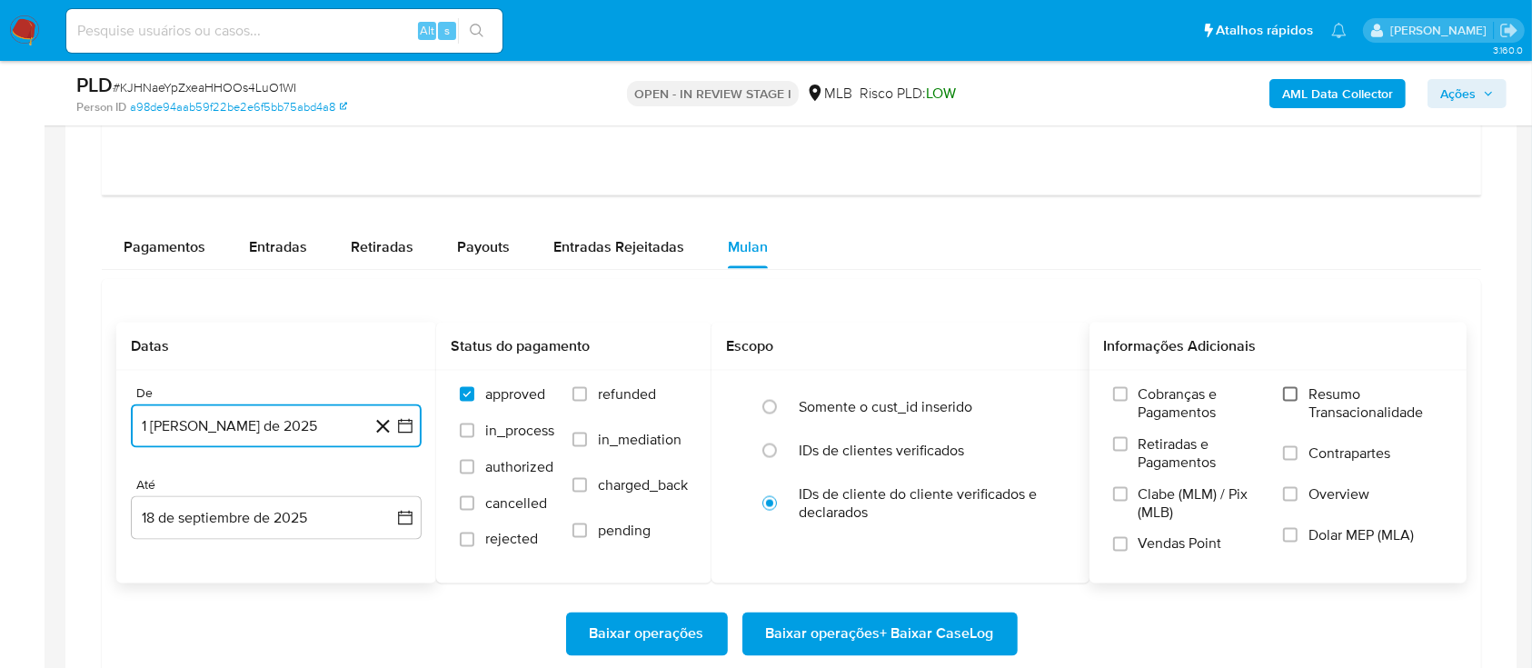
click at [1295, 397] on input "Resumo Transacionalidade" at bounding box center [1290, 394] width 15 height 15
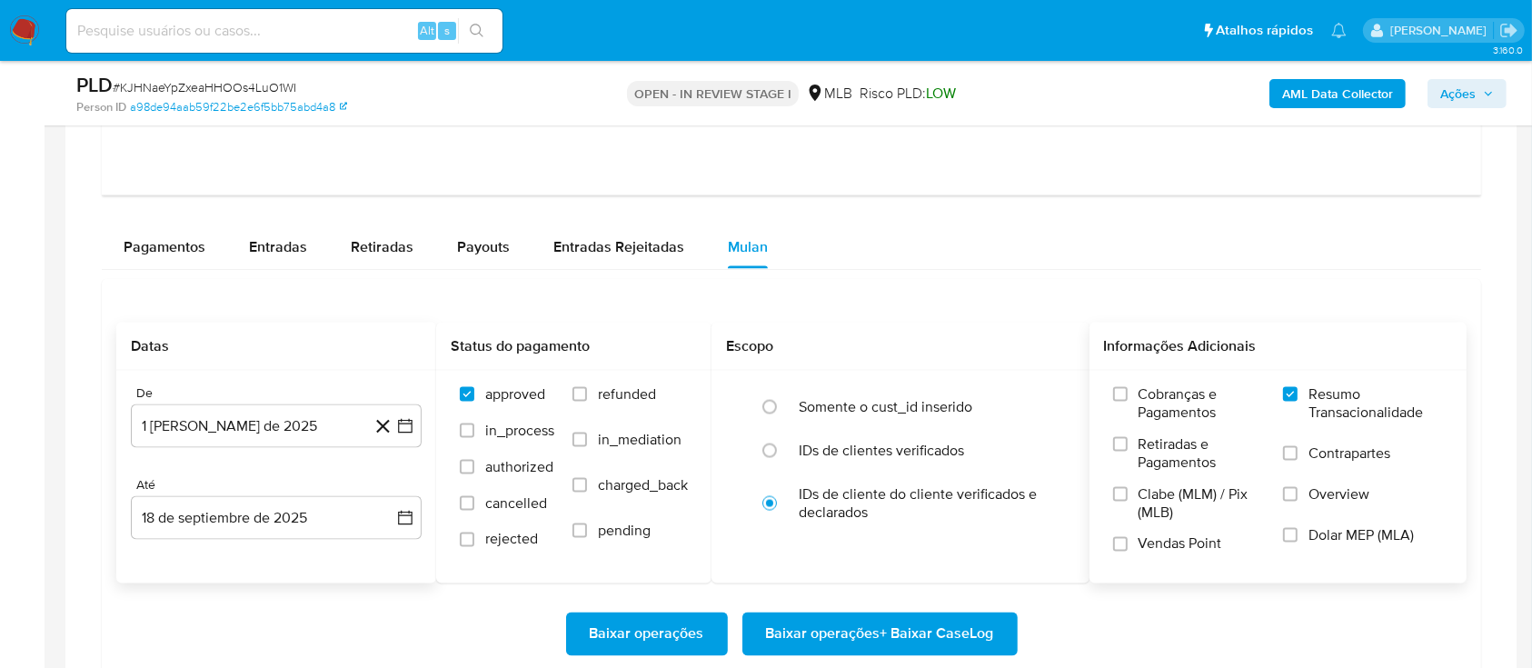
click at [930, 632] on span "Baixar operações + Baixar CaseLog" at bounding box center [880, 634] width 228 height 40
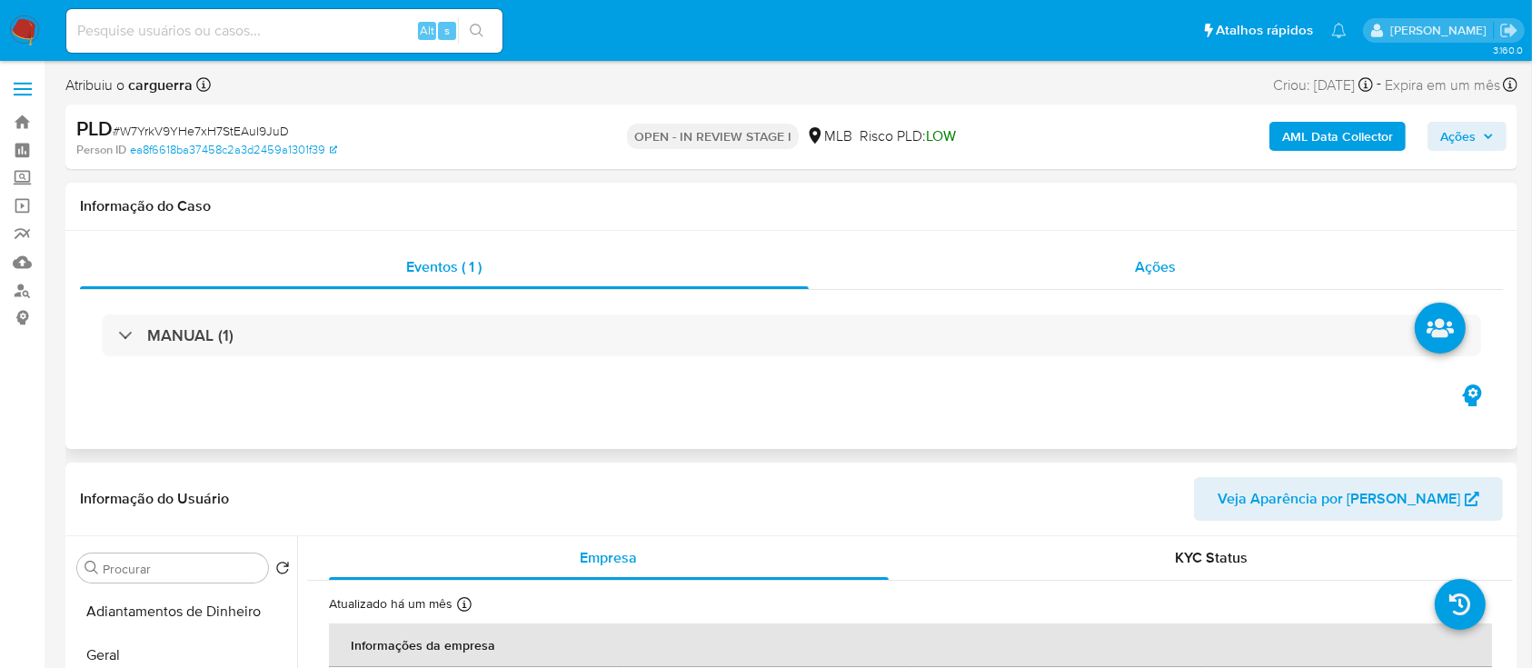
click at [1396, 248] on div "Ações" at bounding box center [1156, 267] width 694 height 44
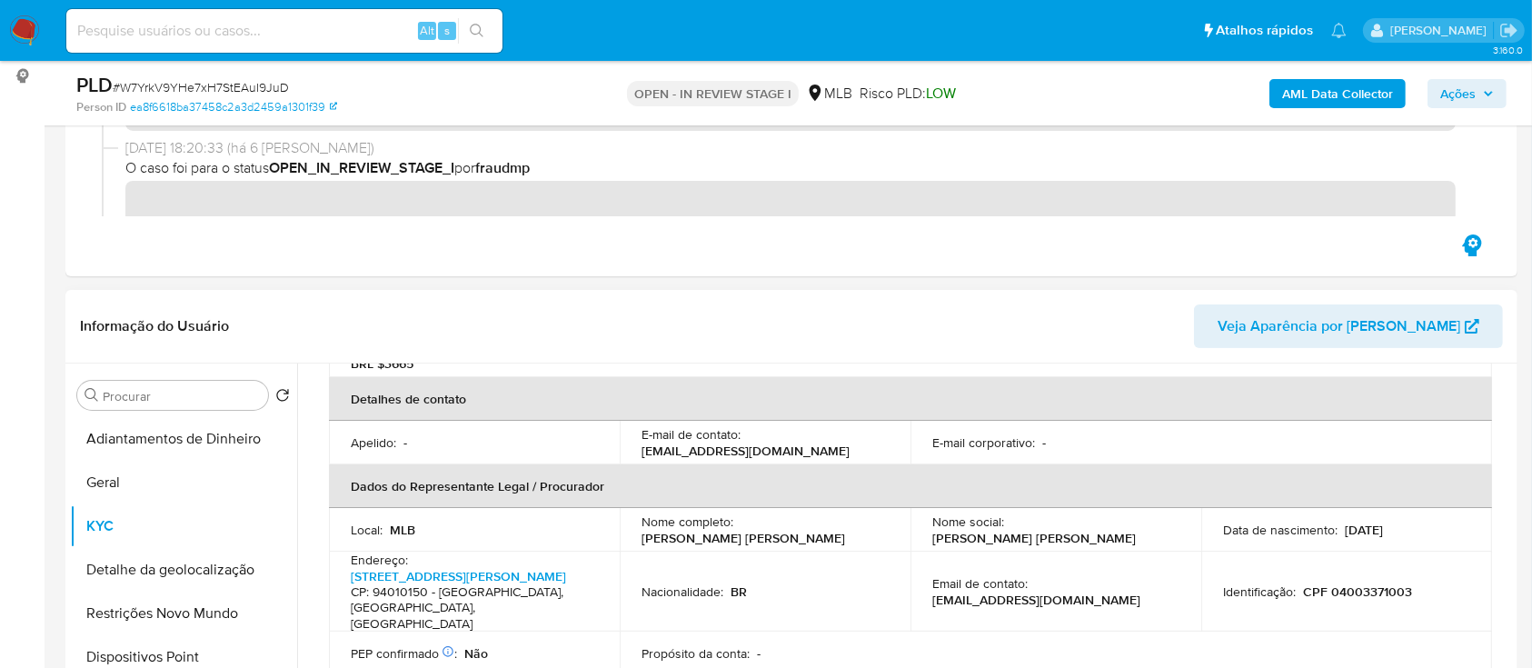
scroll to position [484, 0]
